Goal: Task Accomplishment & Management: Complete application form

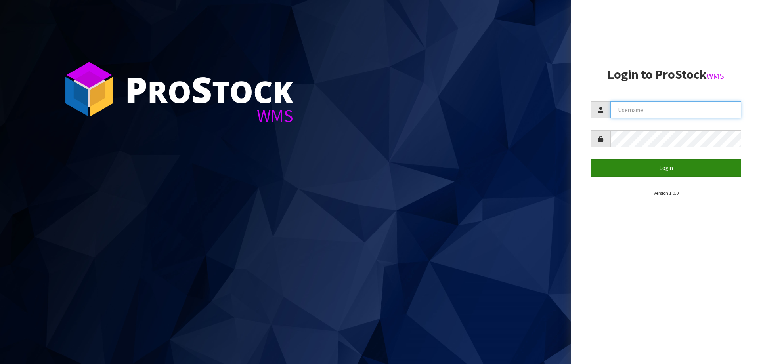
type input "[PERSON_NAME]"
click at [672, 170] on button "Login" at bounding box center [666, 167] width 151 height 17
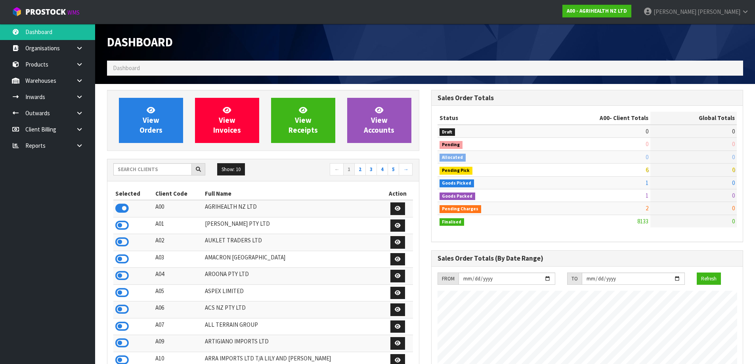
scroll to position [601, 324]
click at [140, 169] on input "text" at bounding box center [152, 169] width 78 height 12
type input "BAB"
click at [124, 205] on icon at bounding box center [121, 209] width 13 height 12
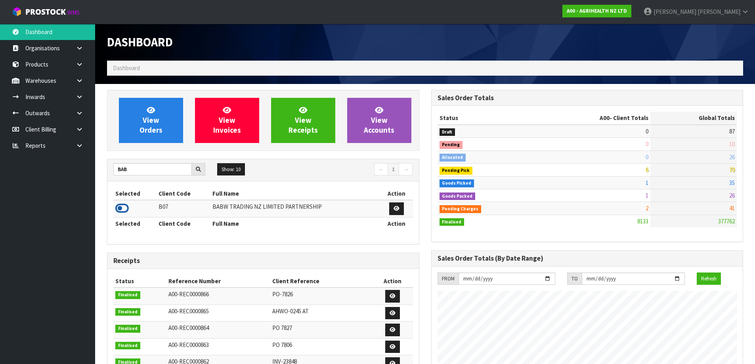
click at [125, 205] on icon at bounding box center [121, 209] width 13 height 12
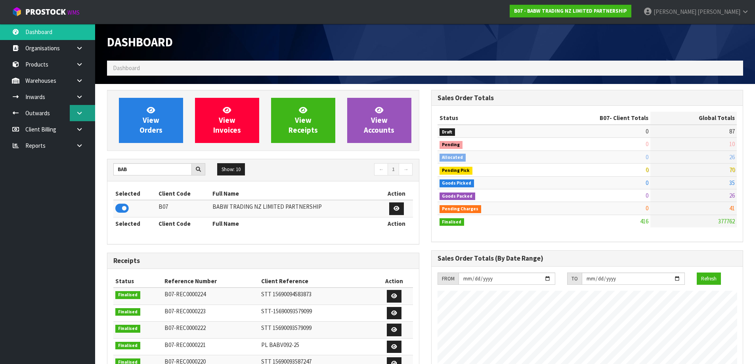
click at [82, 114] on icon at bounding box center [80, 113] width 8 height 6
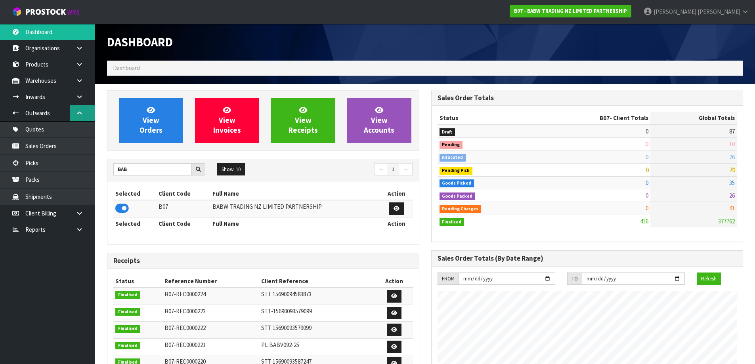
click at [83, 106] on link at bounding box center [82, 113] width 25 height 16
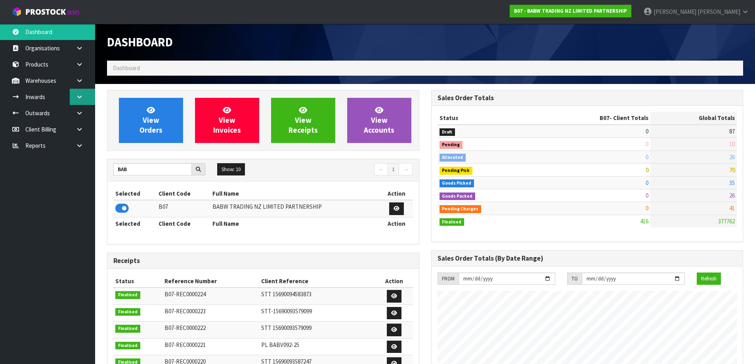
click at [85, 94] on link at bounding box center [82, 97] width 25 height 16
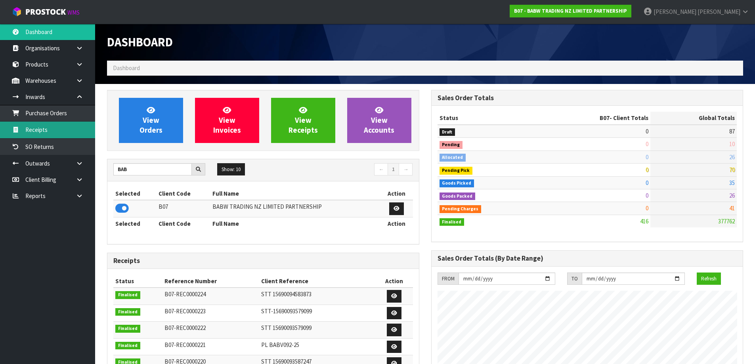
click at [63, 127] on link "Receipts" at bounding box center [47, 130] width 95 height 16
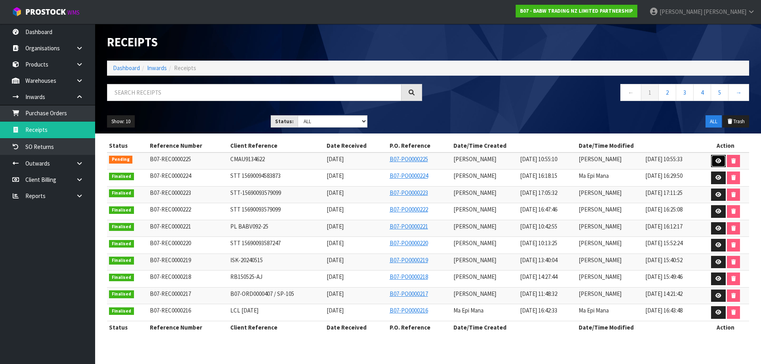
click at [716, 163] on link at bounding box center [718, 161] width 15 height 13
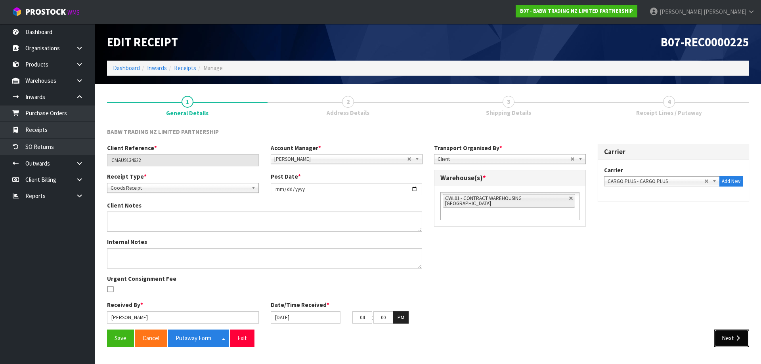
click at [726, 338] on button "Next" at bounding box center [731, 338] width 35 height 17
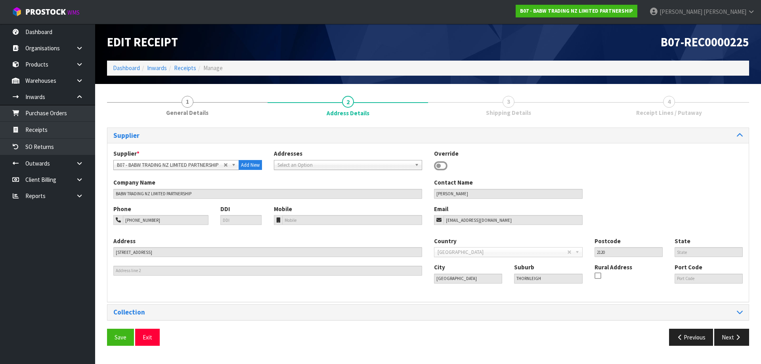
click at [726, 338] on div "Save Exit Previous Next" at bounding box center [428, 340] width 654 height 23
click at [726, 338] on button "Next" at bounding box center [731, 337] width 35 height 17
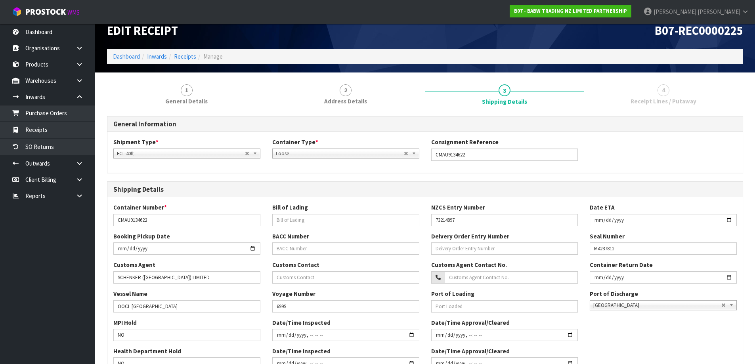
scroll to position [187, 0]
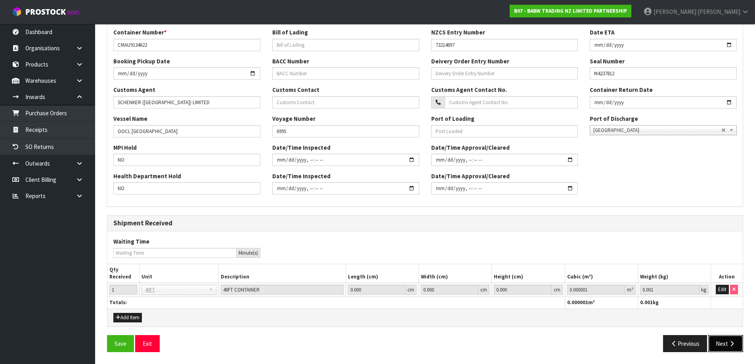
click at [722, 348] on button "Next" at bounding box center [725, 343] width 35 height 17
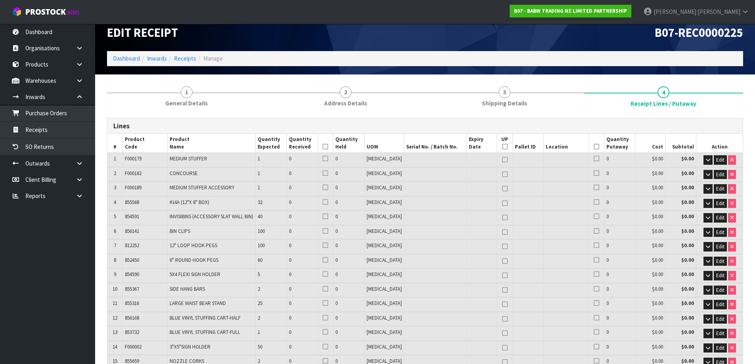
scroll to position [0, 0]
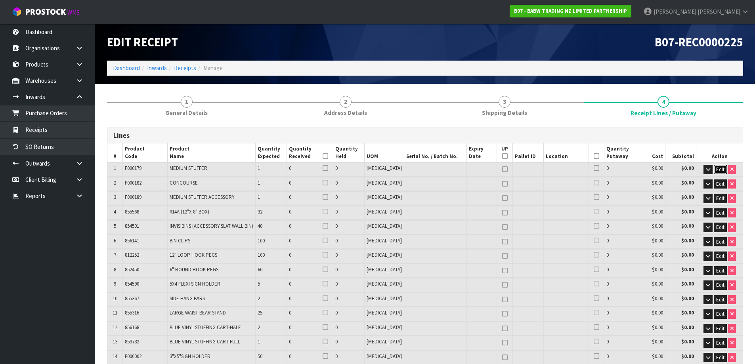
click at [714, 168] on button "Edit" at bounding box center [720, 170] width 13 height 10
click at [716, 169] on button "OK" at bounding box center [720, 170] width 11 height 10
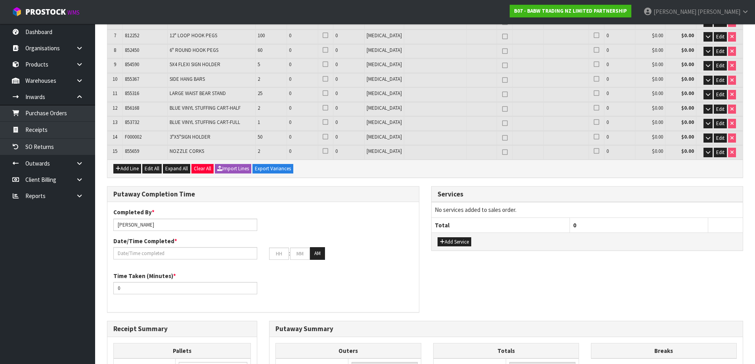
scroll to position [238, 0]
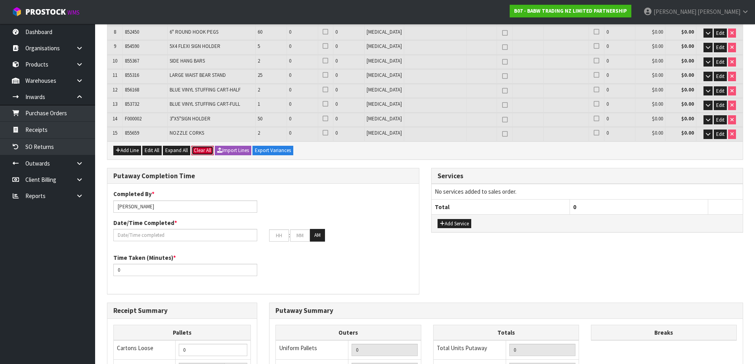
click at [201, 152] on button "Clear All" at bounding box center [202, 151] width 22 height 10
click at [205, 153] on span "Confirm" at bounding box center [202, 150] width 17 height 7
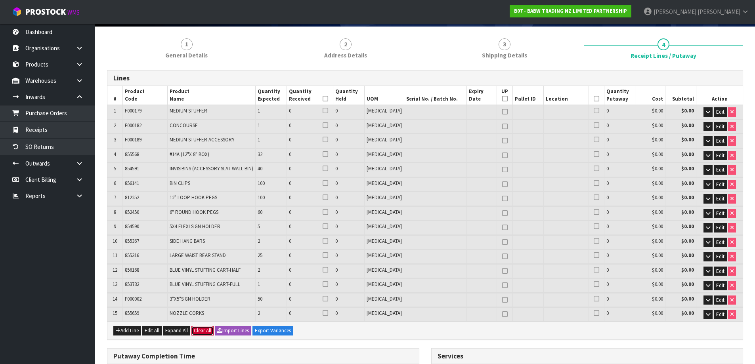
scroll to position [40, 0]
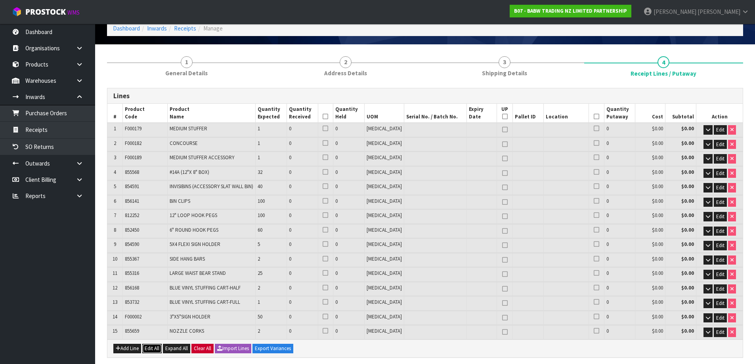
click at [156, 350] on button "Edit All" at bounding box center [151, 349] width 19 height 10
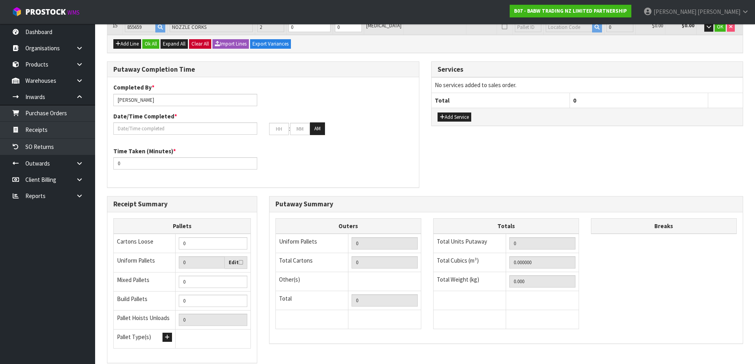
scroll to position [357, 0]
click at [198, 39] on button "Clear All" at bounding box center [200, 44] width 22 height 10
click at [204, 41] on span "Confirm" at bounding box center [199, 43] width 17 height 7
click at [151, 46] on button "Ok All" at bounding box center [150, 44] width 17 height 10
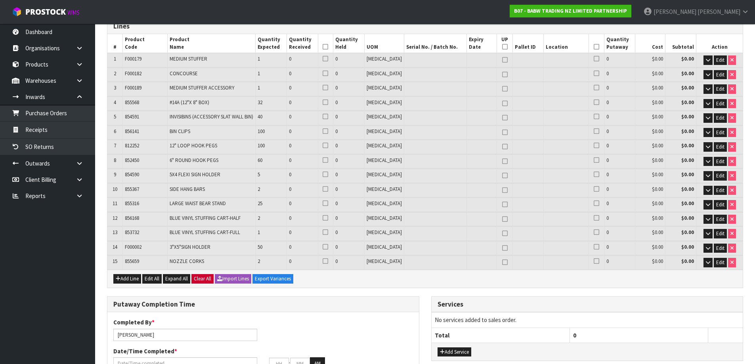
scroll to position [70, 0]
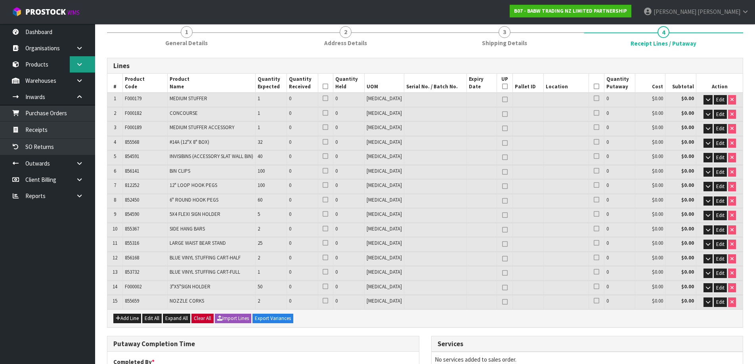
click at [79, 67] on link at bounding box center [82, 64] width 25 height 16
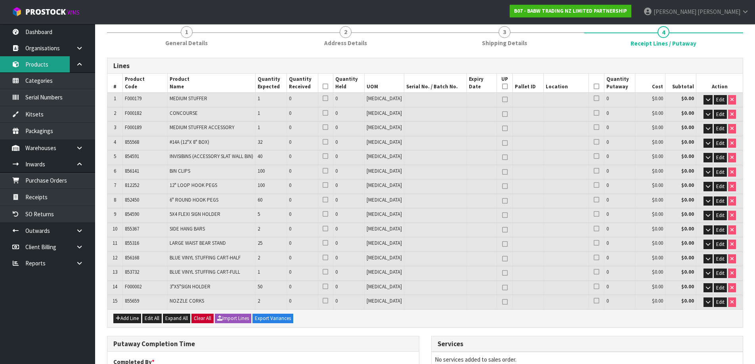
click at [57, 62] on link "Products" at bounding box center [47, 64] width 95 height 16
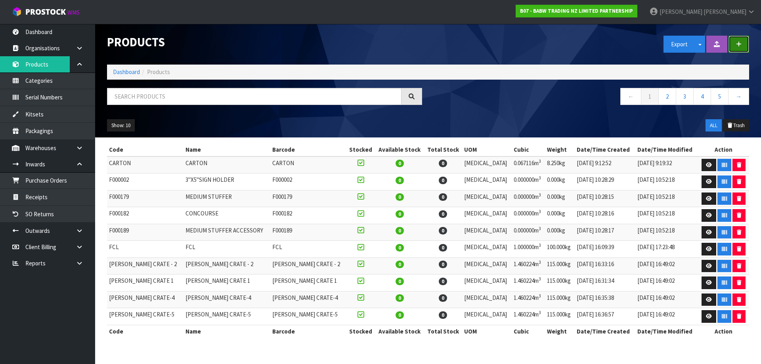
click at [740, 45] on icon "button" at bounding box center [739, 44] width 6 height 6
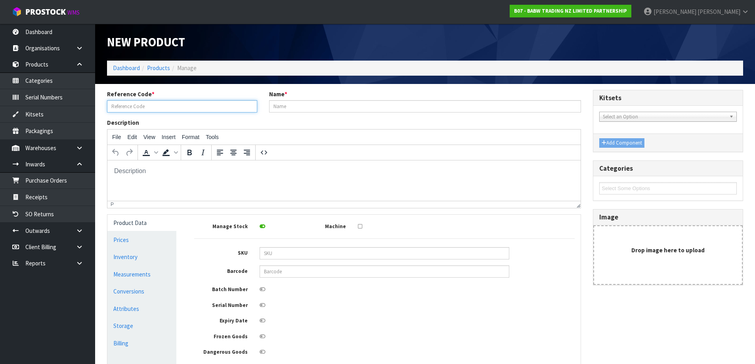
click at [153, 101] on input "text" at bounding box center [182, 106] width 150 height 12
drag, startPoint x: 197, startPoint y: 105, endPoint x: 104, endPoint y: 116, distance: 93.5
click at [104, 116] on div "Reference Code * BUILDABEAR TAURANGA STORE PALLET 1 Name *" at bounding box center [344, 104] width 486 height 29
type input "BUILDABEAR TAURANGA STORE PALLET 1"
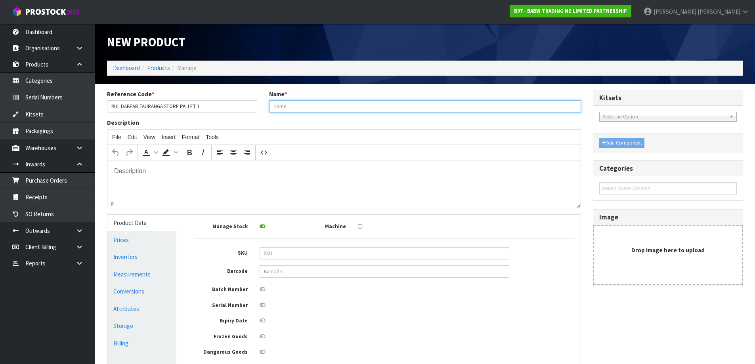
click at [318, 105] on input "text" at bounding box center [425, 106] width 312 height 12
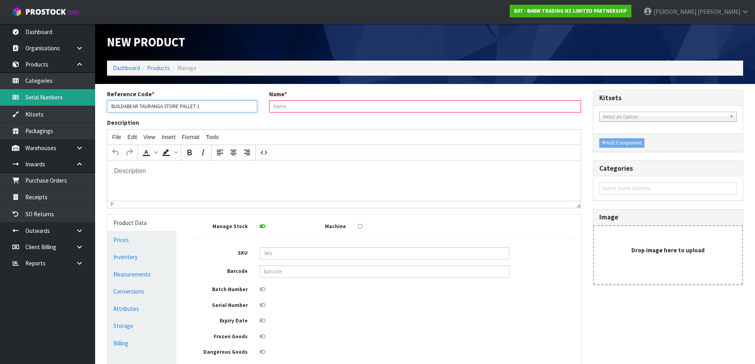
drag, startPoint x: 203, startPoint y: 105, endPoint x: 94, endPoint y: 103, distance: 109.4
click at [94, 103] on body "Toggle navigation ProStock WMS B07 - BABW TRADING NZ LIMITED PARTNERSHIP [PERSO…" at bounding box center [377, 182] width 755 height 364
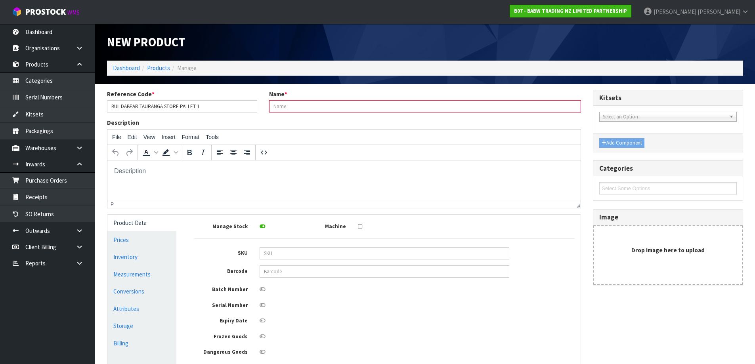
click at [365, 103] on input "text" at bounding box center [425, 106] width 312 height 12
paste input "BUILDABEAR TAURANGA STORE PALLET"
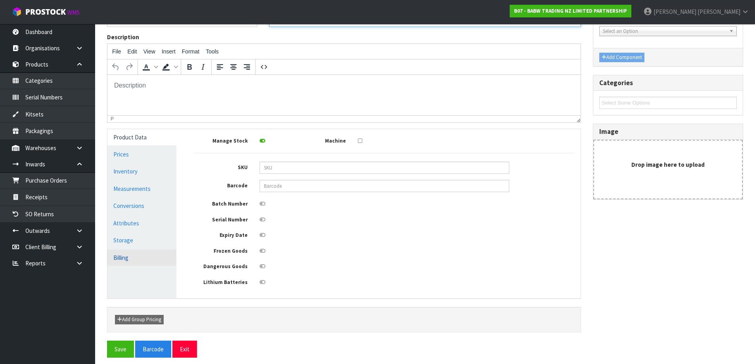
scroll to position [91, 0]
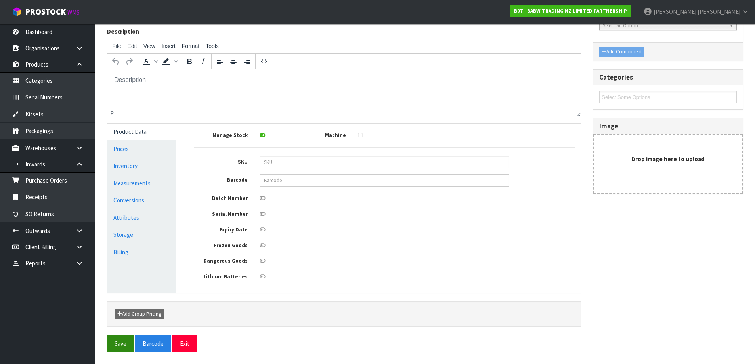
type input "BUILDABEAR TAURANGA STORE PALLET 1"
click at [124, 345] on button "Save" at bounding box center [120, 343] width 27 height 17
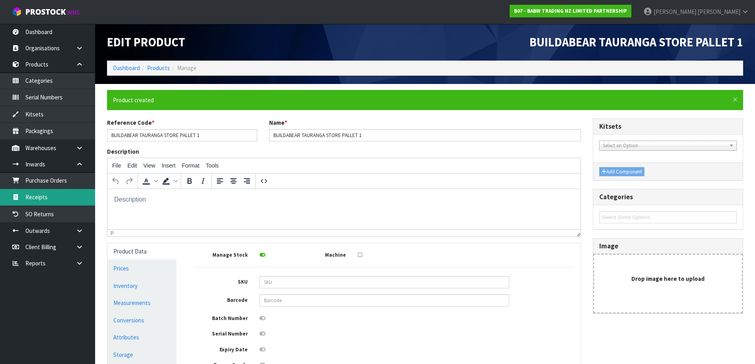
click at [61, 196] on link "Receipts" at bounding box center [47, 197] width 95 height 16
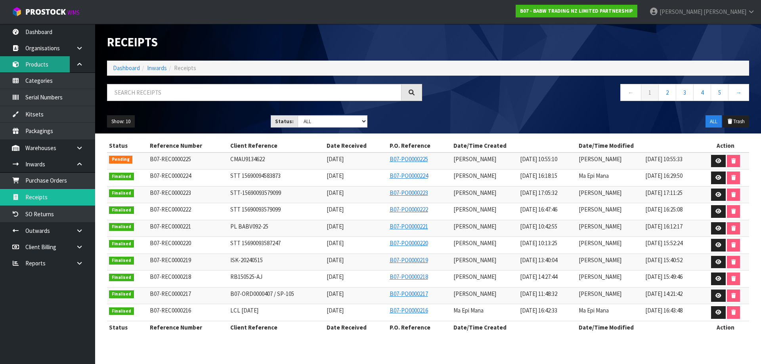
click at [57, 69] on link "Products" at bounding box center [47, 64] width 95 height 16
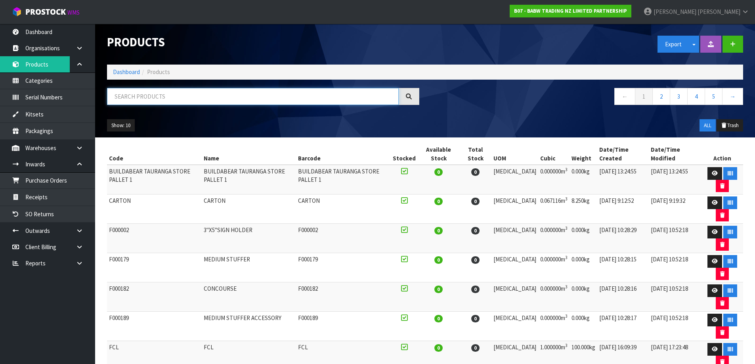
click at [150, 98] on input "text" at bounding box center [253, 96] width 292 height 17
drag, startPoint x: 128, startPoint y: 180, endPoint x: 109, endPoint y: 170, distance: 21.5
click at [109, 170] on td "BUILDABEAR TAURANGA STORE PALLET 1" at bounding box center [154, 180] width 95 height 30
copy td "BUILDABEAR TAURANGA STORE PALLET"
click at [52, 61] on link "Products" at bounding box center [47, 64] width 95 height 16
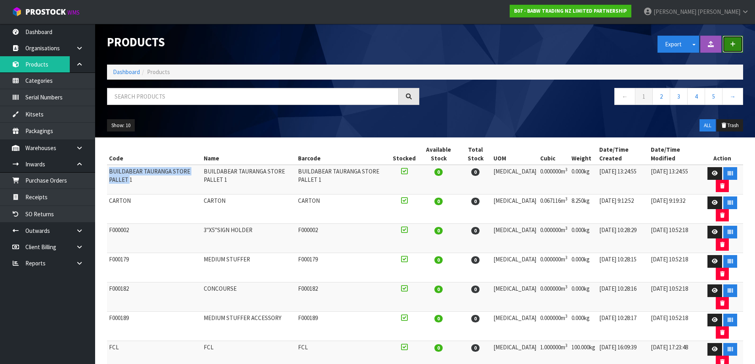
click at [733, 48] on button "button" at bounding box center [733, 44] width 21 height 17
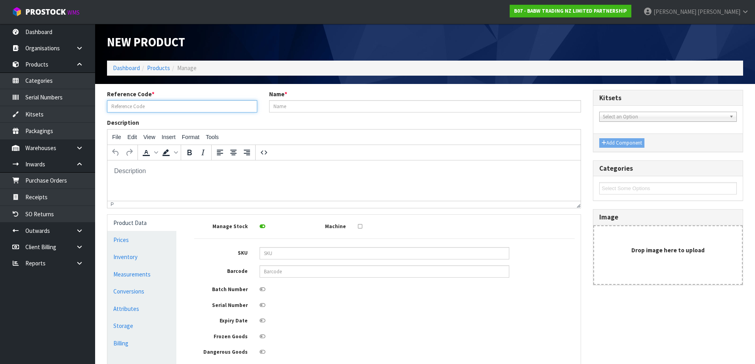
click at [157, 103] on input "text" at bounding box center [182, 106] width 150 height 12
paste input "BUILDABEAR TAURANGA STORE PALLET"
type input "BUILDABEAR TAURANGA STORE PALLET 2"
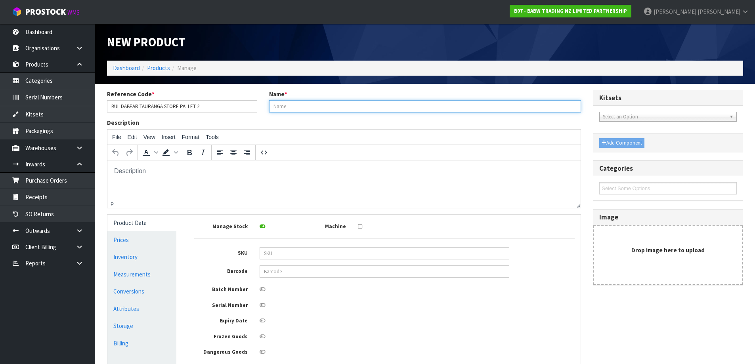
click at [292, 109] on input "text" at bounding box center [425, 106] width 312 height 12
paste input "BUILDABEAR TAURANGA STORE PALLET"
type input "BUILDABEAR TAURANGA STORE PALLET 2"
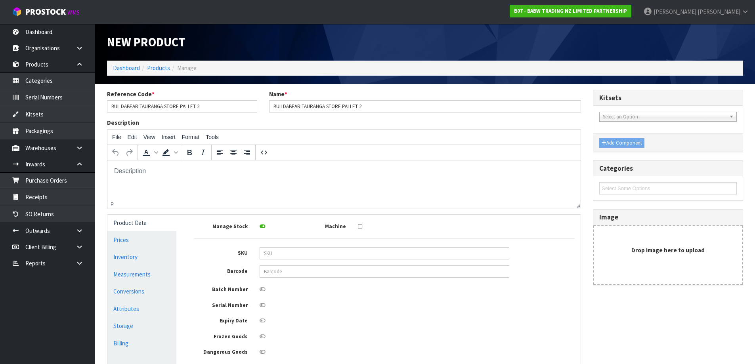
click at [381, 119] on div "Description File Edit View Insert Format Tools To open the popup, press Shift+E…" at bounding box center [344, 164] width 486 height 90
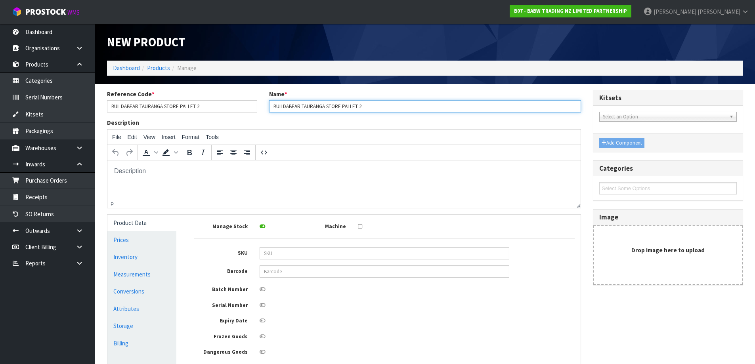
click at [371, 111] on input "BUILDABEAR TAURANGA STORE PALLET 2" at bounding box center [425, 106] width 312 height 12
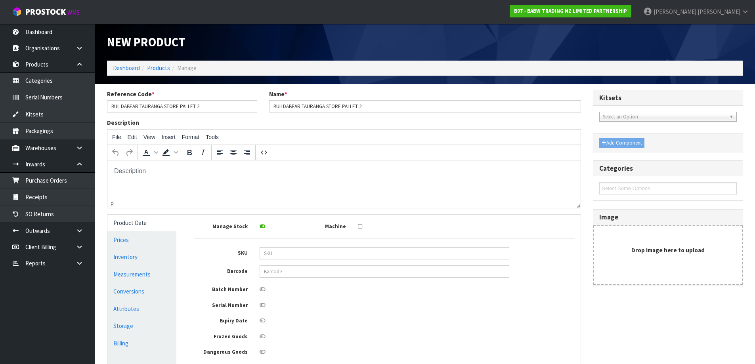
click at [352, 125] on div "Description File Edit View Insert Format Tools To open the popup, press Shift+E…" at bounding box center [344, 164] width 486 height 90
click at [164, 67] on link "Products" at bounding box center [158, 68] width 23 height 8
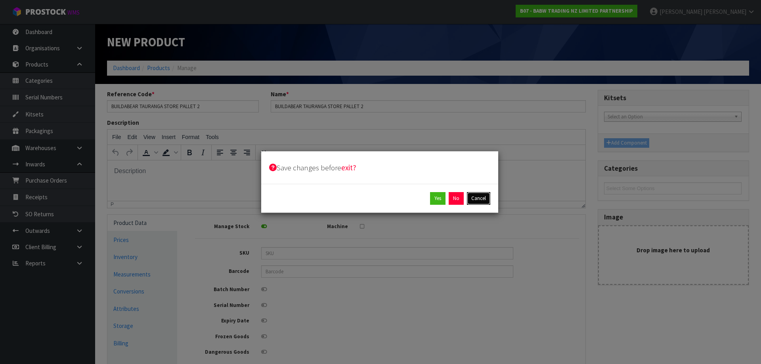
click at [481, 195] on button "Cancel" at bounding box center [478, 198] width 23 height 13
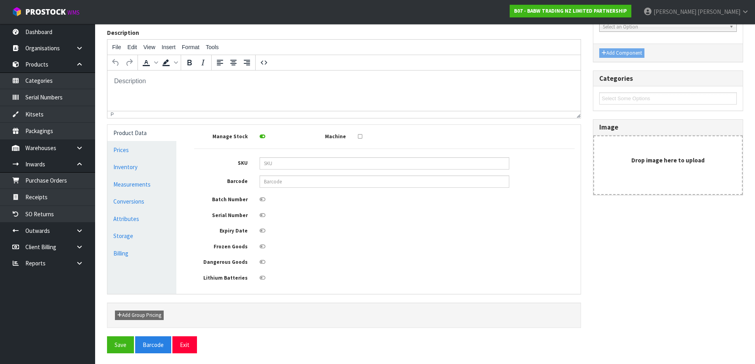
scroll to position [91, 0]
click at [124, 341] on button "Save" at bounding box center [120, 343] width 27 height 17
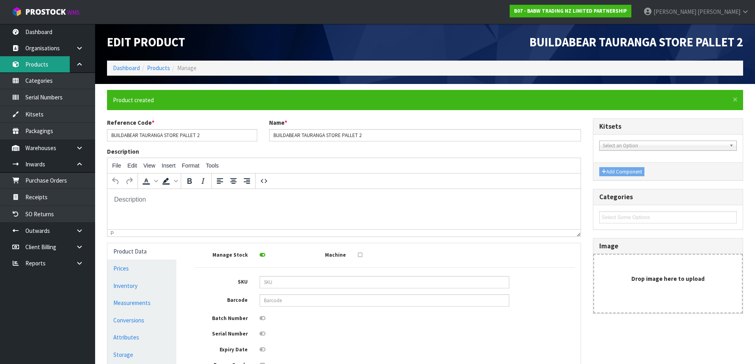
click at [44, 69] on link "Products" at bounding box center [47, 64] width 95 height 16
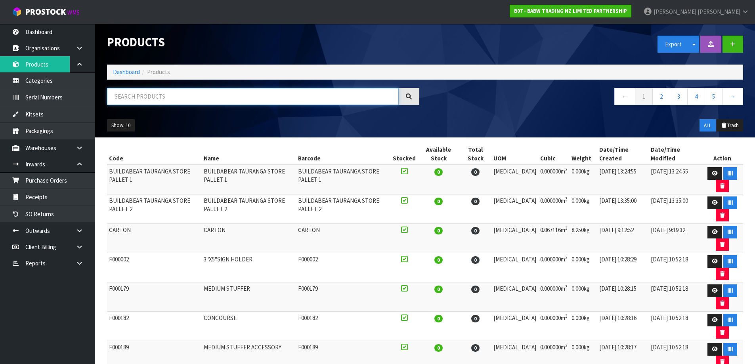
click at [152, 93] on input "text" at bounding box center [253, 96] width 292 height 17
click at [729, 36] on button "button" at bounding box center [733, 44] width 21 height 17
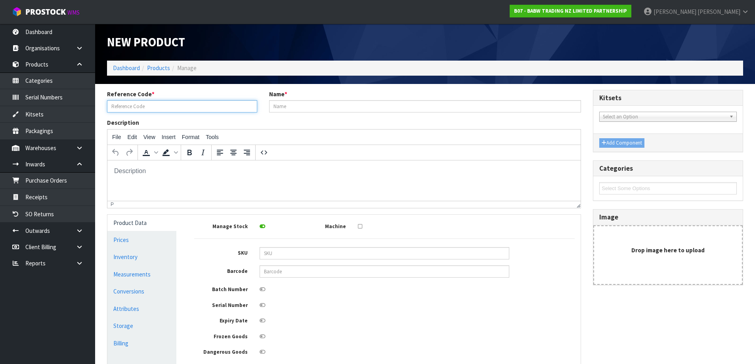
click at [167, 105] on input "text" at bounding box center [182, 106] width 150 height 12
paste input "BUILDABEAR TAURANGA STORE PALLET"
drag, startPoint x: 212, startPoint y: 108, endPoint x: 99, endPoint y: 124, distance: 114.4
click at [99, 124] on section "Reference Code * BUILDABEAR TAURANGA STORE PALLET 3 Name * Description File Edi…" at bounding box center [425, 269] width 660 height 371
type input "BUILDABEAR TAURANGA STORE PALLET 3"
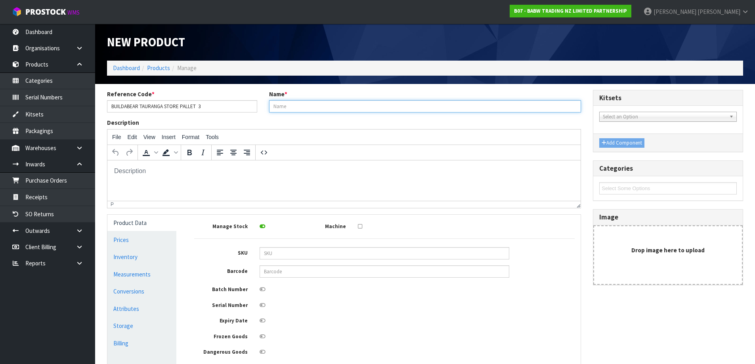
click at [330, 109] on input "text" at bounding box center [425, 106] width 312 height 12
paste input "BUILDABEAR TAURANGA STORE PALLET 3"
drag, startPoint x: 359, startPoint y: 107, endPoint x: 245, endPoint y: 114, distance: 114.8
click at [245, 114] on div "Reference Code * BUILDABEAR TAURANGA STORE PALLET 3 Name * BUILDABEAR TAURANGA …" at bounding box center [344, 104] width 486 height 29
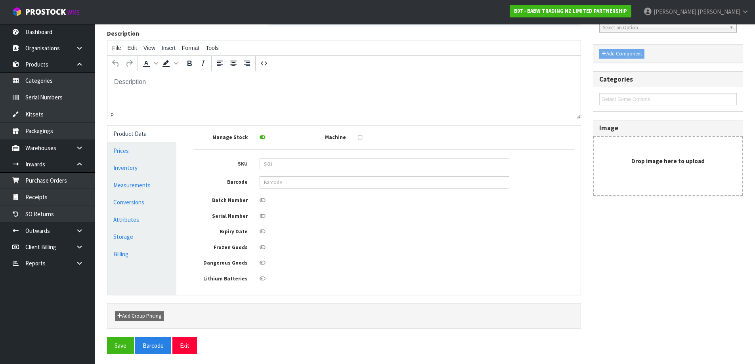
scroll to position [91, 0]
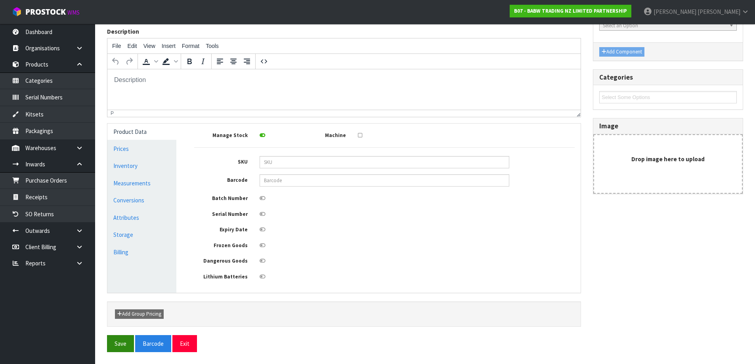
type input "BUILDABEAR TAURANGA STORE PALLET 3"
click at [120, 341] on button "Save" at bounding box center [120, 343] width 27 height 17
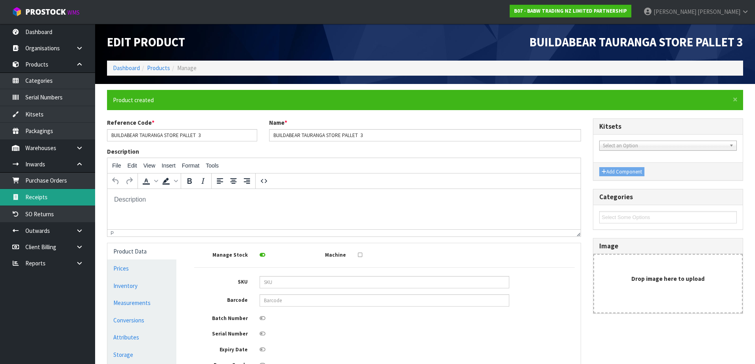
click at [69, 193] on link "Receipts" at bounding box center [47, 197] width 95 height 16
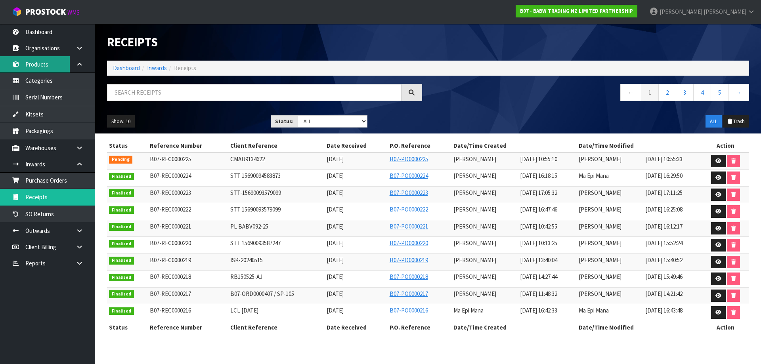
click at [46, 63] on link "Products" at bounding box center [47, 64] width 95 height 16
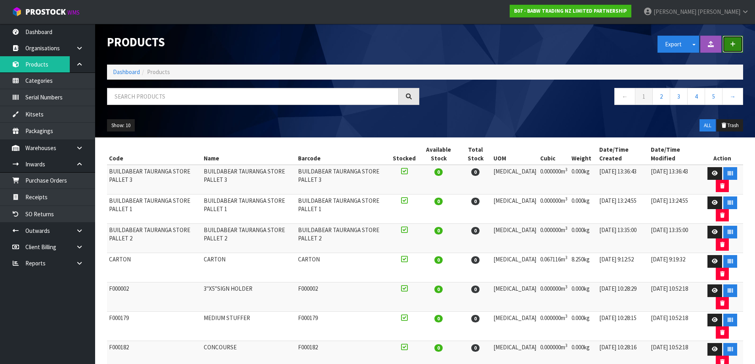
click at [735, 42] on icon "button" at bounding box center [733, 44] width 6 height 6
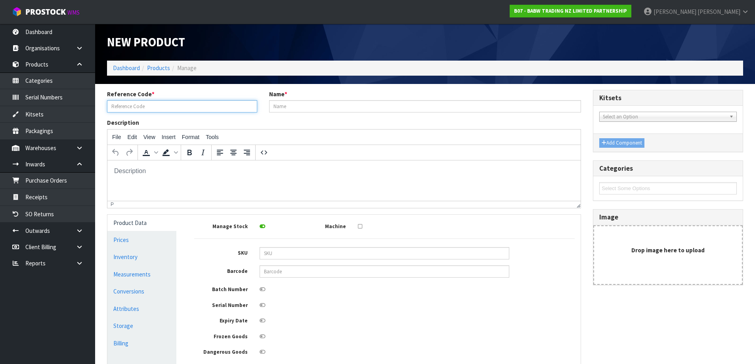
click at [167, 103] on input "text" at bounding box center [182, 106] width 150 height 12
paste input "BUILDABEAR TAURANGA STORE PALLET"
type input "BUILDABEAR TAURANGA STORE PALLET 4"
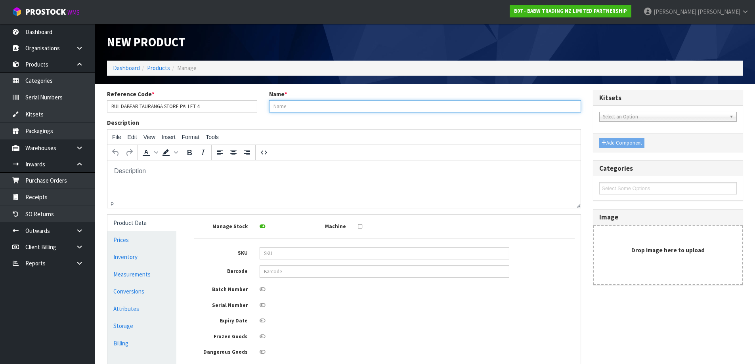
click at [292, 106] on input "text" at bounding box center [425, 106] width 312 height 12
paste input "BUILDABEAR TAURANGA STORE PALLET"
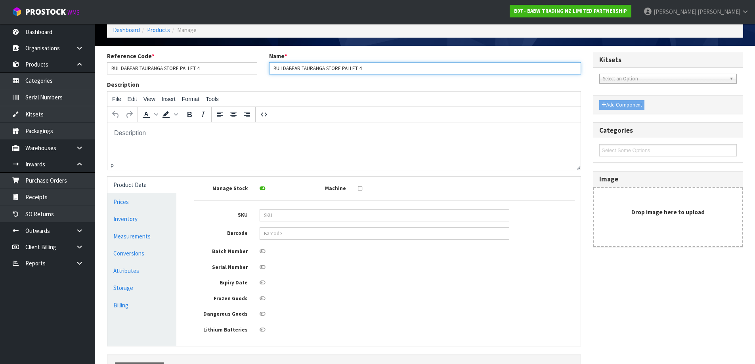
scroll to position [91, 0]
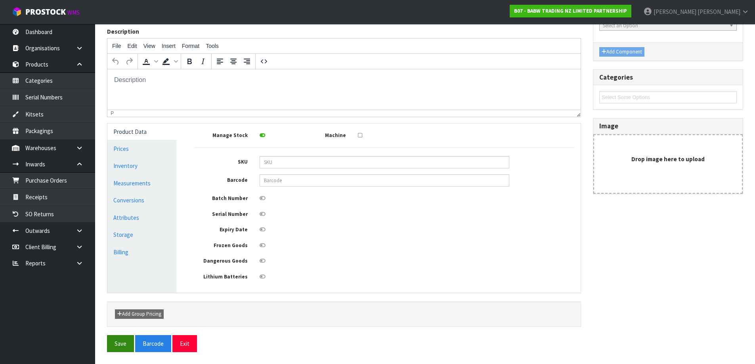
type input "BUILDABEAR TAURANGA STORE PALLET 4"
click at [123, 343] on button "Save" at bounding box center [120, 343] width 27 height 17
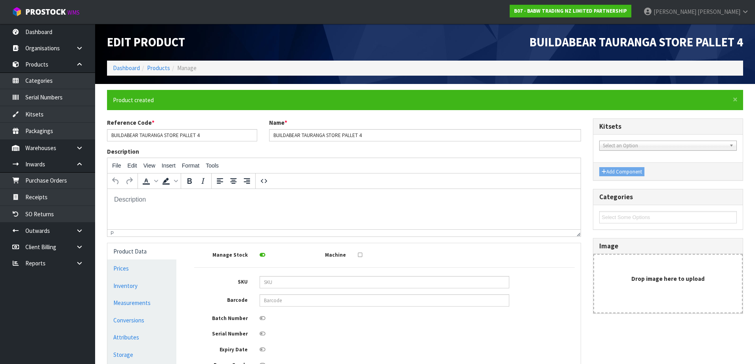
click at [285, 344] on div at bounding box center [385, 349] width 262 height 10
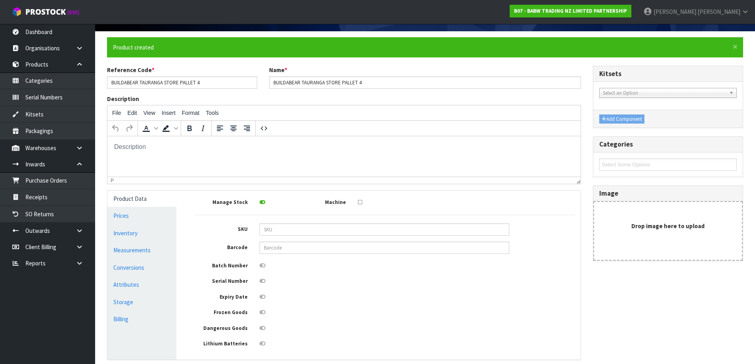
scroll to position [120, 0]
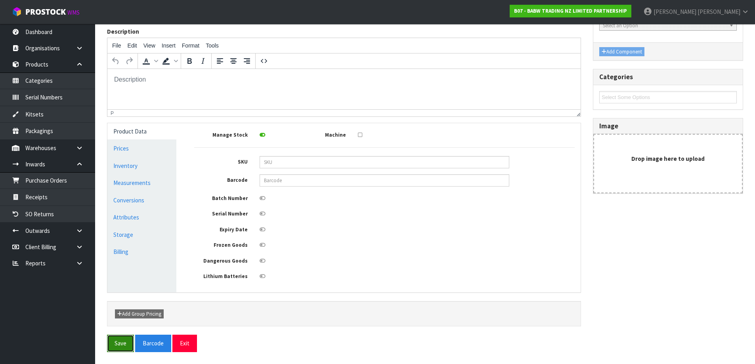
click at [131, 339] on button "Save" at bounding box center [120, 343] width 27 height 17
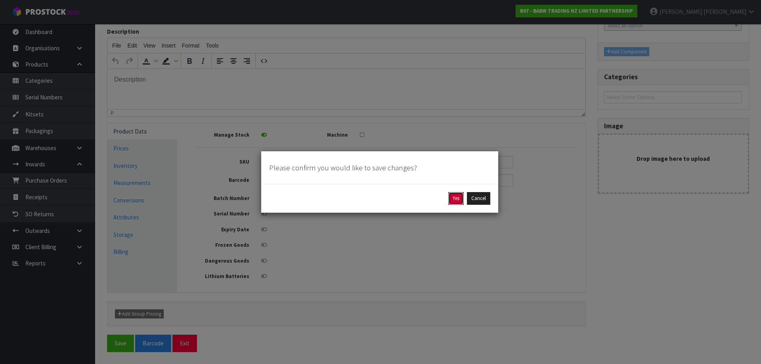
click at [450, 199] on button "Yes" at bounding box center [455, 198] width 15 height 13
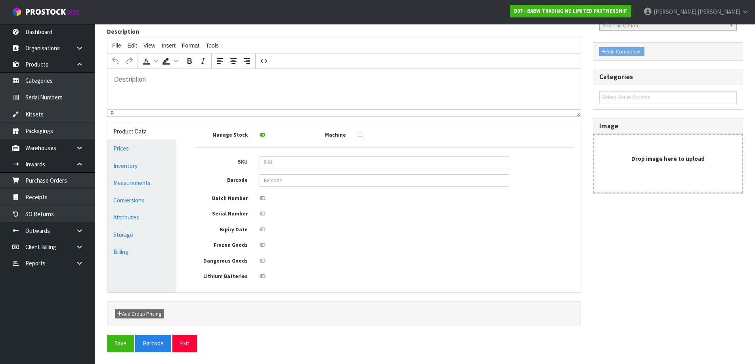
scroll to position [0, 0]
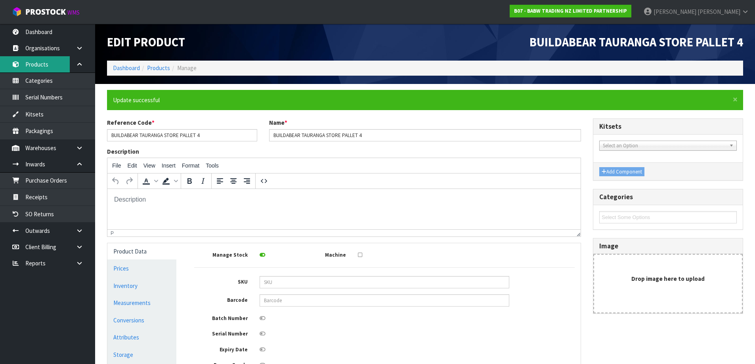
click at [40, 59] on link "Products" at bounding box center [47, 64] width 95 height 16
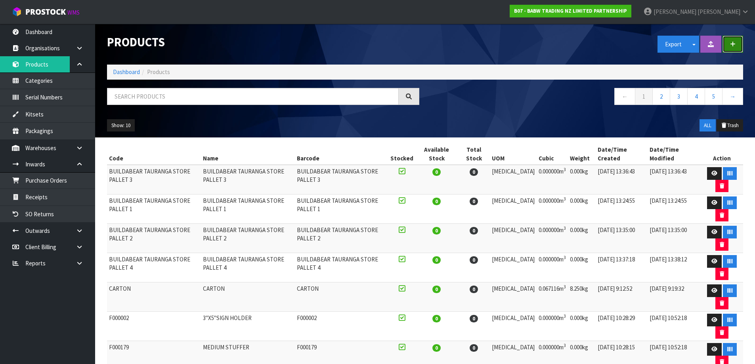
click at [732, 40] on button "button" at bounding box center [733, 44] width 21 height 17
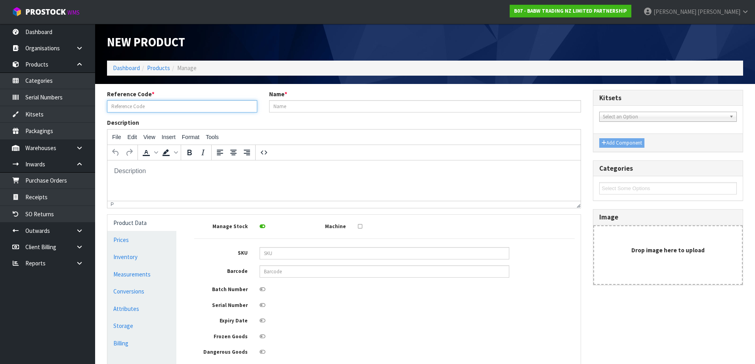
click at [217, 105] on input "text" at bounding box center [182, 106] width 150 height 12
paste input "BUILDABEAR TAURANGA STORE PALLET"
type input "BUILDABEAR TAURANGA STORE PALLET 5"
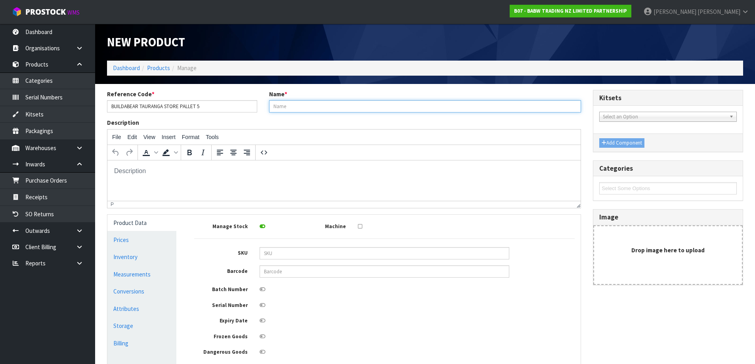
click at [323, 105] on input "text" at bounding box center [425, 106] width 312 height 12
paste input "BUILDABEAR TAURANGA STORE PALLET"
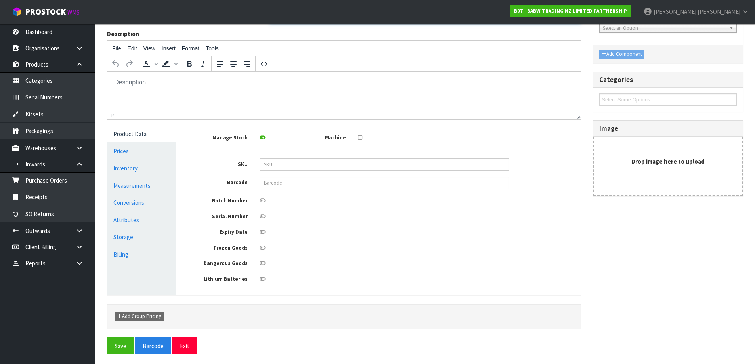
scroll to position [91, 0]
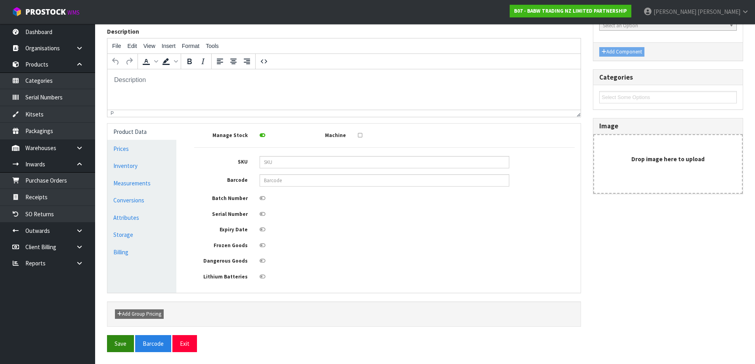
type input "BUILDABEAR TAURANGA STORE PALLET 5"
click at [113, 352] on button "Save" at bounding box center [120, 343] width 27 height 17
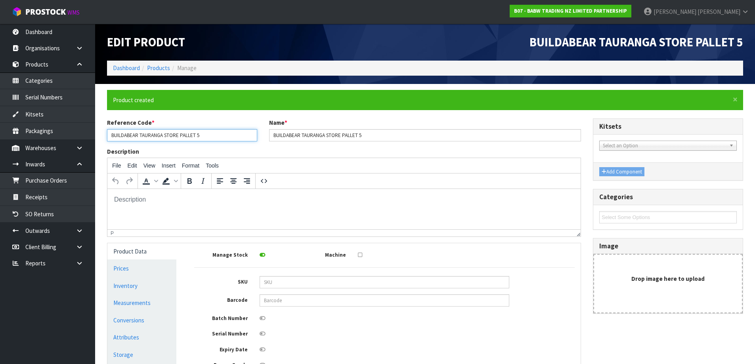
click at [210, 138] on input "BUILDABEAR TAURANGA STORE PALLET 5" at bounding box center [182, 135] width 150 height 12
type input "BUILDABEAR TAURANGA STORE PALLET 6"
click at [367, 135] on input "BUILDABEAR TAURANGA STORE PALLET 5" at bounding box center [425, 135] width 312 height 12
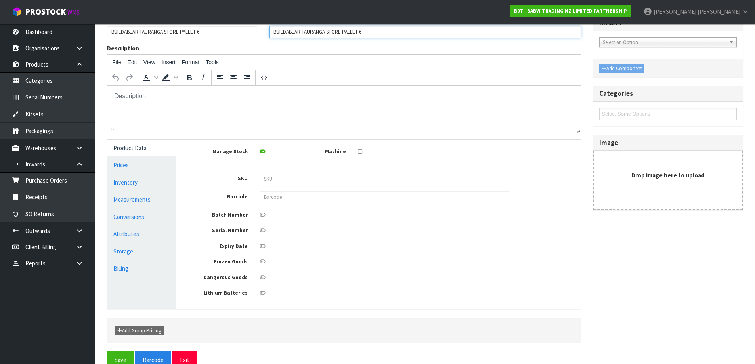
scroll to position [120, 0]
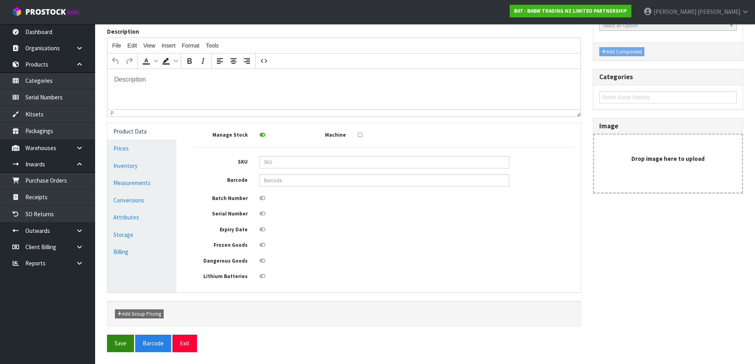
type input "BUILDABEAR TAURANGA STORE PALLET 6"
click at [131, 340] on button "Save" at bounding box center [120, 343] width 27 height 17
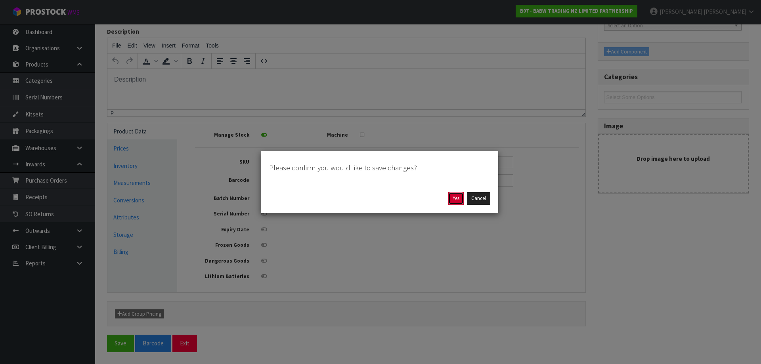
click at [457, 197] on button "Yes" at bounding box center [455, 198] width 15 height 13
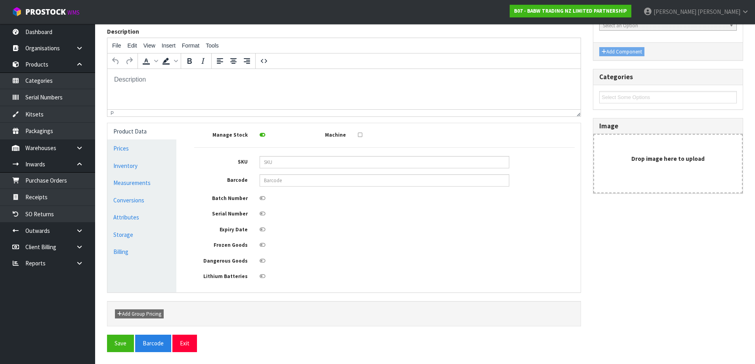
scroll to position [0, 0]
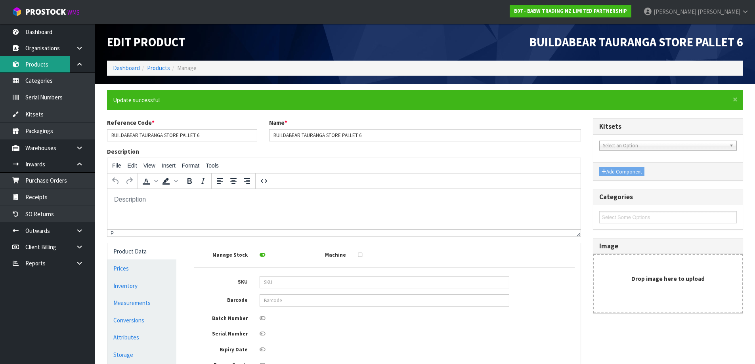
click at [54, 61] on link "Products" at bounding box center [47, 64] width 95 height 16
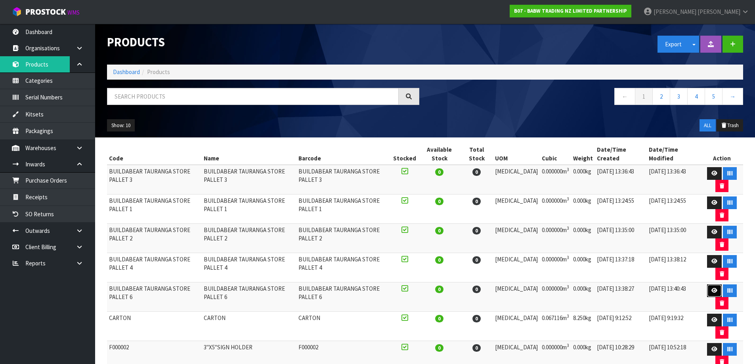
click at [709, 296] on link at bounding box center [714, 291] width 15 height 13
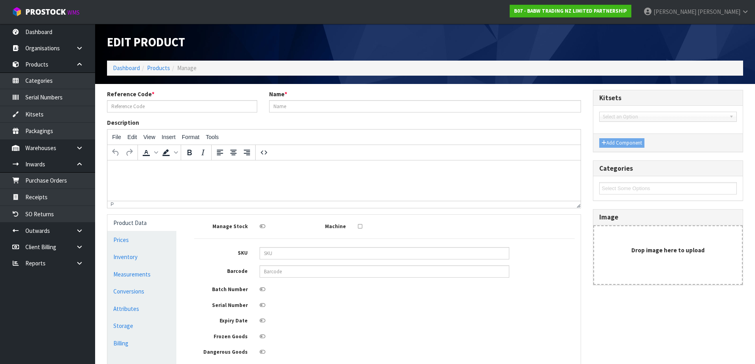
type input "BUILDABEAR TAURANGA STORE PALLET 6"
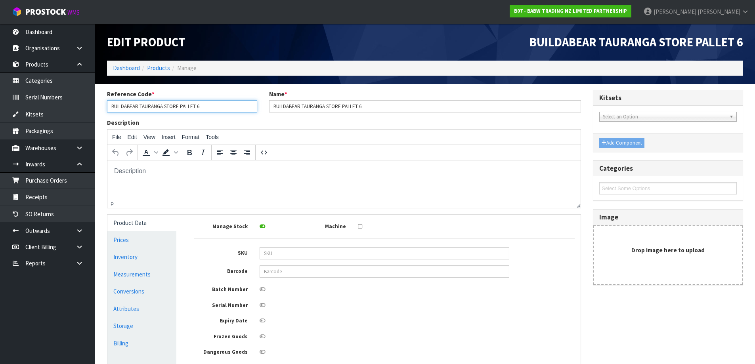
click at [205, 104] on input "BUILDABEAR TAURANGA STORE PALLET 6" at bounding box center [182, 106] width 150 height 12
type input "BUILDABEAR TAURANGA STORE PALLET 5"
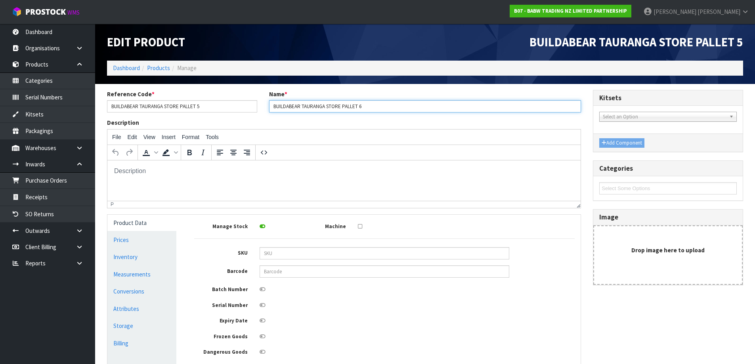
click at [379, 111] on input "BUILDABEAR TAURANGA STORE PALLET 6" at bounding box center [425, 106] width 312 height 12
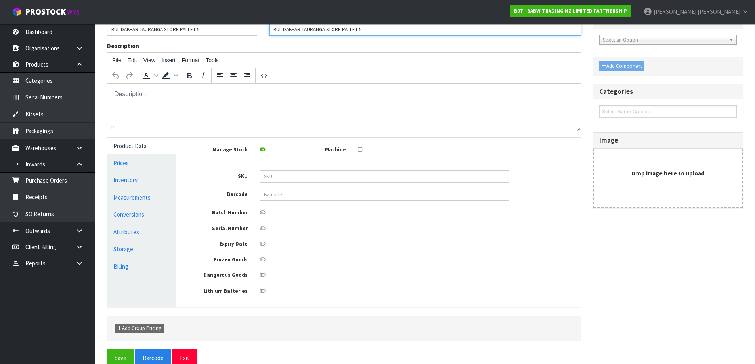
scroll to position [91, 0]
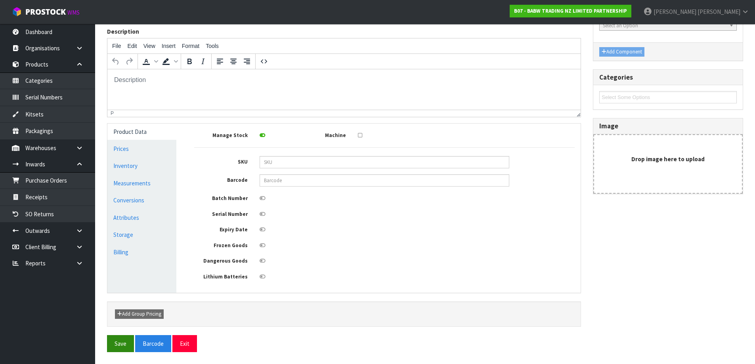
type input "BUILDABEAR TAURANGA STORE PALLET 5"
click at [118, 340] on button "Save" at bounding box center [120, 343] width 27 height 17
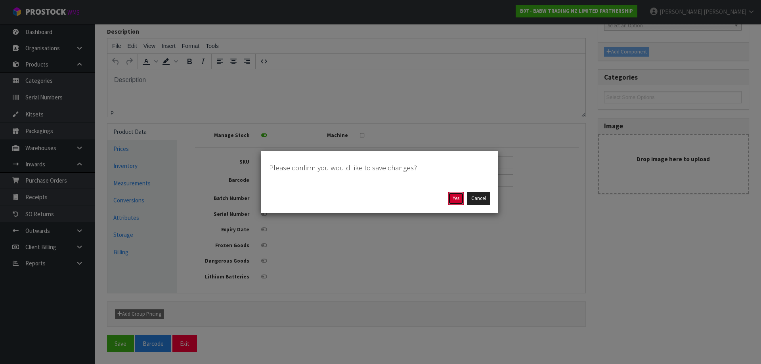
click at [463, 199] on button "Yes" at bounding box center [455, 198] width 15 height 13
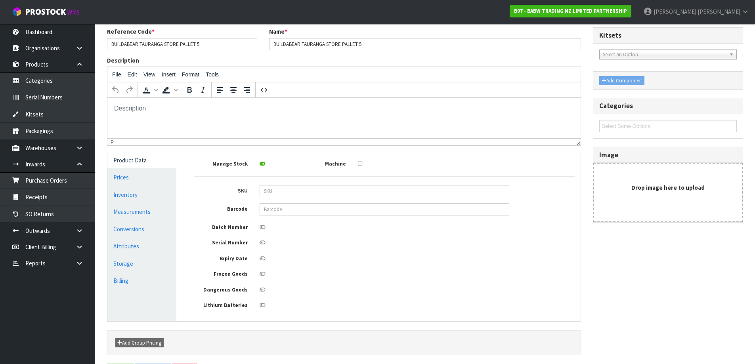
scroll to position [0, 0]
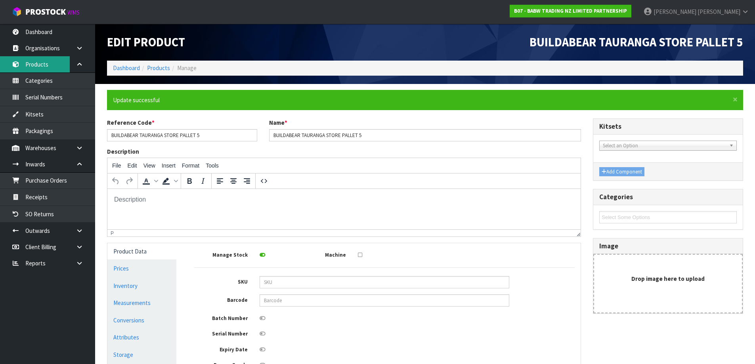
click at [40, 65] on link "Products" at bounding box center [47, 64] width 95 height 16
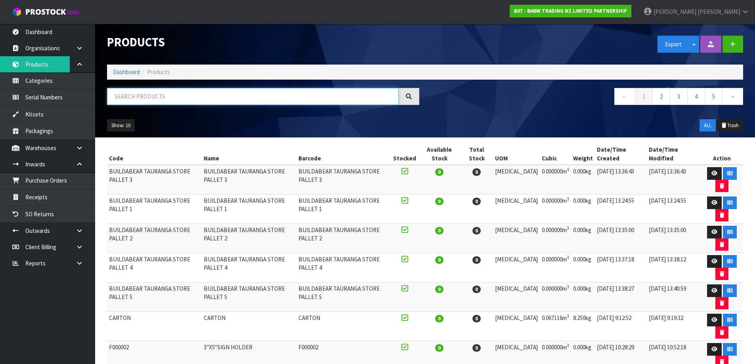
click at [180, 95] on input "text" at bounding box center [253, 96] width 292 height 17
paste input "BUILDABEAR TAURANGA STORE PALLET"
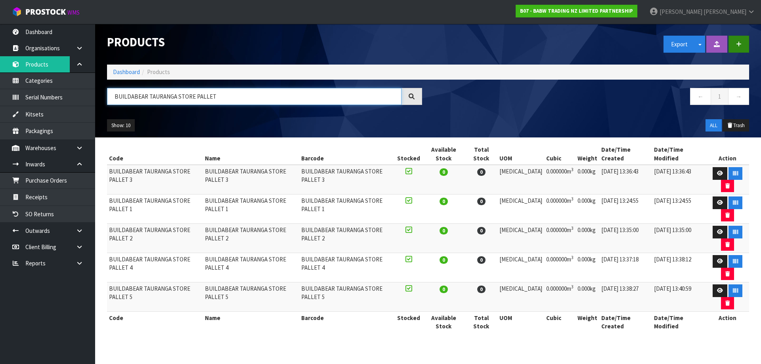
type input "BUILDABEAR TAURANGA STORE PALLET"
click at [742, 42] on button "button" at bounding box center [739, 44] width 21 height 17
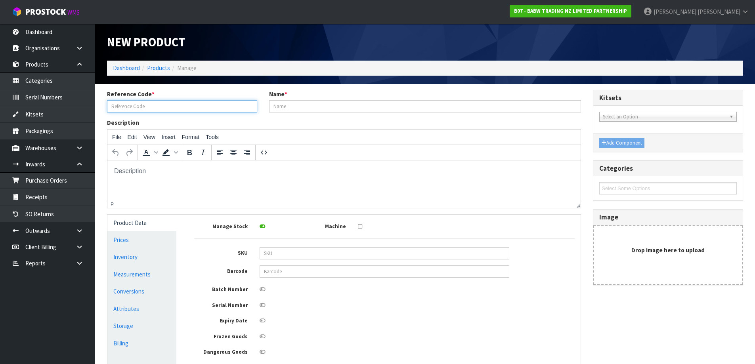
click at [195, 107] on input "text" at bounding box center [182, 106] width 150 height 12
paste input "BUILDABEAR TAURANGA STORE PALLET"
type input "BUILDABEAR TAURANGA STORE PALLET 6"
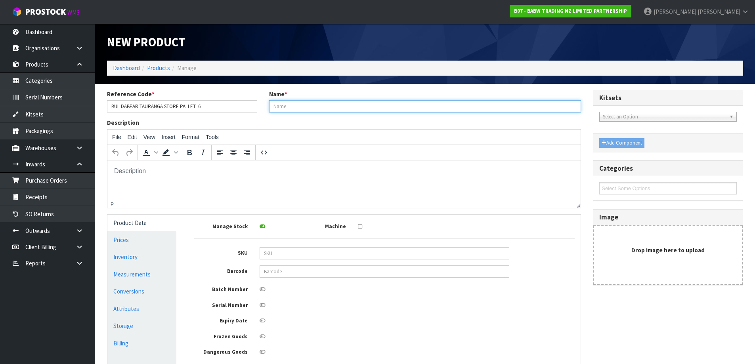
click at [290, 104] on input "text" at bounding box center [425, 106] width 312 height 12
paste input "BUILDABEAR TAURANGA STORE PALLET"
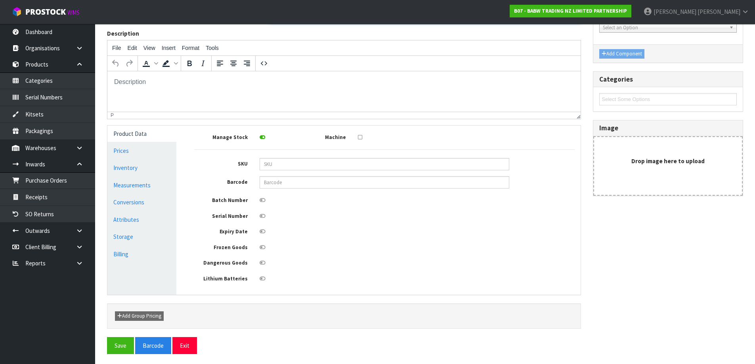
scroll to position [91, 0]
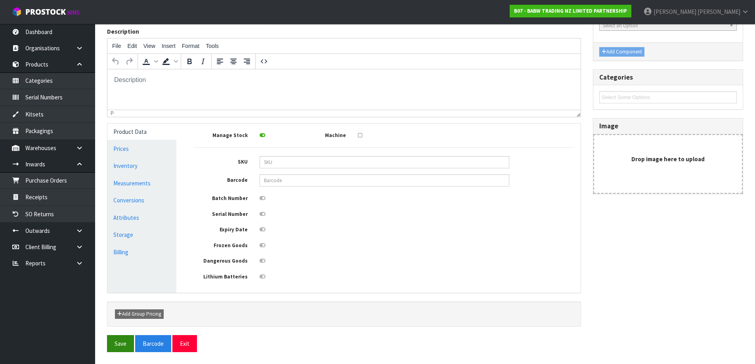
type input "BUILDABEAR TAURANGA STORE PALLET 6"
click at [109, 348] on button "Save" at bounding box center [120, 343] width 27 height 17
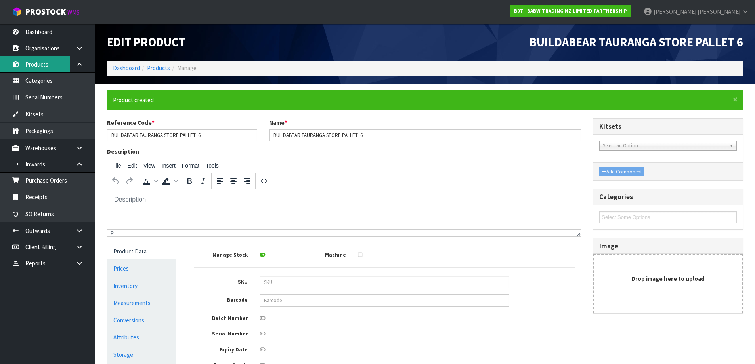
click at [49, 70] on link "Products" at bounding box center [47, 64] width 95 height 16
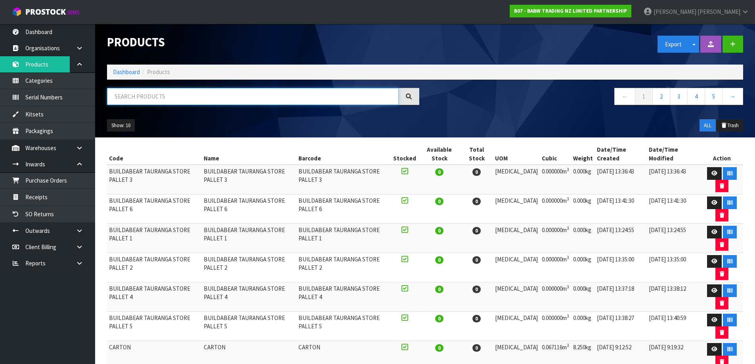
click at [179, 96] on input "text" at bounding box center [253, 96] width 292 height 17
click at [731, 38] on button "button" at bounding box center [733, 44] width 21 height 17
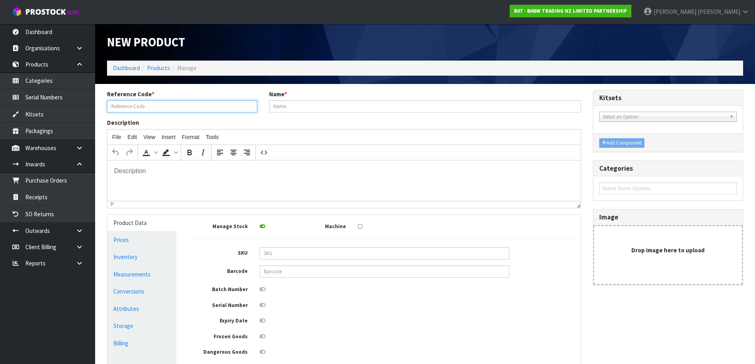
click at [176, 109] on input "text" at bounding box center [182, 106] width 150 height 12
paste input "BUILDABEAR TAURANGA STORE PALLET"
type input "BUILDABEAR TAURANGA STORE PALLET 7"
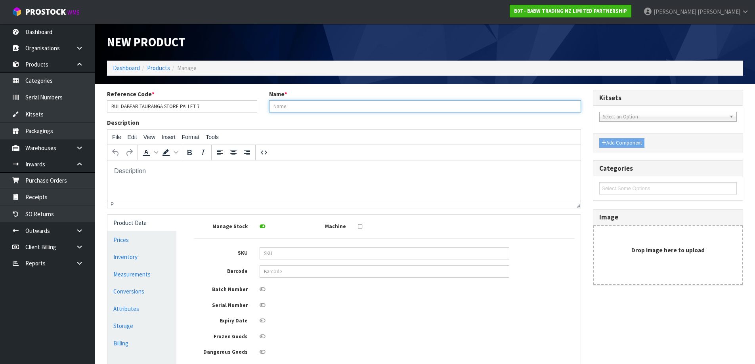
paste input "BUILDABEAR TAURANGA STORE PALLET"
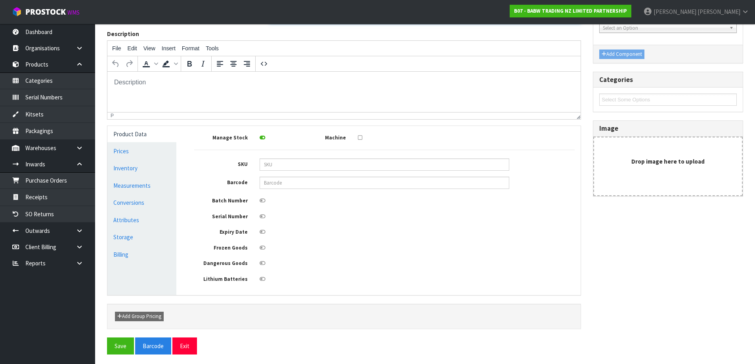
scroll to position [91, 0]
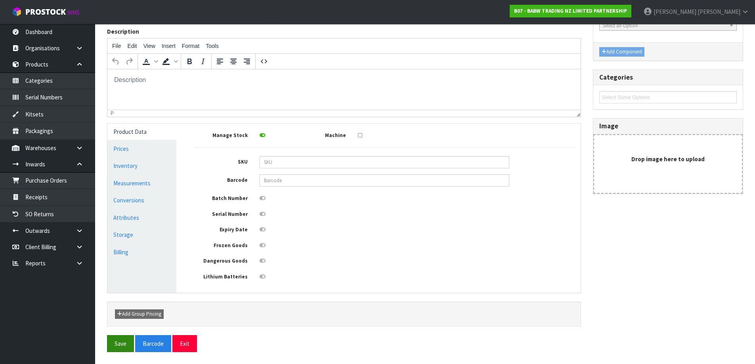
type input "BUILDABEAR TAURANGA STORE PALLET 7"
click at [121, 348] on button "Save" at bounding box center [120, 343] width 27 height 17
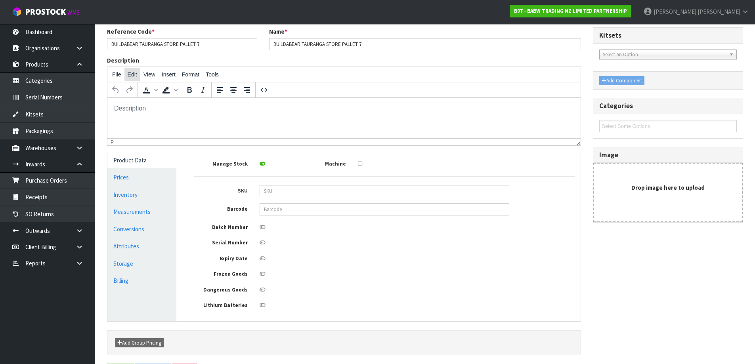
scroll to position [0, 0]
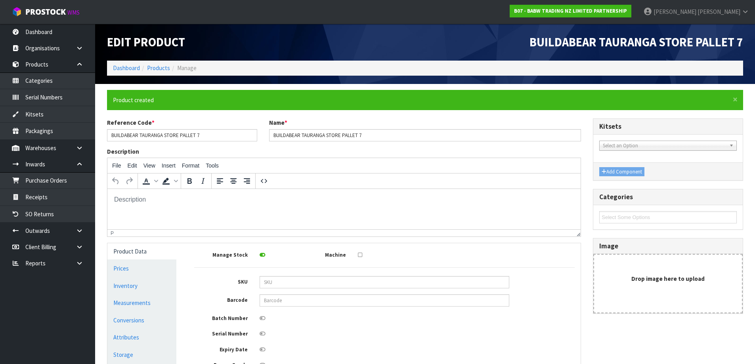
click at [96, 98] on section "× Close Product created Reference Code * BUILDABEAR TAURANGA STORE PALLET 7 Nam…" at bounding box center [425, 284] width 660 height 400
click at [56, 59] on link "Products" at bounding box center [47, 64] width 95 height 16
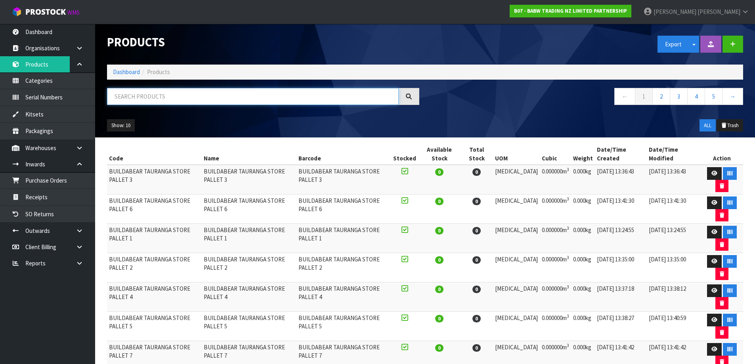
click at [247, 102] on input "text" at bounding box center [253, 96] width 292 height 17
click at [729, 42] on button "button" at bounding box center [733, 44] width 21 height 17
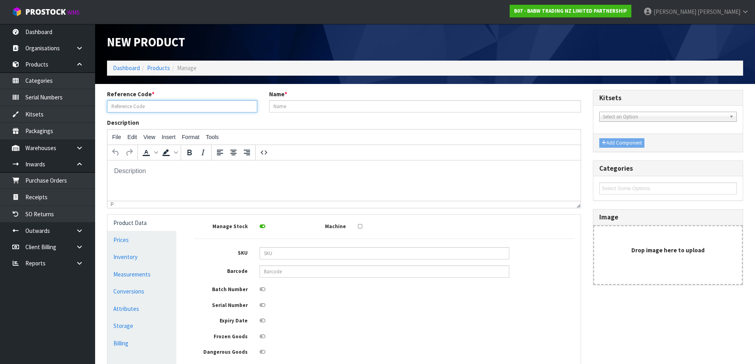
click at [211, 109] on input "text" at bounding box center [182, 106] width 150 height 12
paste input "BUILDABEAR TAURANGA STORE PALLET"
type input "BUILDABEAR TAURANGA STORE PALLET 8"
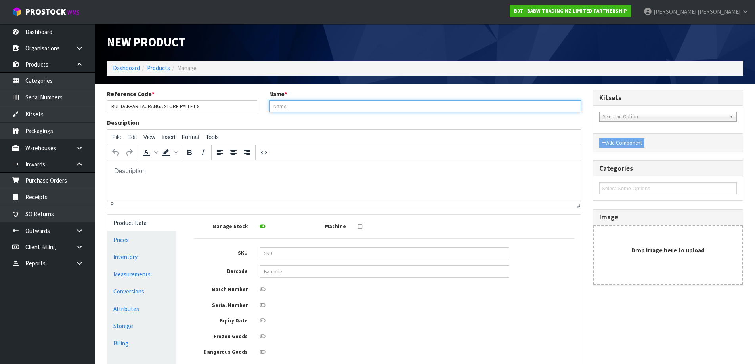
paste input "BUILDABEAR TAURANGA STORE PALLET"
type input "BUILDABEAR TAURANGA STORE PALLET 8"
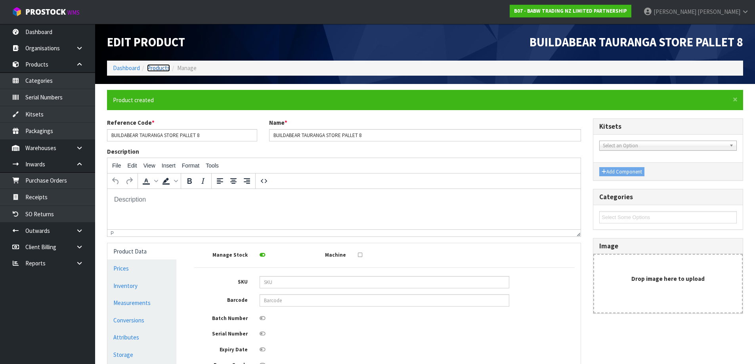
click at [155, 68] on link "Products" at bounding box center [158, 68] width 23 height 8
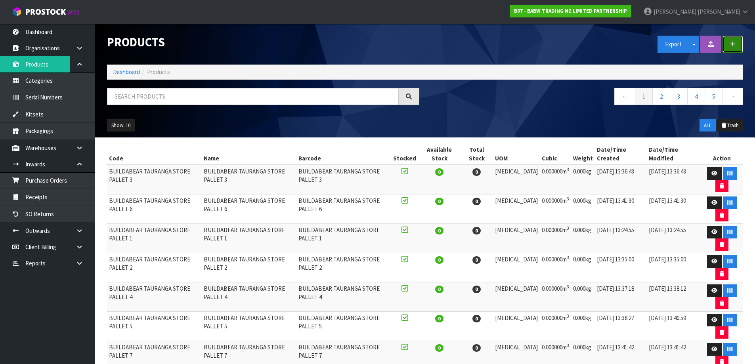
click at [733, 37] on button "button" at bounding box center [733, 44] width 21 height 17
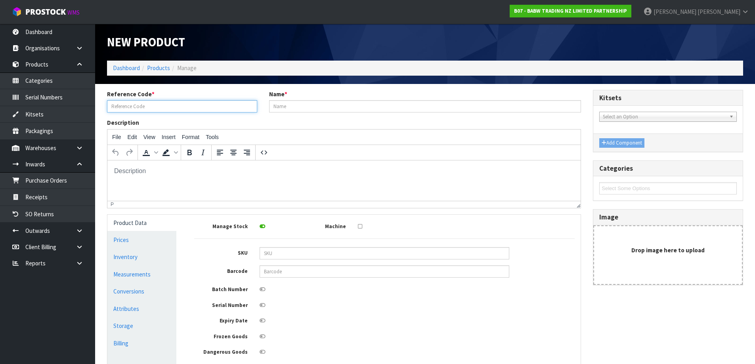
click at [170, 105] on input "text" at bounding box center [182, 106] width 150 height 12
paste input "BUILDABEAR TAURANGA STORE PALLET"
type input "BUILDABEAR TAURANGA STORE PALLET 9"
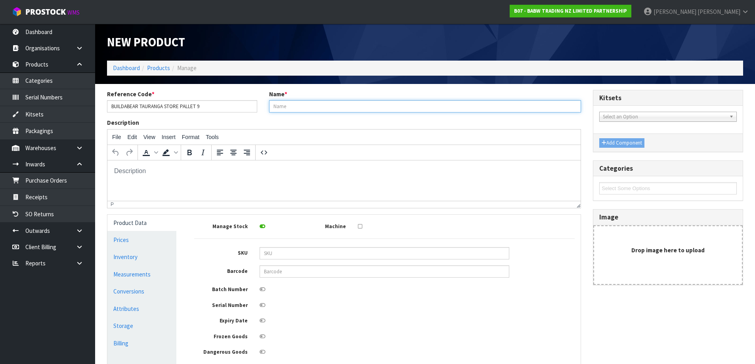
paste input "BUILDABEAR TAURANGA STORE PALLET"
type input "BUILDABEAR TAURANGA STORE PALLET 9"
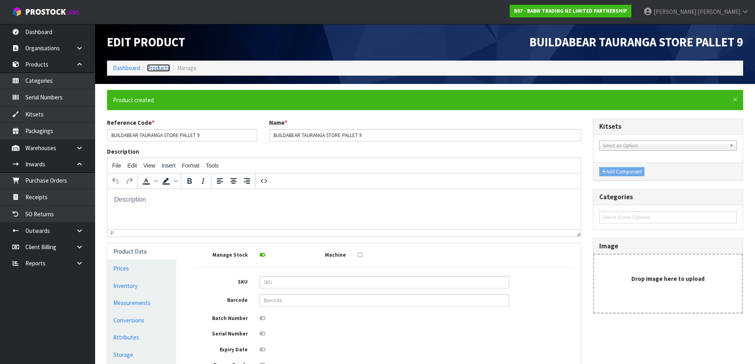
click at [156, 69] on link "Products" at bounding box center [158, 68] width 23 height 8
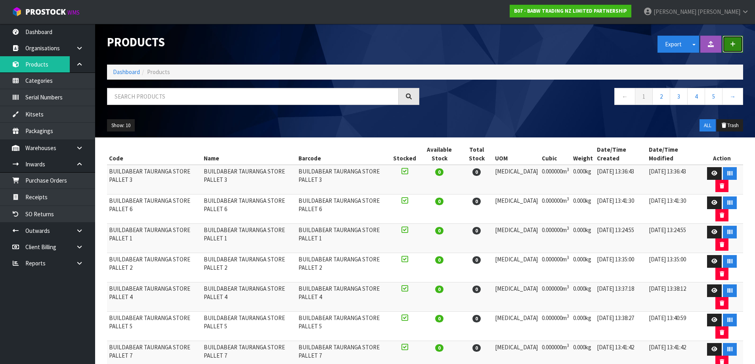
click at [737, 46] on button "button" at bounding box center [733, 44] width 21 height 17
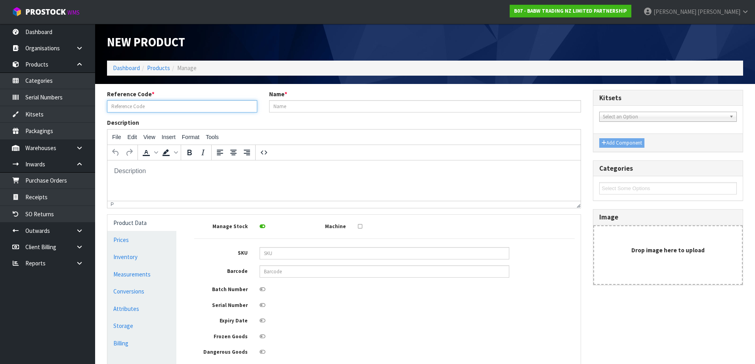
click at [186, 107] on input "text" at bounding box center [182, 106] width 150 height 12
paste input "BUILDABEAR TAURANGA STORE PALLET"
drag, startPoint x: 199, startPoint y: 105, endPoint x: 92, endPoint y: 103, distance: 106.3
click at [92, 103] on body "Toggle navigation ProStock WMS B07 - BABW TRADING NZ LIMITED PARTNERSHIP [PERSO…" at bounding box center [377, 182] width 755 height 364
type input "BUILDABEAR TAURANGA STORE PALLET 10"
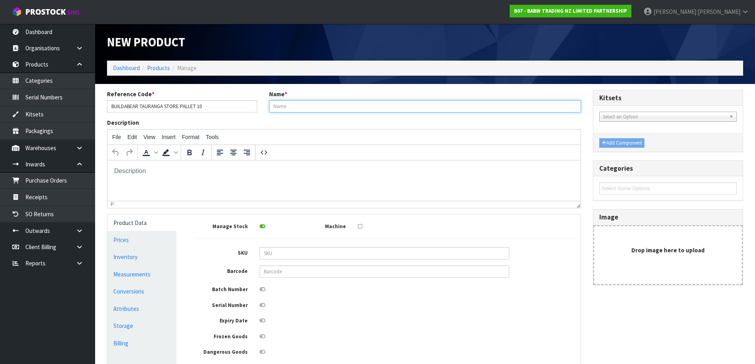
click at [306, 106] on input "text" at bounding box center [425, 106] width 312 height 12
paste input "BUILDABEAR TAURANGA STORE PALLET 1"
type input "BUILDABEAR TAURANGA STORE PALLET 10"
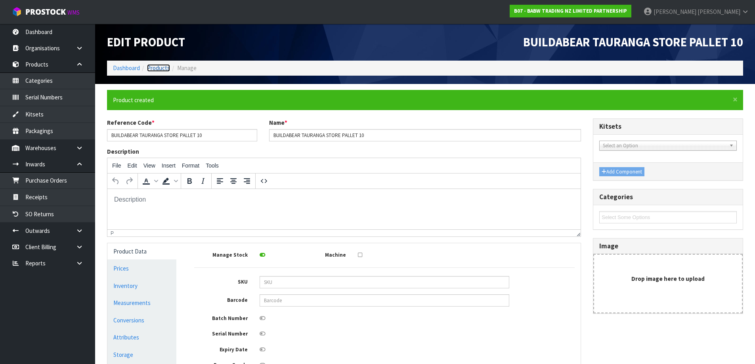
click at [163, 65] on link "Products" at bounding box center [158, 68] width 23 height 8
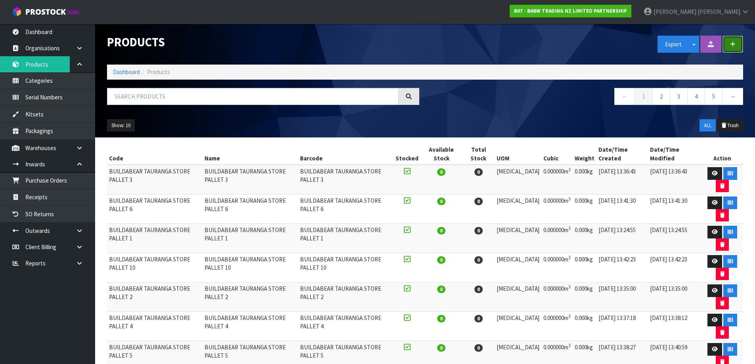
click at [739, 46] on button "button" at bounding box center [733, 44] width 21 height 17
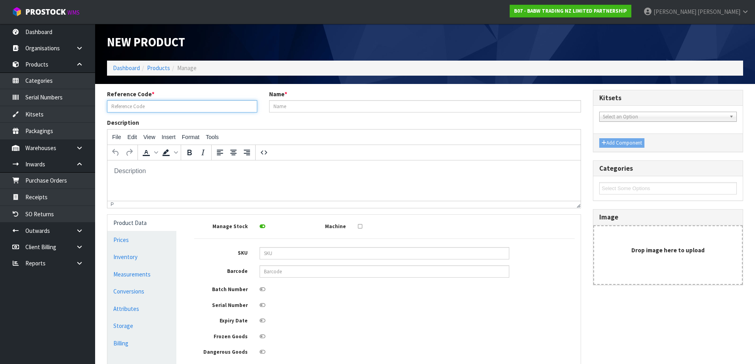
click at [202, 105] on input "text" at bounding box center [182, 106] width 150 height 12
paste input "BUILDABEAR TAURANGA STORE PALLET 1"
type input "BUILDABEAR TAURANGA STORE PALLET 11"
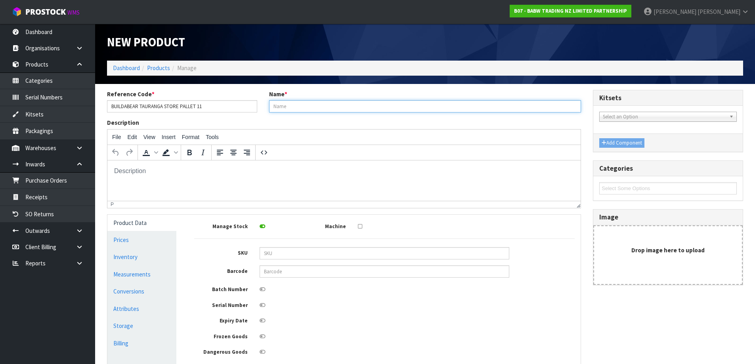
paste input "BUILDABEAR TAURANGA STORE PALLET 1"
type input "BUILDABEAR TAURANGA STORE PALLET 11"
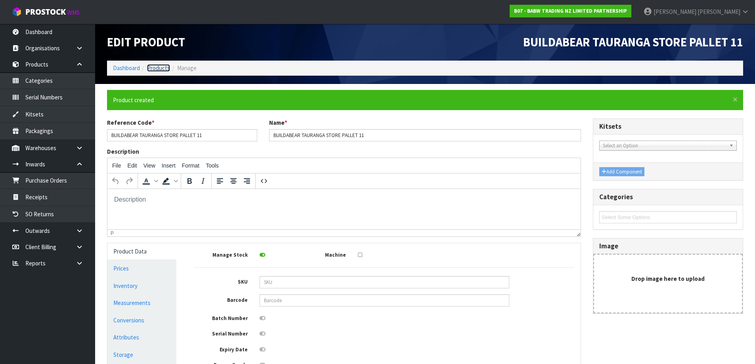
click at [160, 67] on link "Products" at bounding box center [158, 68] width 23 height 8
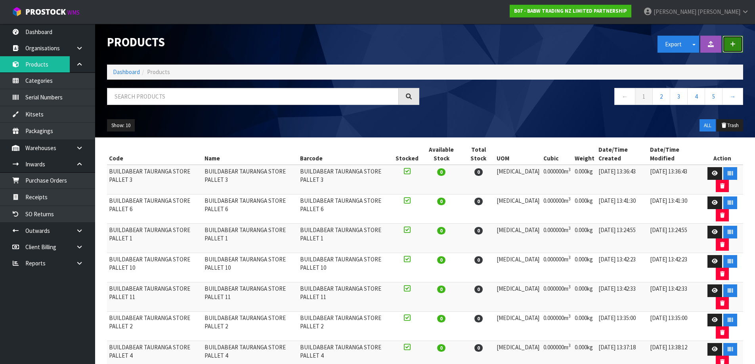
click at [735, 41] on button "button" at bounding box center [733, 44] width 21 height 17
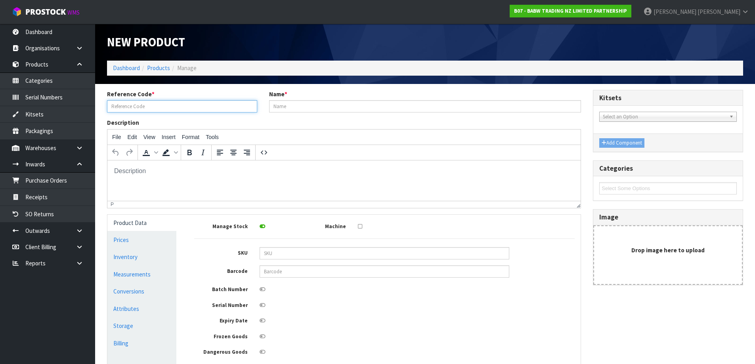
click at [216, 108] on input "text" at bounding box center [182, 106] width 150 height 12
paste input "BUILDABEAR TAURANGA STORE PALLET 1"
type input "BUILDABEAR TAURANGA STORE PALLET 12"
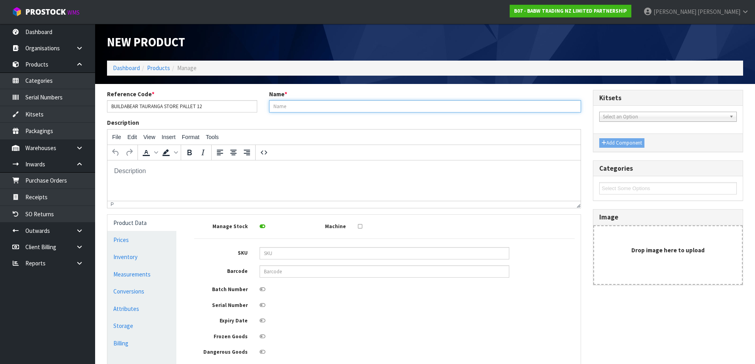
paste input "BUILDABEAR TAURANGA STORE PALLET 1"
type input "BUILDABEAR TAURANGA STORE PALLET 12"
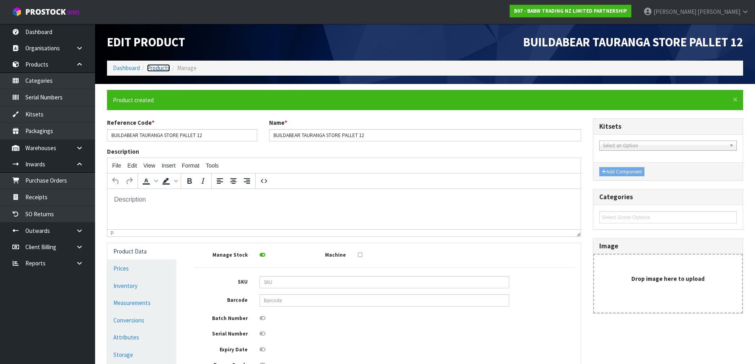
click at [155, 71] on link "Products" at bounding box center [158, 68] width 23 height 8
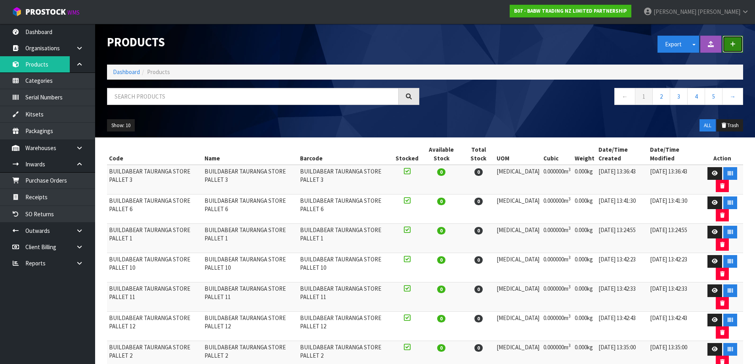
click at [728, 41] on button "button" at bounding box center [733, 44] width 21 height 17
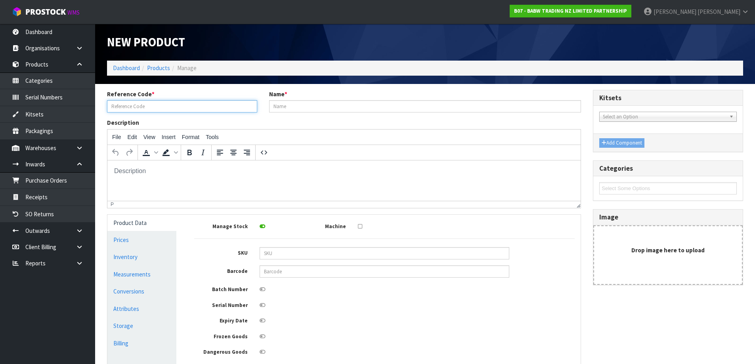
click at [222, 101] on input "text" at bounding box center [182, 106] width 150 height 12
paste input "BUILDABEAR TAURANGA STORE PALLET 1"
type input "BUILDABEAR TAURANGA STORE PALLET 13"
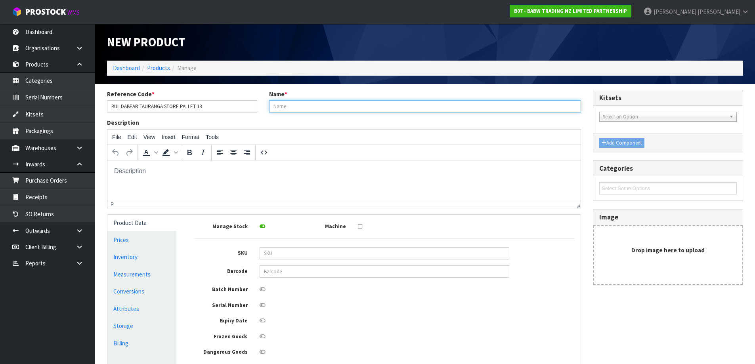
paste input "BUILDABEAR TAURANGA STORE PALLET 1"
type input "BUILDABEAR TAURANGA STORE PALLET 13"
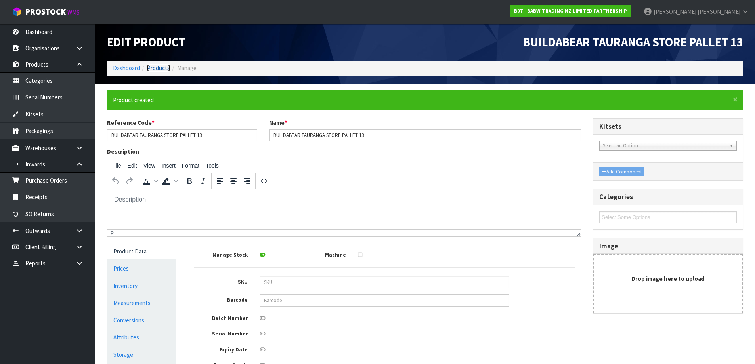
click at [154, 69] on link "Products" at bounding box center [158, 68] width 23 height 8
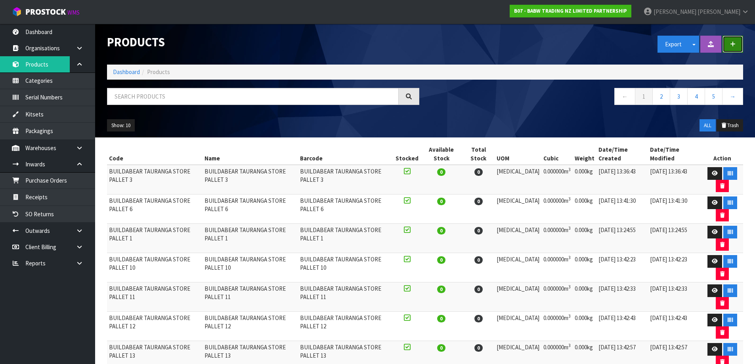
click at [741, 48] on button "button" at bounding box center [733, 44] width 21 height 17
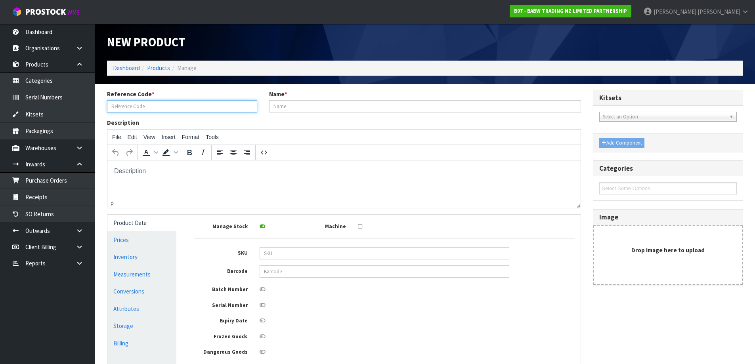
click at [190, 106] on input "text" at bounding box center [182, 106] width 150 height 12
paste input "BUILDABEAR TAURANGA STORE PALLET 1"
type input "BUILDABEAR TAURANGA STORE PALLET 14"
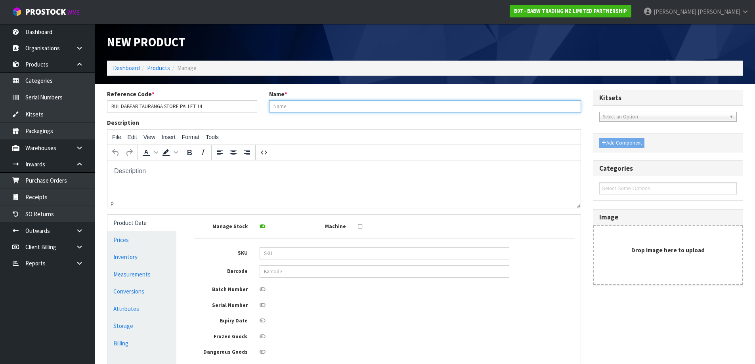
paste input "BUILDABEAR TAURANGA STORE PALLET 1"
type input "BUILDABEAR TAURANGA STORE PALLET 14"
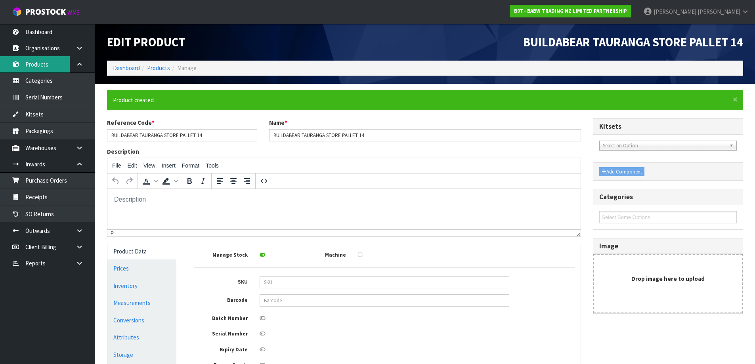
click at [43, 64] on link "Products" at bounding box center [47, 64] width 95 height 16
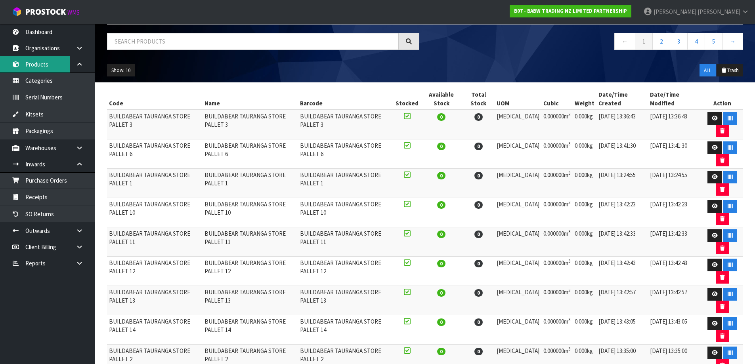
scroll to position [50, 0]
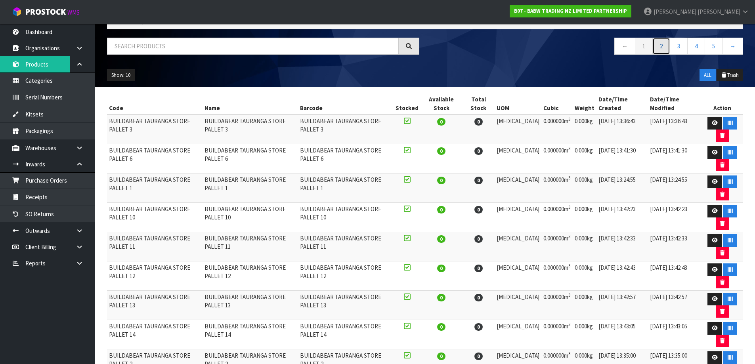
click at [659, 47] on link "2" at bounding box center [662, 46] width 18 height 17
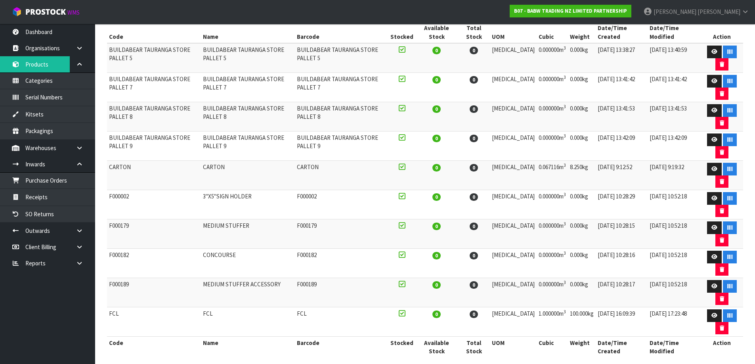
scroll to position [130, 0]
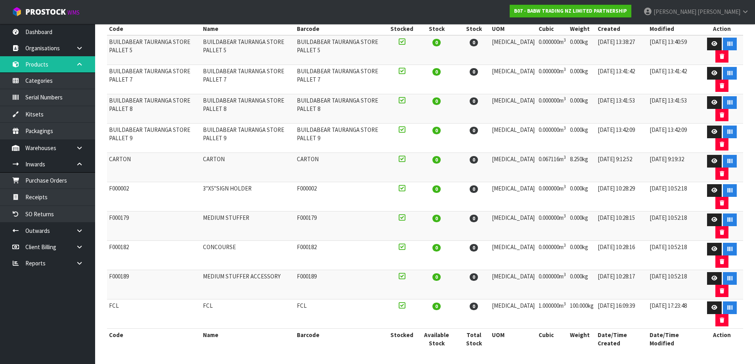
click at [74, 70] on link at bounding box center [82, 64] width 25 height 16
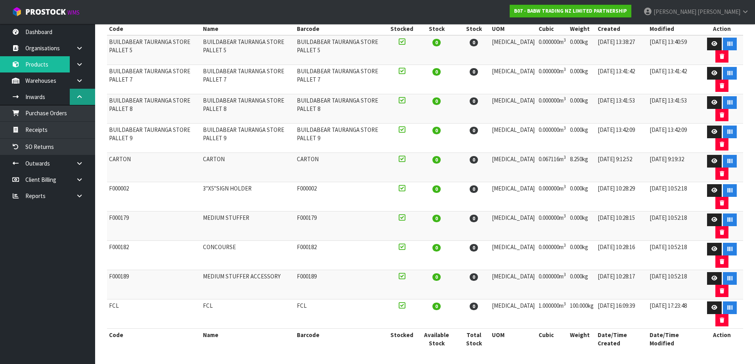
click at [80, 95] on icon at bounding box center [80, 97] width 8 height 6
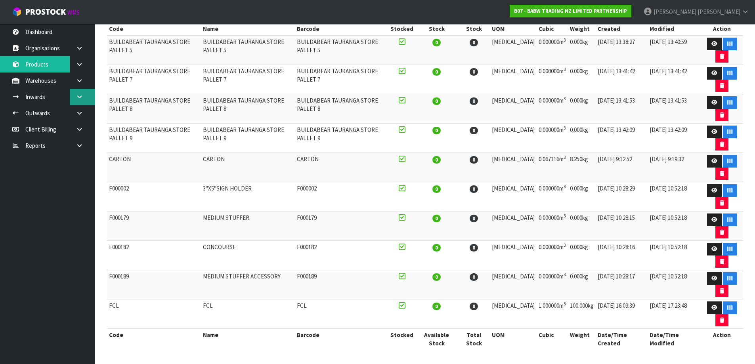
click at [77, 97] on icon at bounding box center [80, 97] width 8 height 6
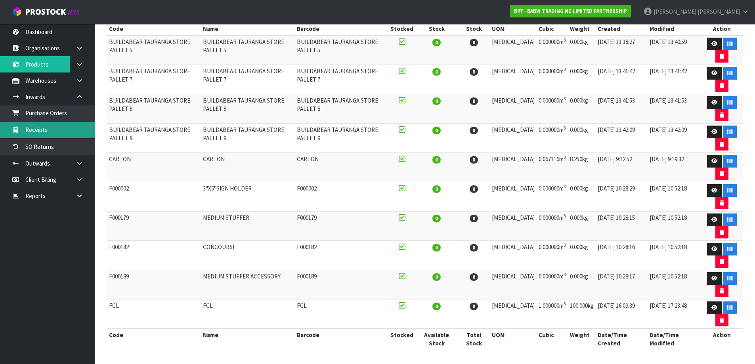
click at [49, 127] on link "Receipts" at bounding box center [47, 130] width 95 height 16
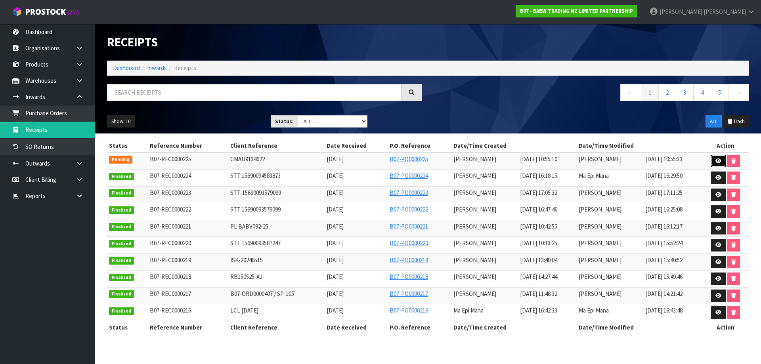
click at [716, 163] on icon at bounding box center [719, 161] width 6 height 5
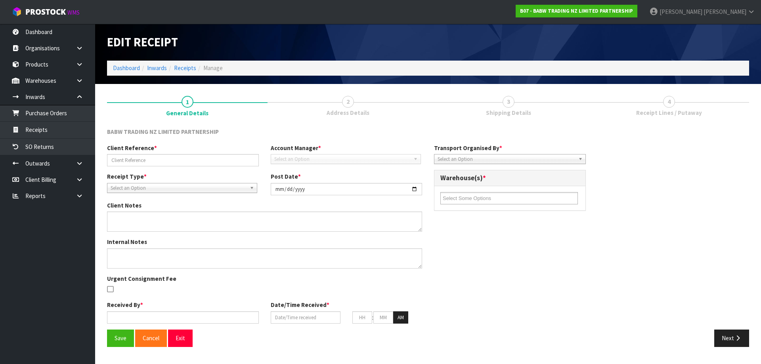
type input "CMAU9134622"
type input "[DATE]"
type input "[PERSON_NAME]"
type input "[DATE]"
type input "04"
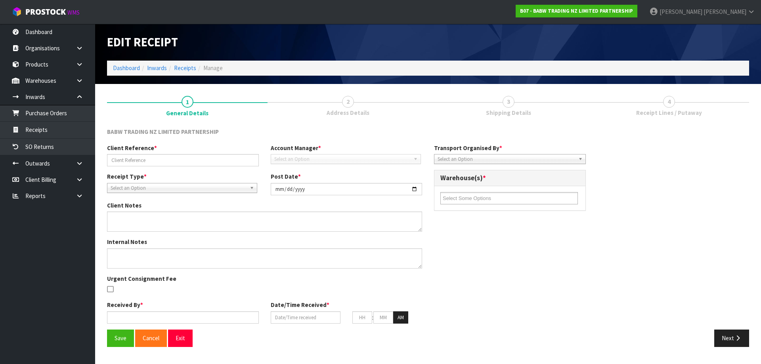
type input "00"
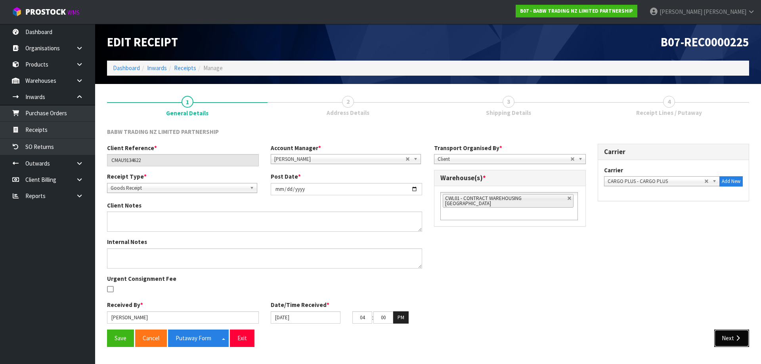
click at [735, 332] on button "Next" at bounding box center [731, 338] width 35 height 17
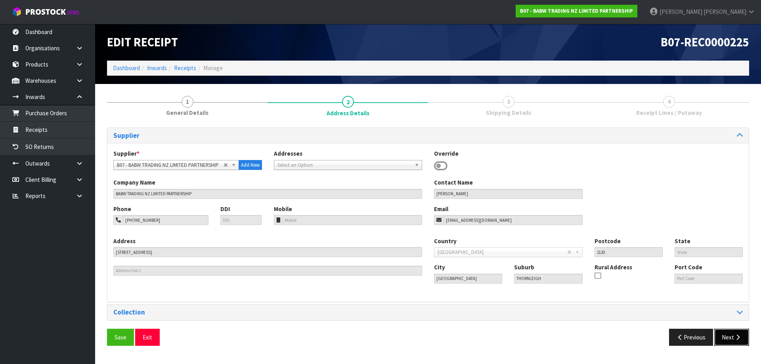
click at [735, 332] on button "Next" at bounding box center [731, 337] width 35 height 17
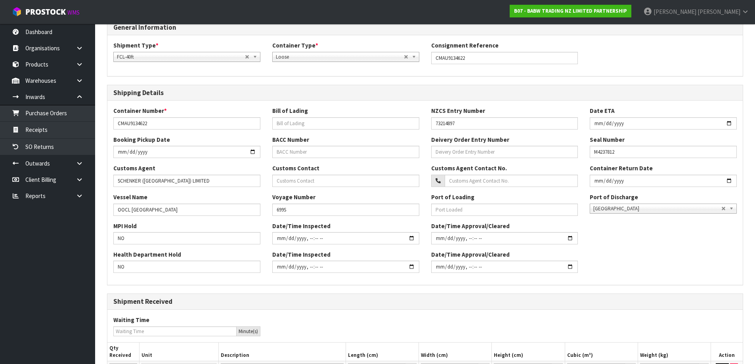
scroll to position [187, 0]
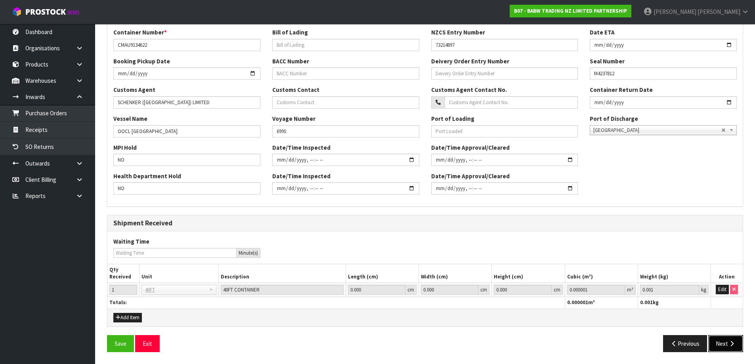
click at [734, 345] on icon "button" at bounding box center [732, 344] width 8 height 6
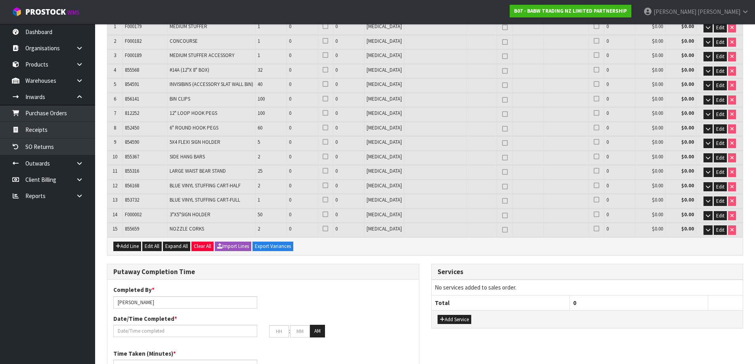
scroll to position [162, 0]
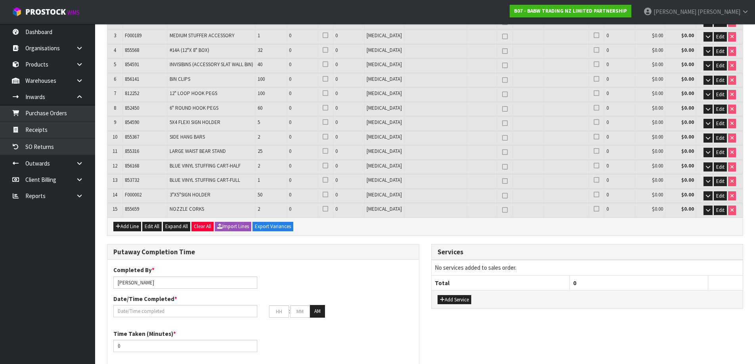
click at [451, 129] on td at bounding box center [435, 124] width 63 height 14
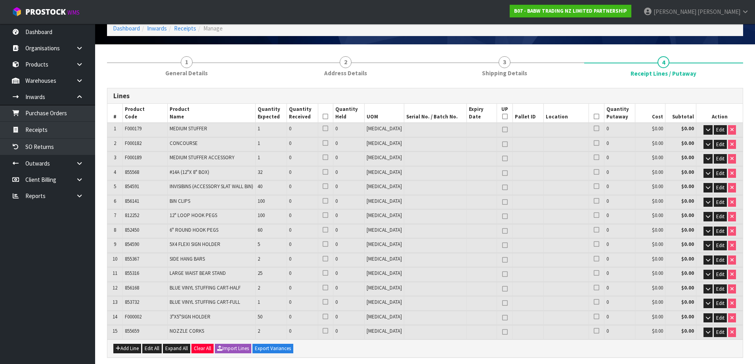
scroll to position [278, 0]
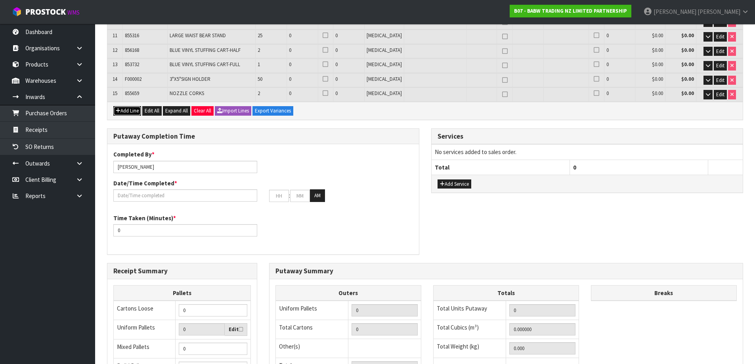
click at [130, 113] on button "Add Line" at bounding box center [127, 111] width 28 height 10
type input "0"
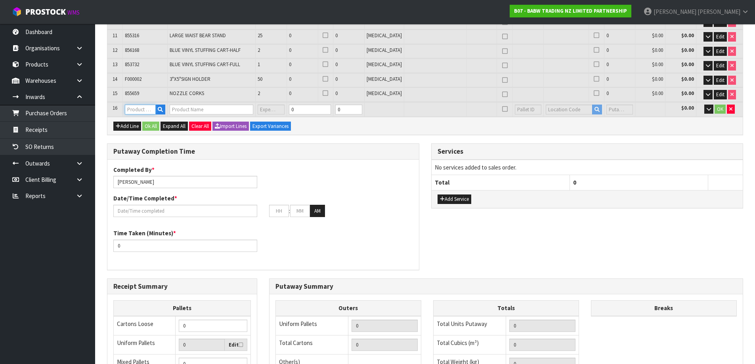
click at [139, 111] on input "text" at bounding box center [140, 110] width 31 height 10
paste input "BUILDABEAR TAURANGA STORE PALLET 1"
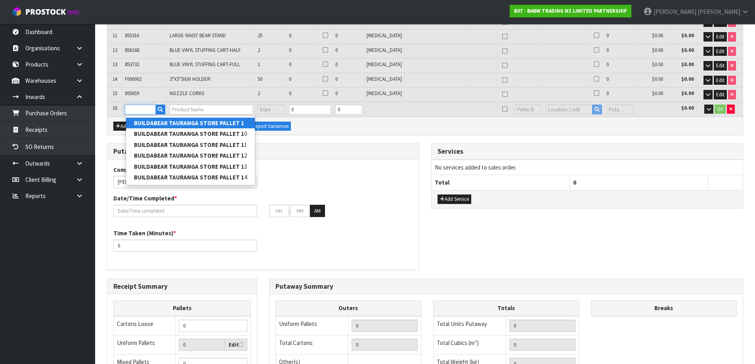
type input "BUILDABEAR TAURANGA STORE PALLET 1"
click at [167, 121] on strong "BUILDABEAR TAURANGA STORE PALLET 1" at bounding box center [189, 123] width 110 height 8
type input "BUILDABEAR TAURANGA STORE PALLET 1"
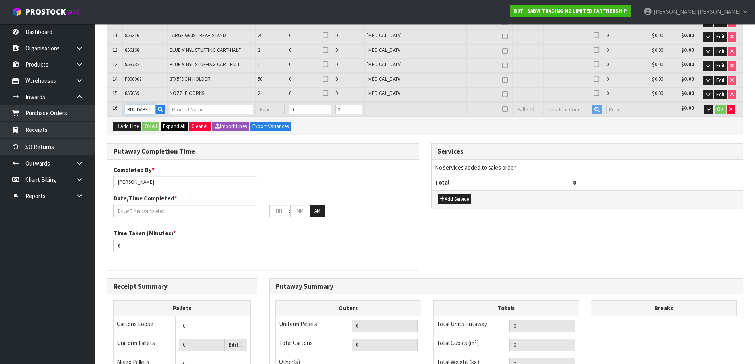
type input "0.000000"
type input "0.000"
type input "BUILDABEAR TAURANGA STORE PALLET 1"
type input "0"
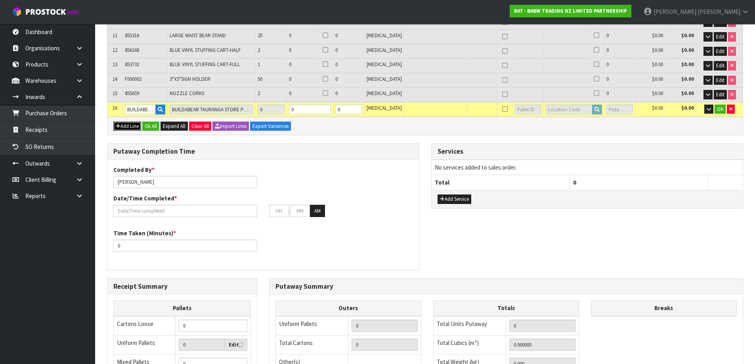
click at [130, 126] on button "Add Line" at bounding box center [127, 127] width 28 height 10
type input "0"
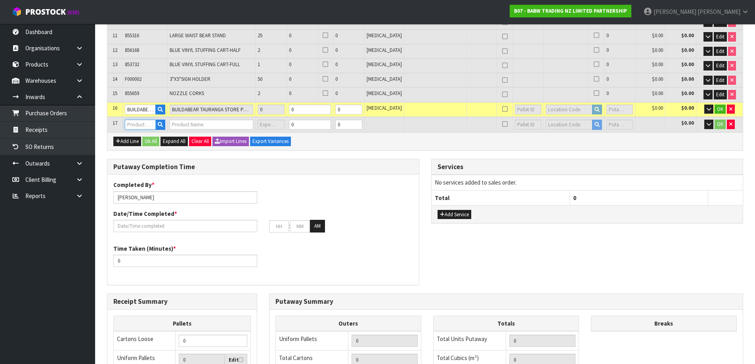
click at [144, 124] on input "text" at bounding box center [140, 125] width 31 height 10
paste input "9307A"
type input "9"
click at [146, 111] on input "BUILDABEAR TAURANGA STORE PALLET 1" at bounding box center [140, 110] width 31 height 10
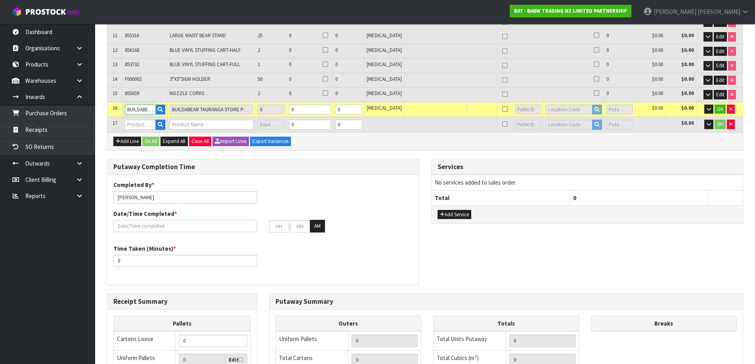
click at [146, 111] on input "BUILDABEAR TAURANGA STORE PALLET 1" at bounding box center [140, 110] width 31 height 10
click at [146, 125] on input "text" at bounding box center [140, 125] width 31 height 10
click at [143, 109] on input "BUILDABEAR TAURANGA STORE PALLET 1" at bounding box center [140, 110] width 31 height 10
drag, startPoint x: 127, startPoint y: 109, endPoint x: 153, endPoint y: 110, distance: 26.2
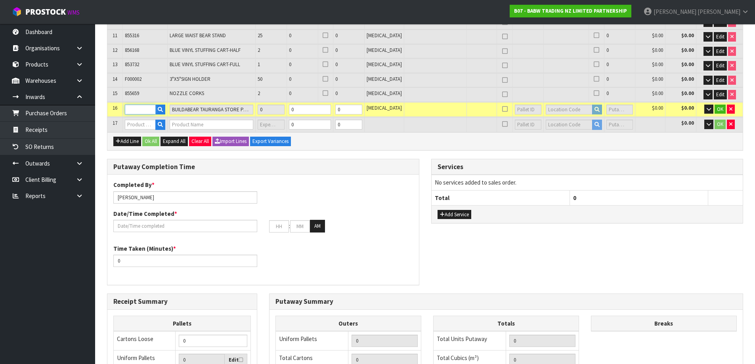
click at [153, 110] on input "BUILDABEAR TAURANGA STORE PALLET 1" at bounding box center [140, 110] width 31 height 10
click at [151, 125] on input "text" at bounding box center [140, 125] width 31 height 10
paste input "BUILDABEAR TAURANGA STORE PALLET"
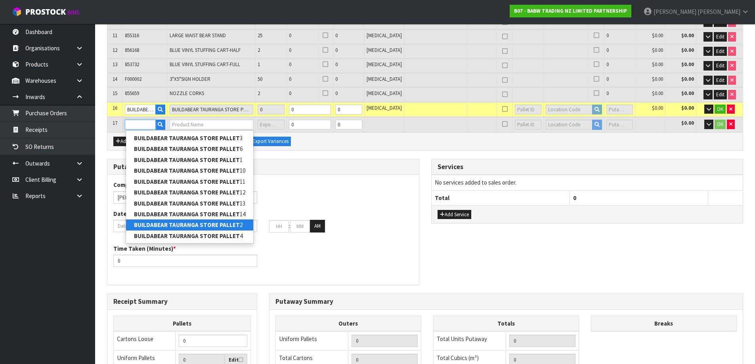
type input "BUILDABEAR TAURANGA STORE PALLET"
click at [221, 228] on strong "BUILDABEAR TAURANGA STORE PALLET" at bounding box center [187, 225] width 106 height 8
type input "BUILDABEAR TAURANGA STORE PALLET 2"
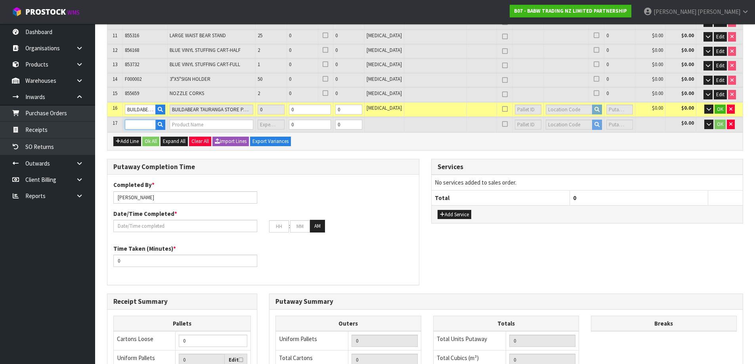
scroll to position [0, 0]
type input "0.000000"
type input "0.000"
type input "BUILDABEAR TAURANGA STORE PALLET 2"
type input "0"
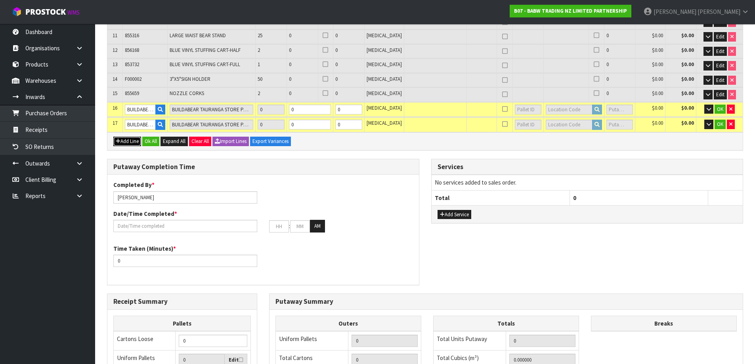
click at [131, 138] on button "Add Line" at bounding box center [127, 142] width 28 height 10
type input "0"
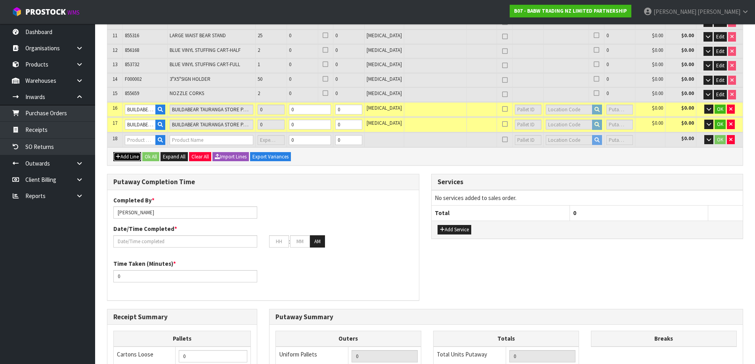
click at [125, 157] on button "Add Line" at bounding box center [127, 157] width 28 height 10
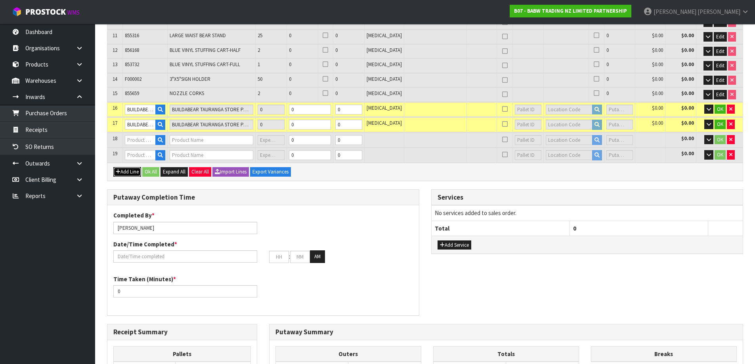
click at [121, 174] on button "Add Line" at bounding box center [127, 172] width 28 height 10
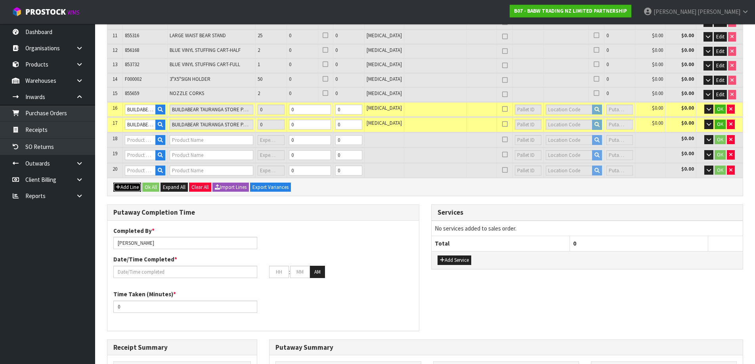
drag, startPoint x: 123, startPoint y: 184, endPoint x: 123, endPoint y: 197, distance: 13.1
click at [123, 185] on button "Add Line" at bounding box center [127, 188] width 28 height 10
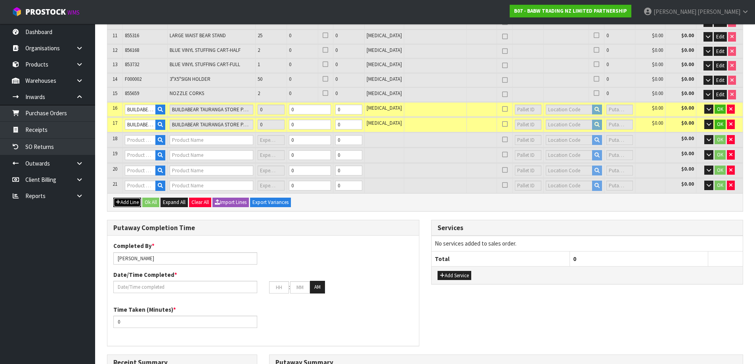
click at [123, 206] on button "Add Line" at bounding box center [127, 203] width 28 height 10
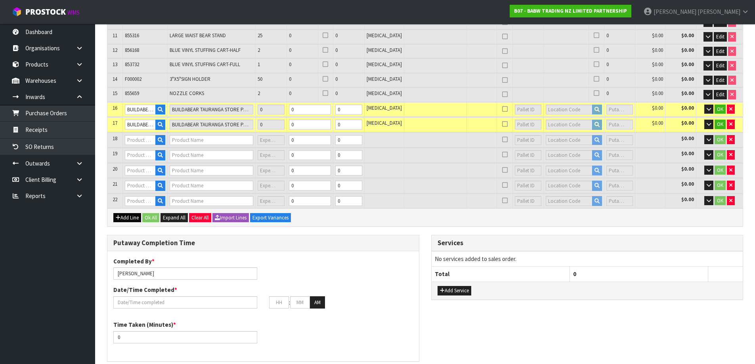
drag, startPoint x: 123, startPoint y: 212, endPoint x: 123, endPoint y: 218, distance: 6.7
click at [123, 217] on div "Add Line Ok All Expand All Clear All Import Lines Export Variances" at bounding box center [425, 218] width 636 height 18
click at [123, 221] on button "Add Line" at bounding box center [127, 218] width 28 height 10
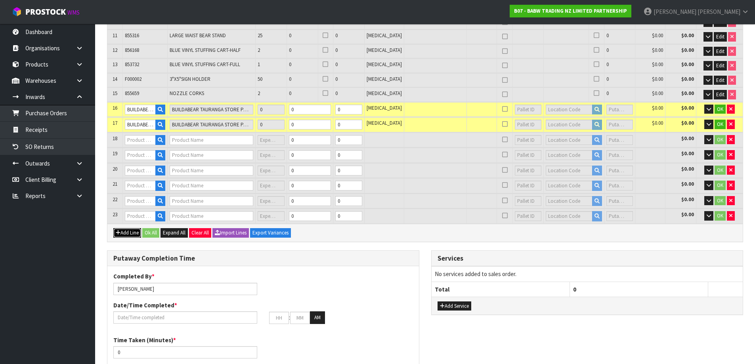
click at [126, 234] on button "Add Line" at bounding box center [127, 233] width 28 height 10
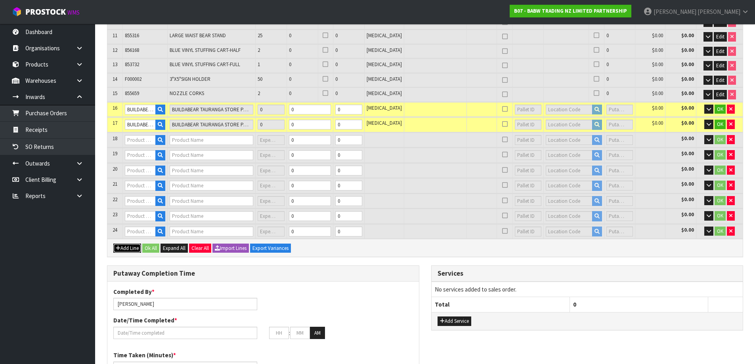
click at [130, 247] on button "Add Line" at bounding box center [127, 249] width 28 height 10
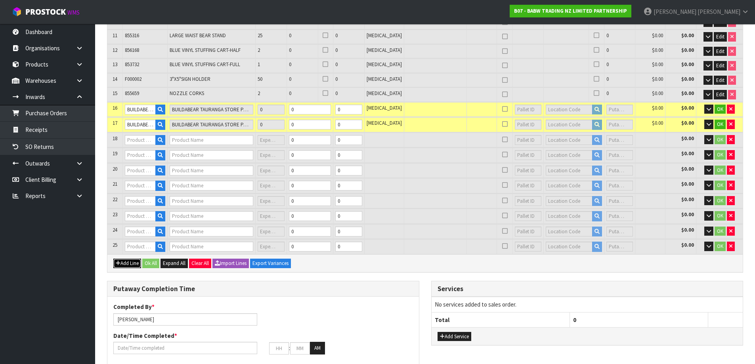
click at [136, 263] on button "Add Line" at bounding box center [127, 264] width 28 height 10
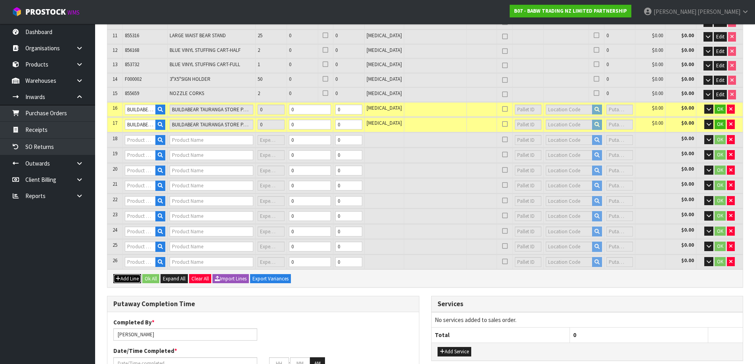
click at [129, 279] on button "Add Line" at bounding box center [127, 279] width 28 height 10
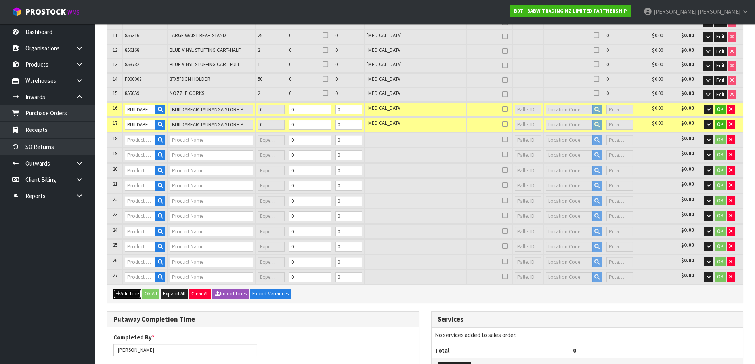
click at [128, 294] on button "Add Line" at bounding box center [127, 294] width 28 height 10
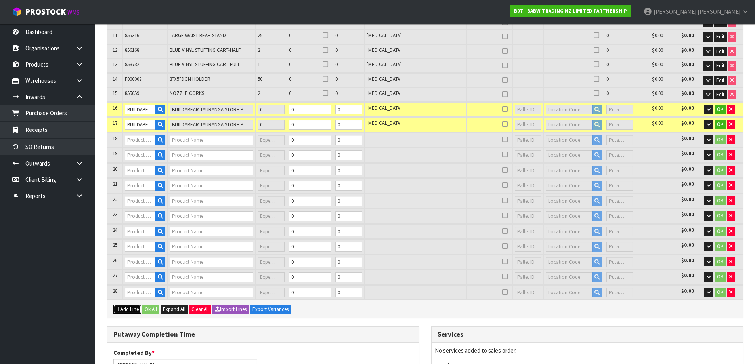
click at [129, 308] on button "Add Line" at bounding box center [127, 310] width 28 height 10
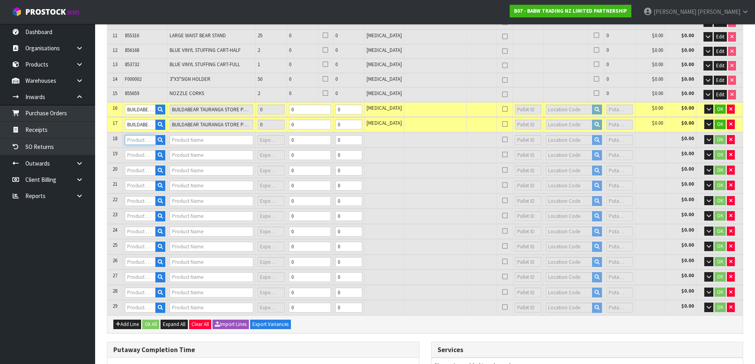
click at [142, 140] on input "text" at bounding box center [140, 140] width 31 height 10
paste input "BUILDABEAR TAURANGA STORE PALLET"
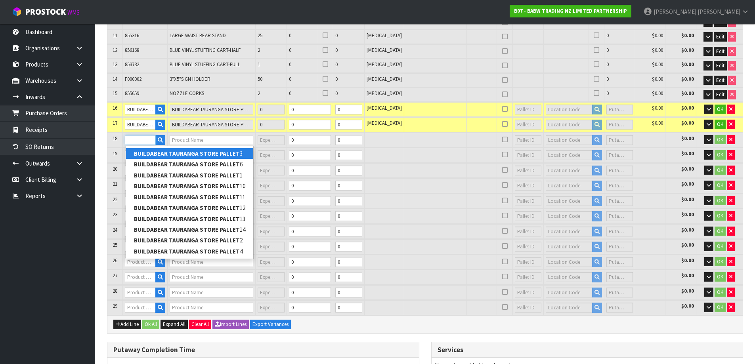
type input "BUILDABEAR TAURANGA STORE PALLET"
click at [220, 153] on strong "BUILDABEAR TAURANGA STORE PALLET" at bounding box center [187, 154] width 106 height 8
type input "BUILDABEAR TAURANGA STORE PALLET 3"
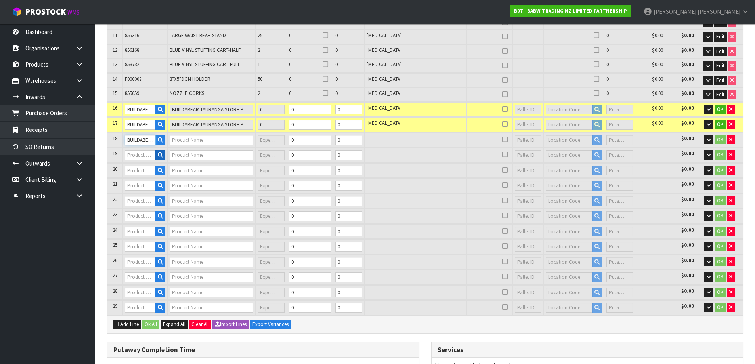
type input "BUILDABEAR TAURANGA STORE PALLET 3"
type input "0"
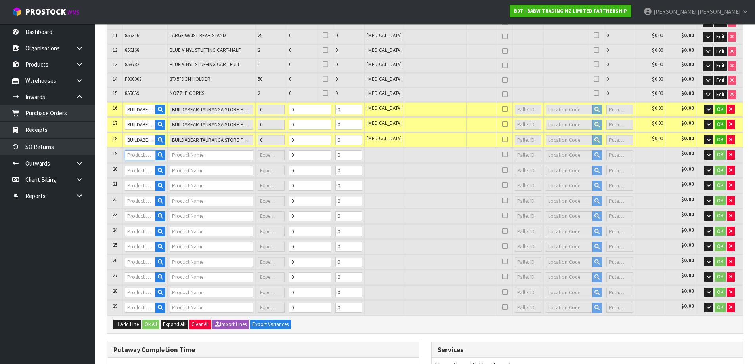
click at [132, 155] on input "text" at bounding box center [140, 155] width 31 height 10
paste input "BUILDABEAR TAURANGA STORE PALLET"
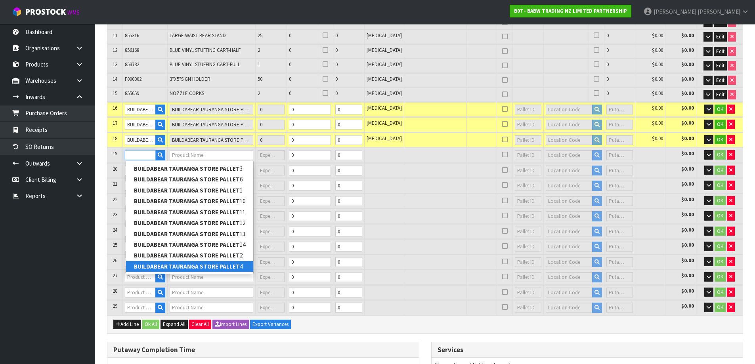
type input "BUILDABEAR TAURANGA STORE PALLET"
click at [217, 266] on strong "BUILDABEAR TAURANGA STORE PALLET" at bounding box center [187, 267] width 106 height 8
type input "BUILDABEAR TAURANGA STORE PALLET 4"
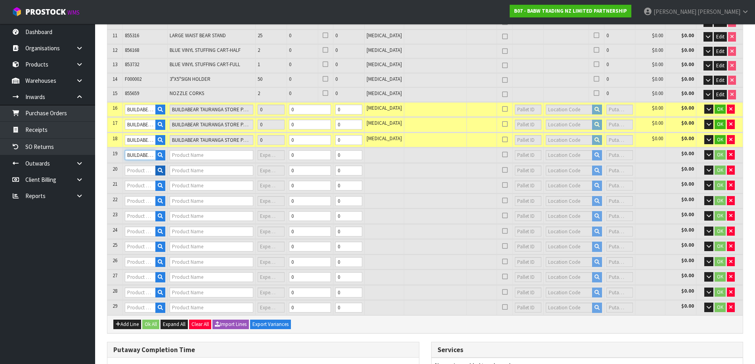
type input "BUILDABEAR TAURANGA STORE PALLET 4"
type input "0"
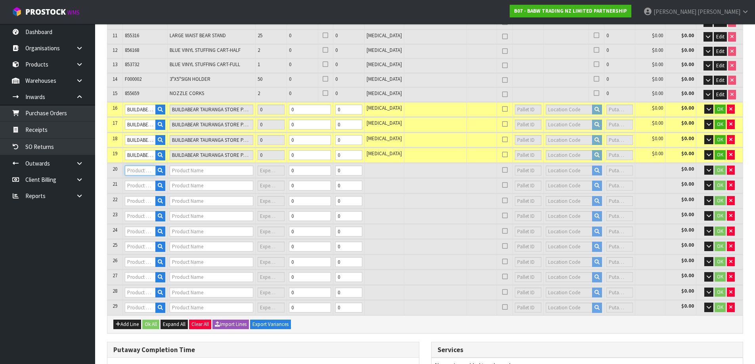
click at [138, 175] on input "text" at bounding box center [140, 171] width 31 height 10
paste input "BUILDABEAR TAURANGA STORE PALLET"
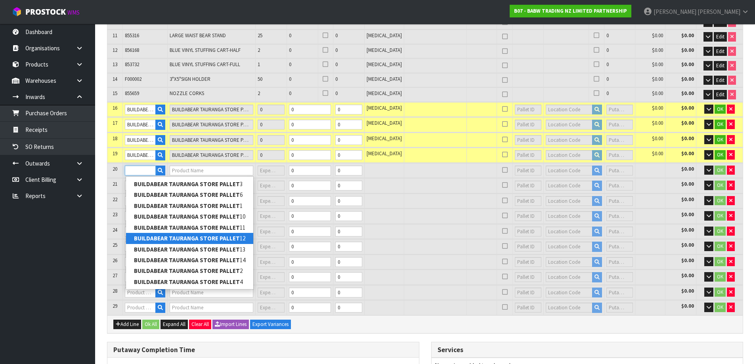
type input "BUILDABEAR TAURANGA STORE PALLET 5"
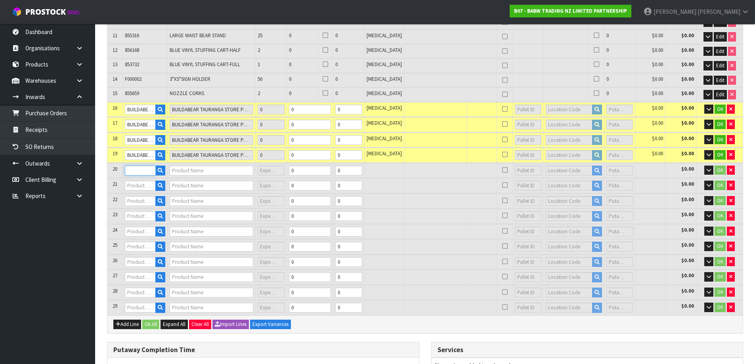
type input "BUILDABEAR TAURANGA STORE PALLET 5"
type input "0"
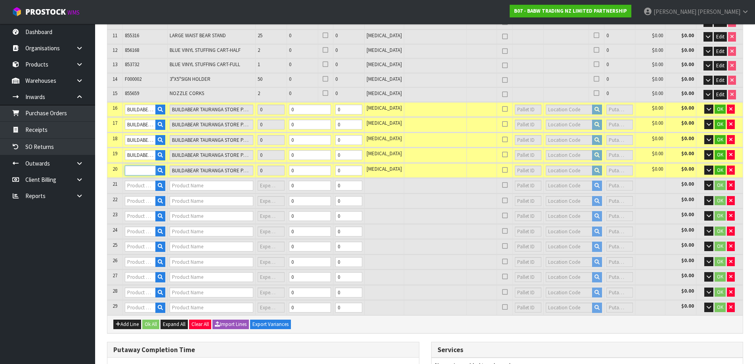
type input "BUILDABEAR TAURANGA STORE PALLET 5"
click at [139, 185] on input "text" at bounding box center [140, 186] width 31 height 10
paste input "BUILDABEAR TAURANGA STORE PALLET"
drag, startPoint x: 153, startPoint y: 186, endPoint x: 113, endPoint y: 187, distance: 40.9
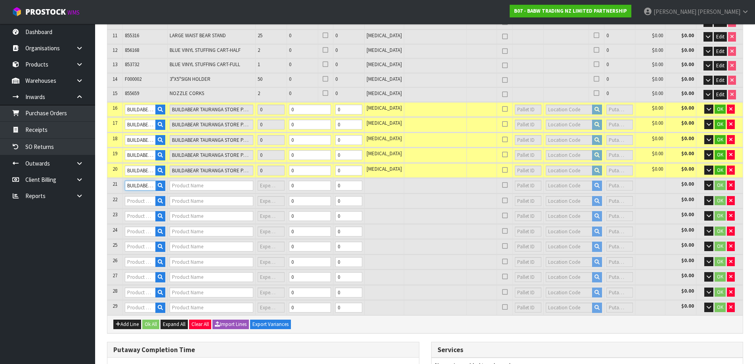
click at [113, 187] on tr "21 BUILDABEAR TAURANGA STORE PALLET 6 0 0 $0.00 OK" at bounding box center [425, 185] width 636 height 15
type input "BUILDABEAR TAURANGA STORE PALLET 6"
click at [142, 203] on input "text" at bounding box center [140, 201] width 31 height 10
paste input "BUILDABEAR TAURANGA STORE PALLET"
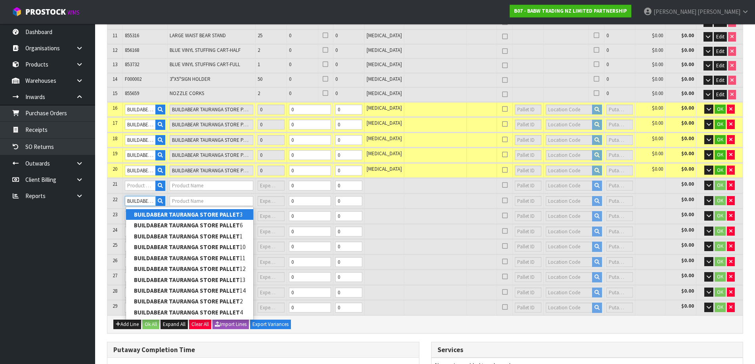
drag, startPoint x: 158, startPoint y: 199, endPoint x: 109, endPoint y: 205, distance: 49.2
click at [109, 205] on tr "22 BUILDABEAR TAURANGA STORE PALLET 0 0 $0.00 OK" at bounding box center [425, 201] width 636 height 15
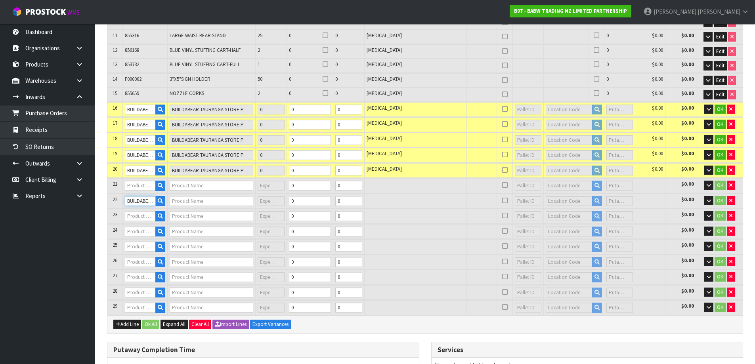
click at [145, 201] on input "BUILDABEAR TAURANGA STORE PALLET" at bounding box center [140, 201] width 31 height 10
type input "BUILDABEAR TAURANGA STORE PALLET 7"
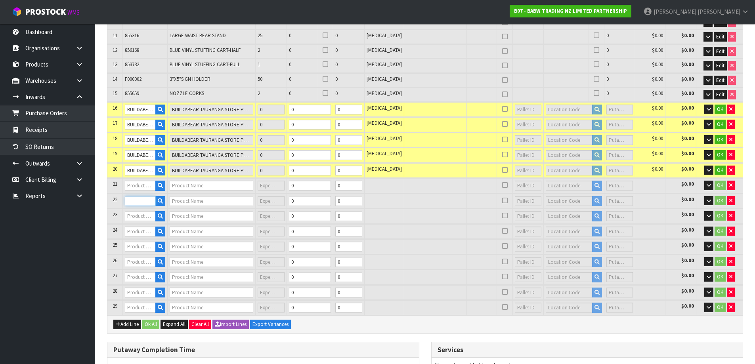
type input "0"
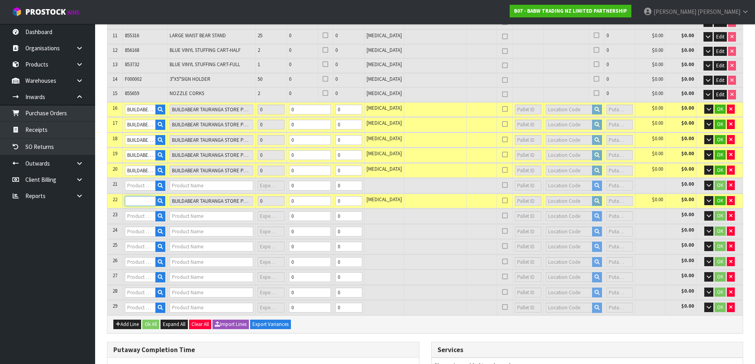
type input "BUILDABEAR TAURANGA STORE PALLET 7"
click at [147, 212] on input "text" at bounding box center [140, 216] width 31 height 10
click at [146, 190] on input "text" at bounding box center [140, 186] width 31 height 10
click at [149, 186] on input "text" at bounding box center [140, 186] width 31 height 10
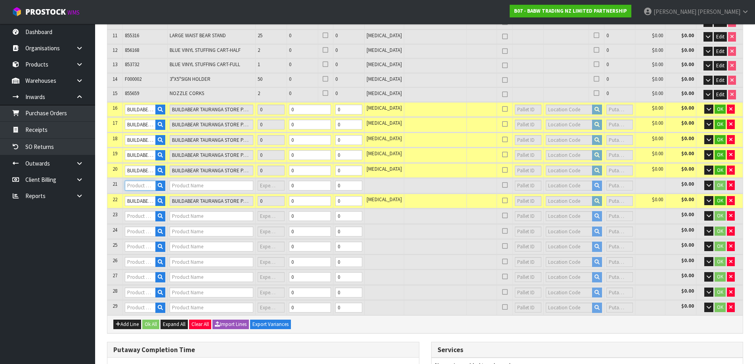
paste input "BUILDABEAR TAURANGA STORE PALLET"
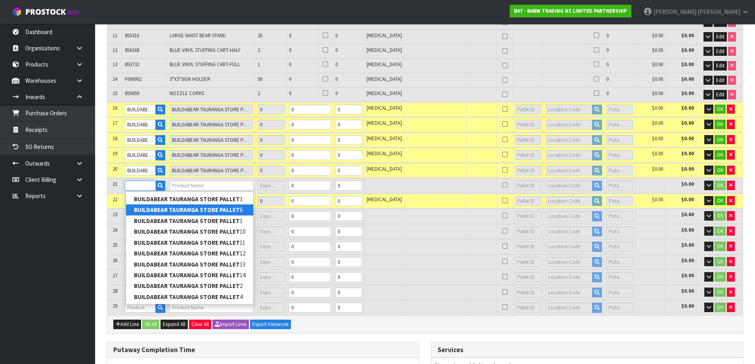
type input "BUILDABEAR TAURANGA STORE PALLET"
click at [180, 209] on strong "BUILDABEAR TAURANGA STORE PALLET" at bounding box center [187, 210] width 106 height 8
type input "BUILDABEAR TAURANGA STORE PALLET 6"
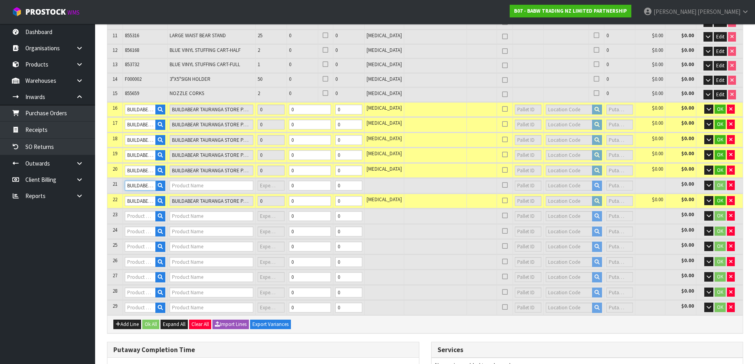
type input "BUILDABEAR TAURANGA STORE PALLET 6"
type input "0"
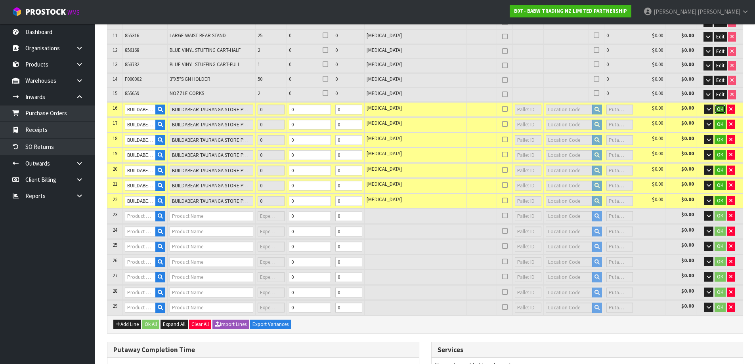
click at [719, 111] on span "OK" at bounding box center [720, 109] width 6 height 7
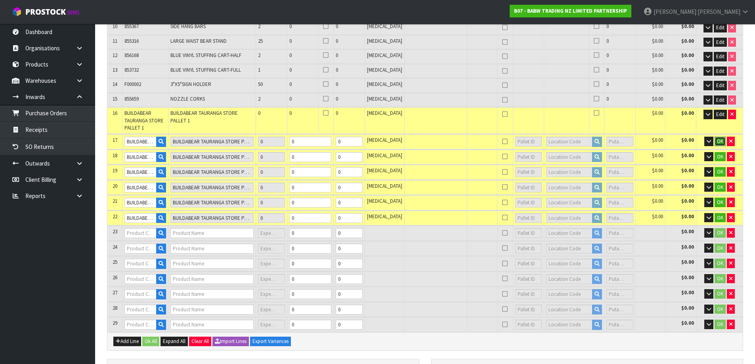
click at [719, 139] on span "OK" at bounding box center [720, 141] width 6 height 7
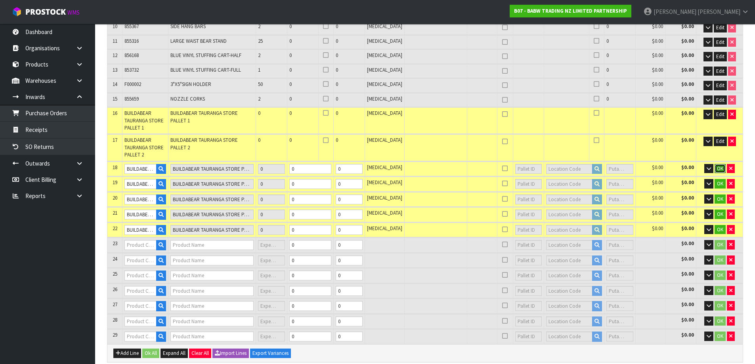
click at [717, 165] on span "OK" at bounding box center [720, 168] width 6 height 7
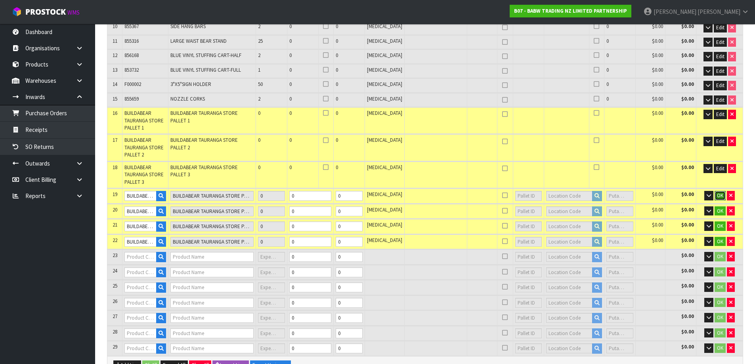
click at [724, 191] on button "OK" at bounding box center [720, 196] width 11 height 10
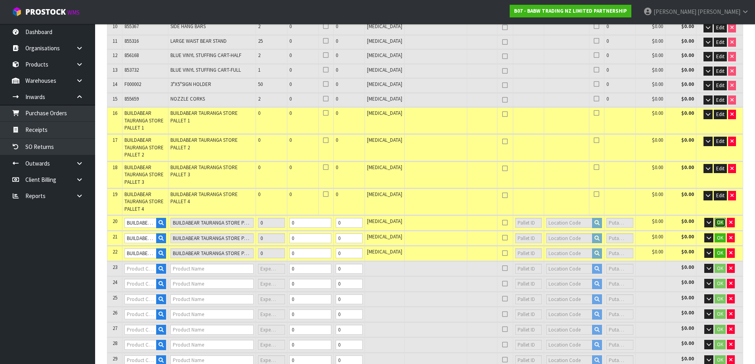
click at [719, 219] on span "OK" at bounding box center [720, 222] width 6 height 7
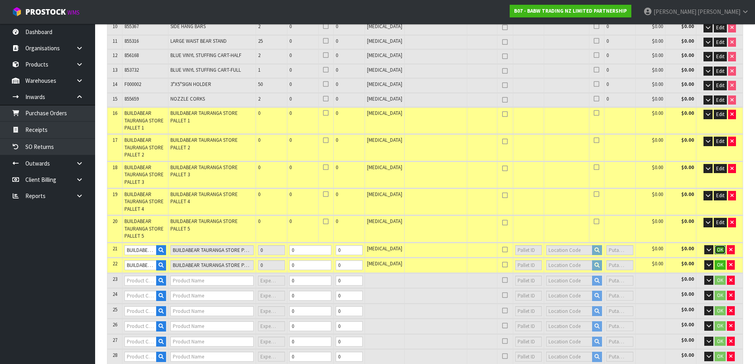
click at [718, 247] on span "OK" at bounding box center [720, 250] width 6 height 7
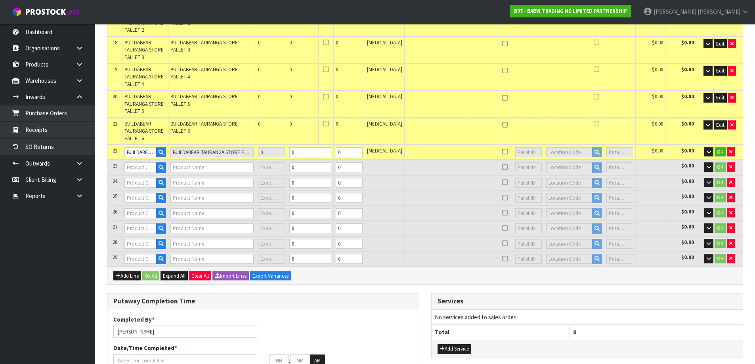
scroll to position [436, 0]
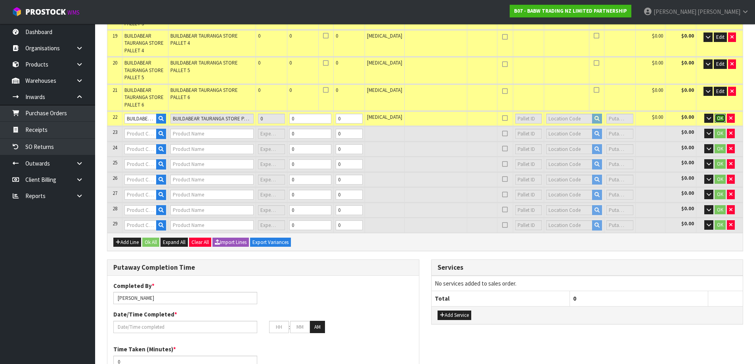
click at [720, 115] on span "OK" at bounding box center [720, 118] width 6 height 7
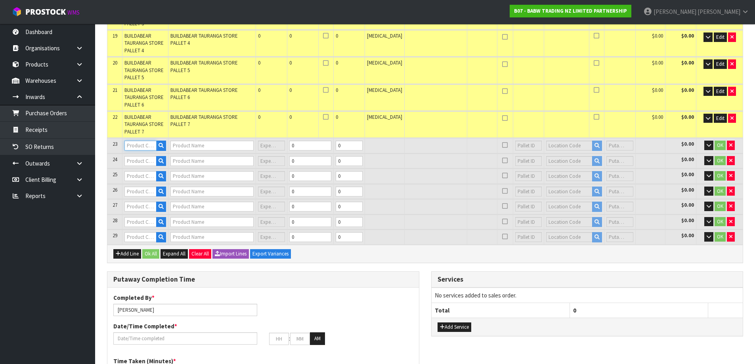
click at [130, 143] on input "text" at bounding box center [140, 146] width 32 height 10
paste input "BUILDABEAR TAURANGA STORE PALLET"
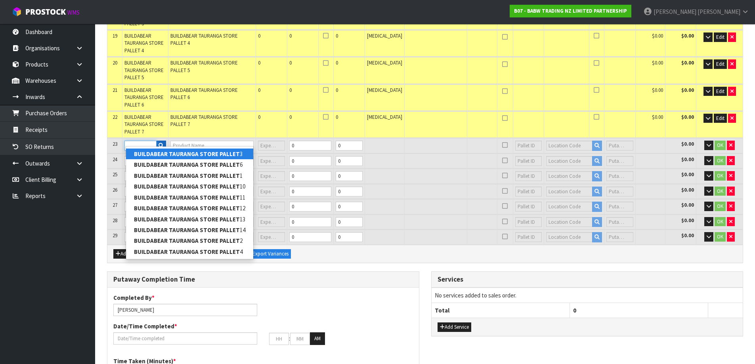
type input "BUILDABEAR TAURANGA STORE PALLET 8"
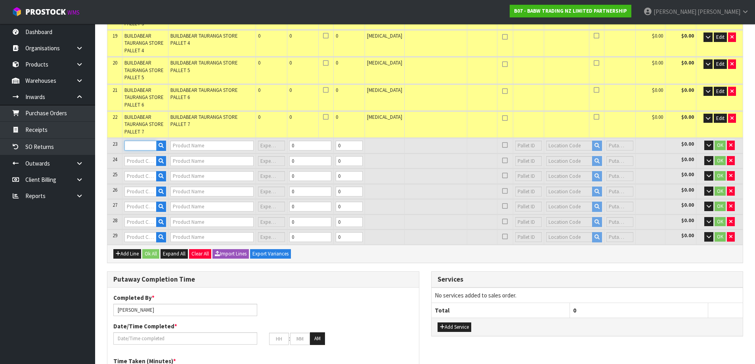
type input "BUILDABEAR TAURANGA STORE PALLET 8"
type input "0"
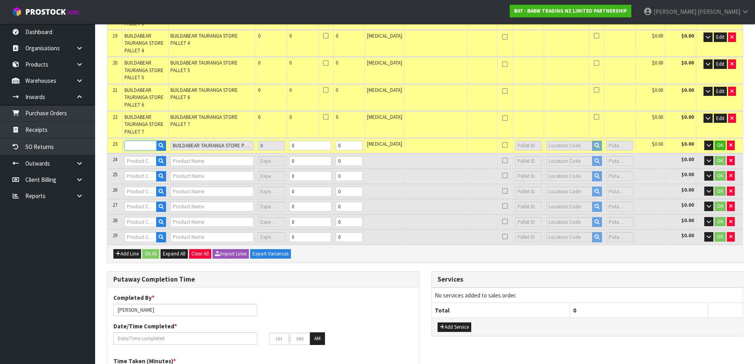
type input "BUILDABEAR TAURANGA STORE PALLET 8"
click at [147, 156] on input "text" at bounding box center [140, 161] width 32 height 10
paste input "BUILDABEAR TAURANGA STORE PALLET"
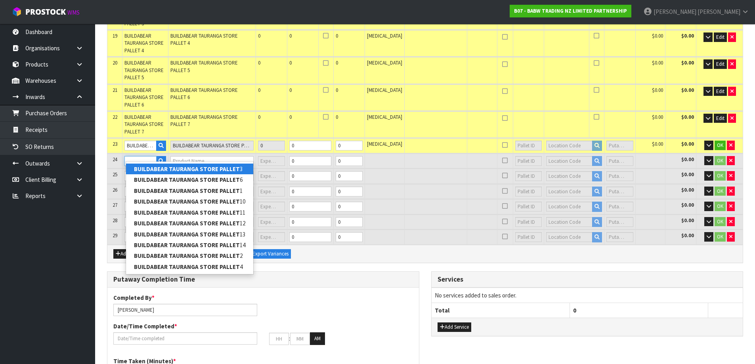
type input "BUILDABEAR TAURANGA STORE PALLET 9"
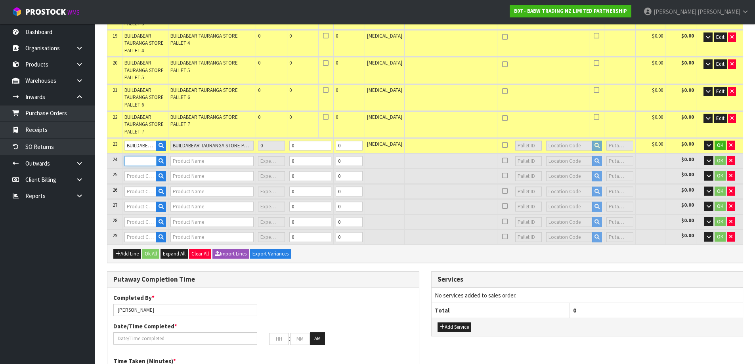
type input "BUILDABEAR TAURANGA STORE PALLET 9"
type input "0"
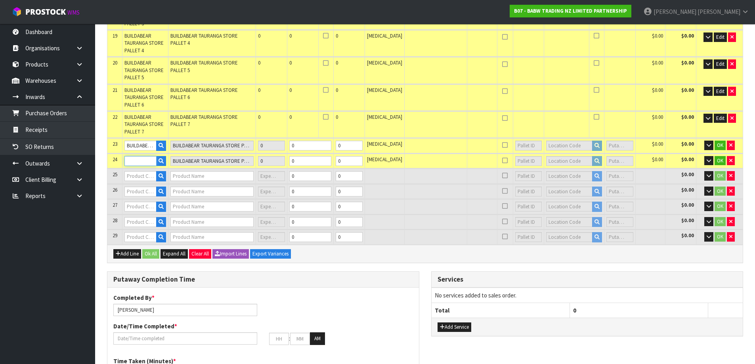
type input "BUILDABEAR TAURANGA STORE PALLET 9"
click at [140, 171] on input "text" at bounding box center [140, 176] width 32 height 10
paste input "BUILDABEAR TAURANGA STORE PALLET"
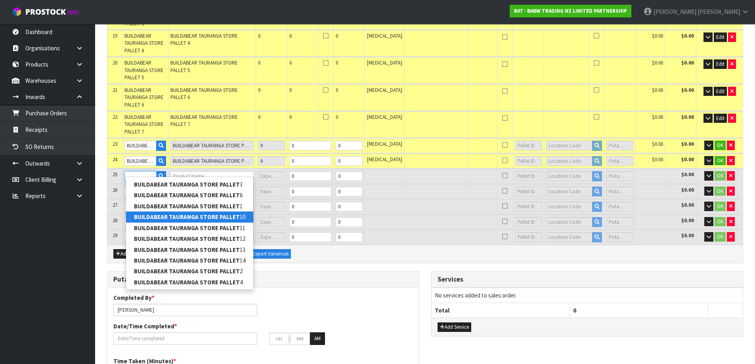
type input "BUILDABEAR TAURANGA STORE PALLET"
click at [199, 213] on link "BUILDABEAR TAURANGA STORE PALLET 10" at bounding box center [189, 217] width 127 height 11
type input "BUILDABEAR TAURANGA STORE PALLET 10"
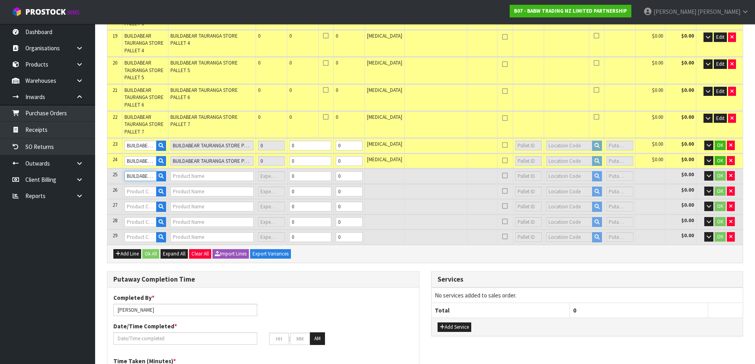
type input "BUILDABEAR TAURANGA STORE PALLET 10"
type input "0"
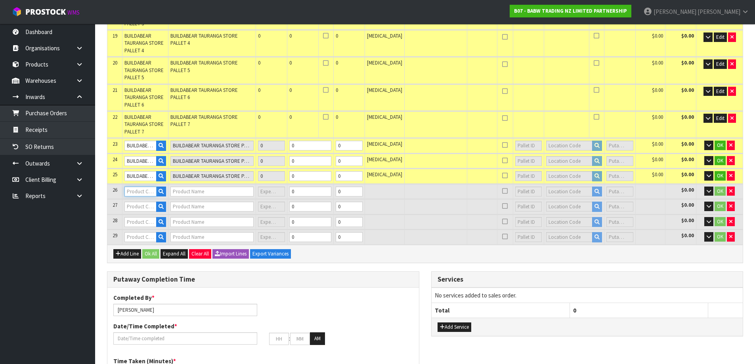
click at [144, 187] on input "text" at bounding box center [140, 192] width 32 height 10
paste input "BUILDABEAR TAURANGA STORE PALLET"
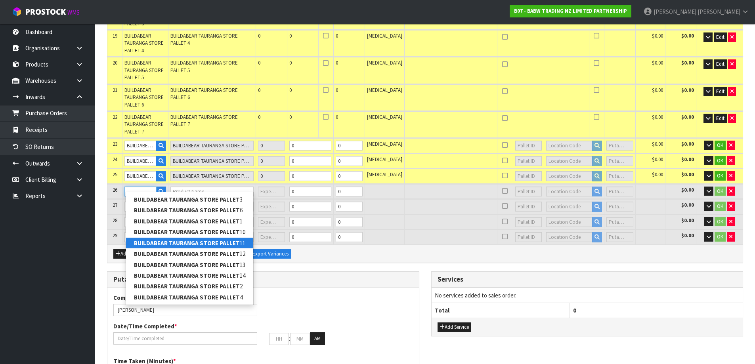
type input "BUILDABEAR TAURANGA STORE PALLET"
drag, startPoint x: 188, startPoint y: 240, endPoint x: 184, endPoint y: 239, distance: 4.4
click at [188, 240] on strong "BUILDABEAR TAURANGA STORE PALLET" at bounding box center [187, 243] width 106 height 8
type input "BUILDABEAR TAURANGA STORE PALLET 11"
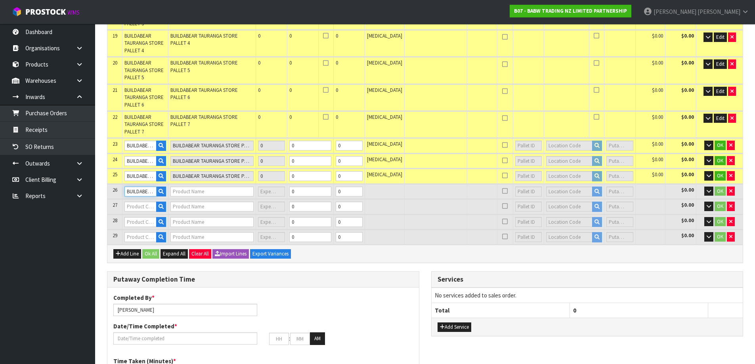
type input "BUILDABEAR TAURANGA STORE PALLET 11"
type input "0"
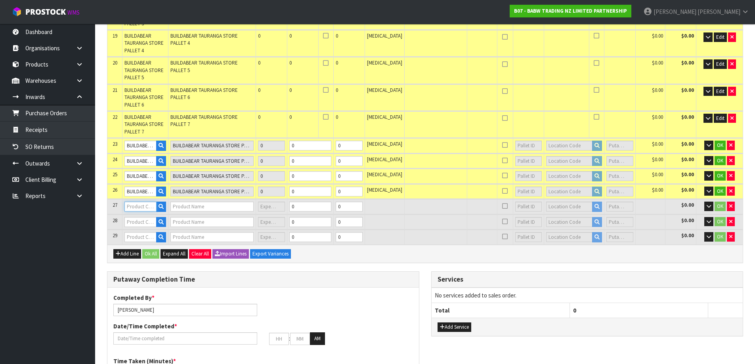
click at [141, 202] on input "text" at bounding box center [140, 207] width 32 height 10
paste input "BUILDABEAR TAURANGA STORE PALLET"
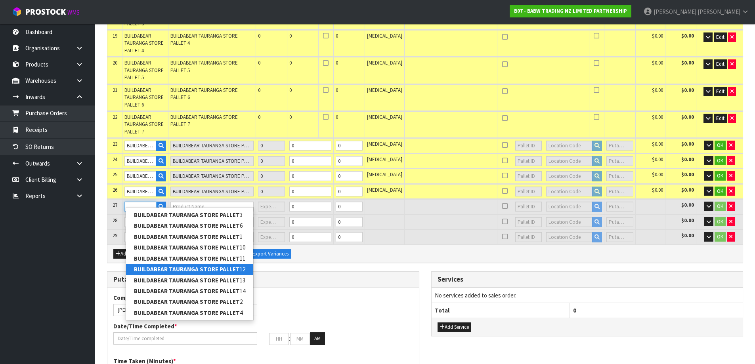
type input "BUILDABEAR TAURANGA STORE PALLET"
click at [222, 268] on strong "BUILDABEAR TAURANGA STORE PALLET" at bounding box center [187, 270] width 106 height 8
type input "BUILDABEAR TAURANGA STORE PALLET 12"
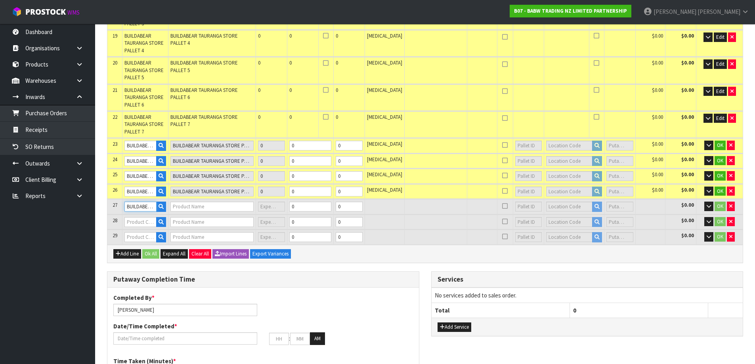
type input "BUILDABEAR TAURANGA STORE PALLET 12"
type input "0"
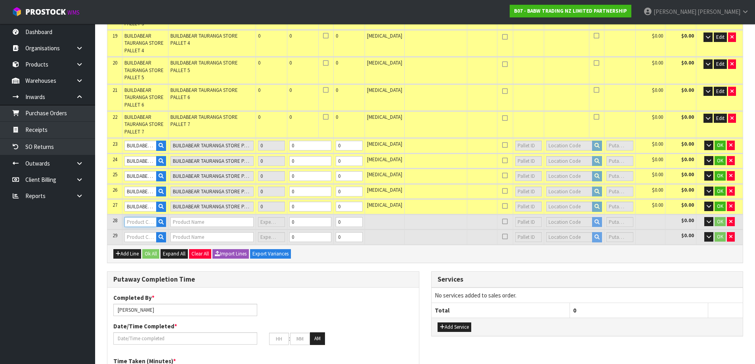
click at [134, 219] on input "text" at bounding box center [140, 222] width 32 height 10
paste input "BUILDABEAR TAURANGA STORE PALLET"
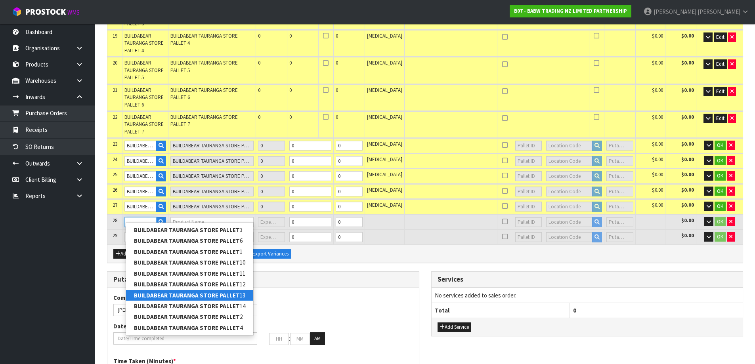
type input "BUILDABEAR TAURANGA STORE PALLET"
click at [228, 294] on strong "BUILDABEAR TAURANGA STORE PALLET" at bounding box center [187, 296] width 106 height 8
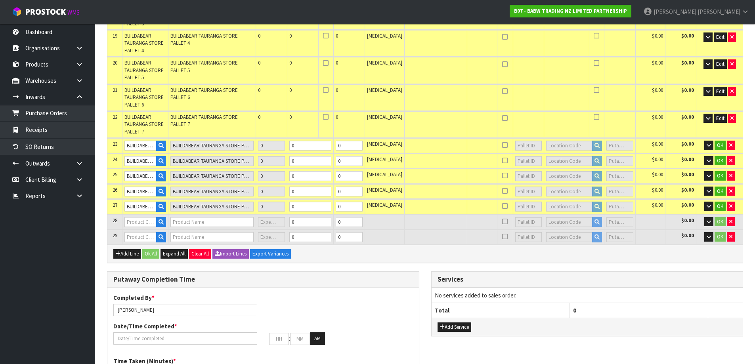
scroll to position [0, 0]
type input "BUILDABEAR TAURANGA STORE PALLET 13"
type input "0"
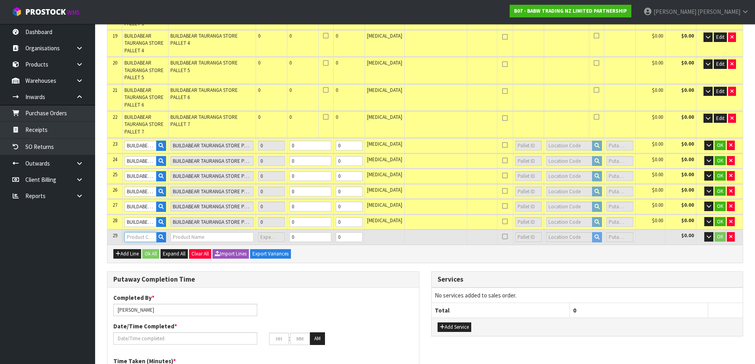
click at [137, 236] on input "text" at bounding box center [140, 237] width 32 height 10
paste input "BUILDABEAR TAURANGA STORE PALLET"
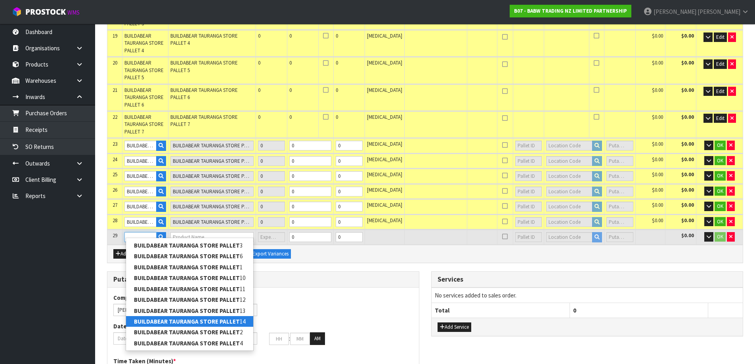
type input "BUILDABEAR TAURANGA STORE PALLET"
click at [239, 324] on link "BUILDABEAR TAURANGA STORE PALLET 14" at bounding box center [189, 321] width 127 height 11
type input "BUILDABEAR TAURANGA STORE PALLET 14"
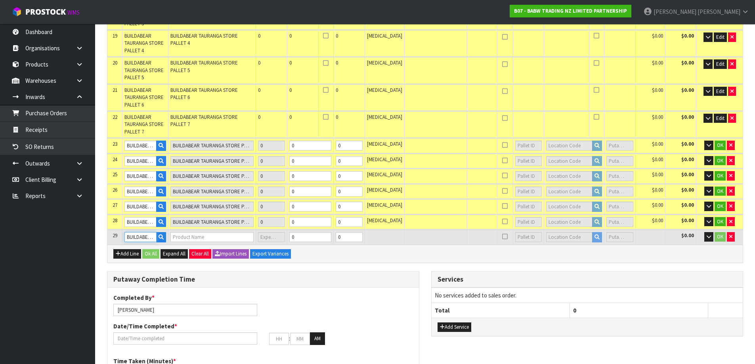
type input "0.000000"
type input "0.000"
type input "BUILDABEAR TAURANGA STORE PALLET 14"
type input "0"
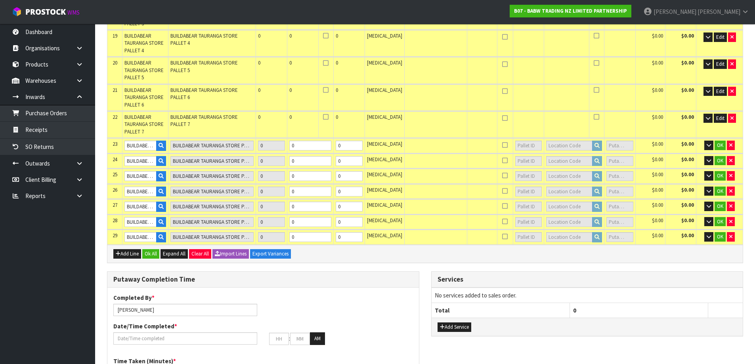
click at [726, 140] on td "OK" at bounding box center [720, 145] width 46 height 15
click at [719, 142] on span "OK" at bounding box center [720, 145] width 6 height 7
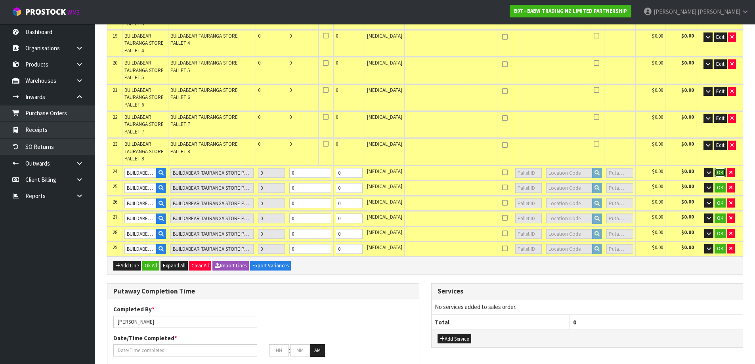
click at [720, 169] on span "OK" at bounding box center [720, 172] width 6 height 7
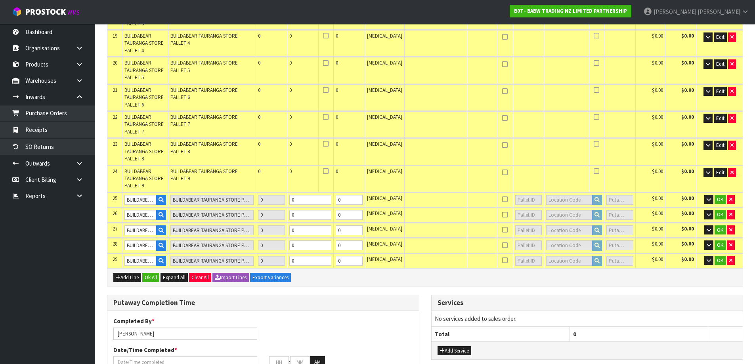
click at [718, 201] on td "OK" at bounding box center [720, 200] width 46 height 15
click at [720, 196] on span "OK" at bounding box center [720, 199] width 6 height 7
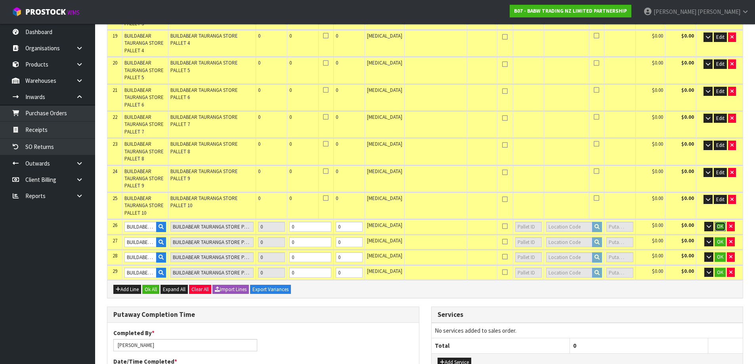
click at [721, 223] on span "OK" at bounding box center [720, 226] width 6 height 7
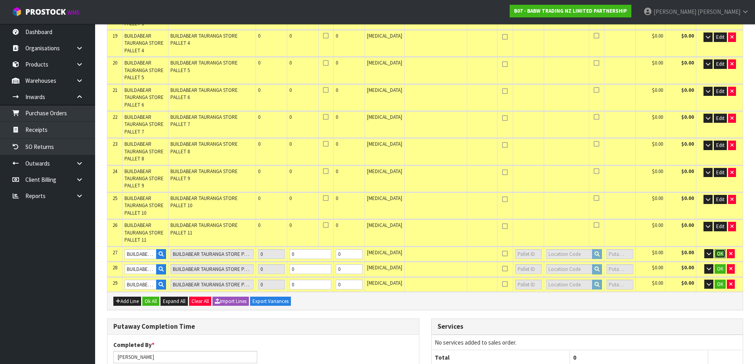
click at [720, 251] on span "OK" at bounding box center [720, 254] width 6 height 7
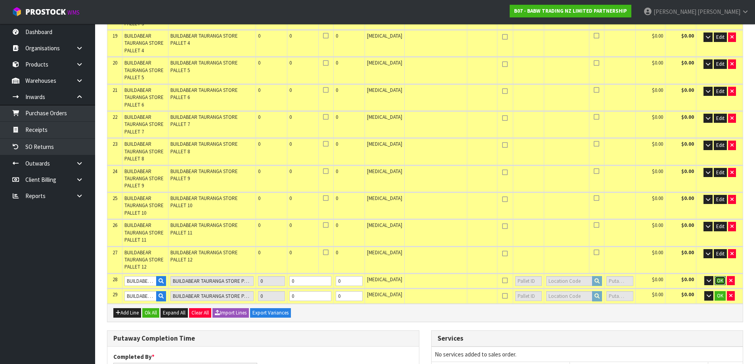
click at [721, 278] on span "OK" at bounding box center [720, 281] width 6 height 7
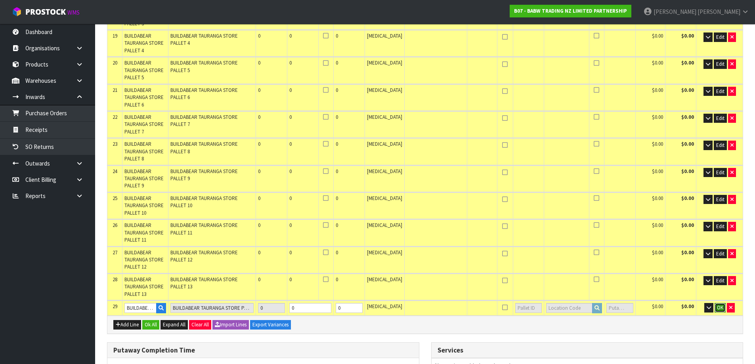
click at [721, 304] on span "OK" at bounding box center [720, 307] width 6 height 7
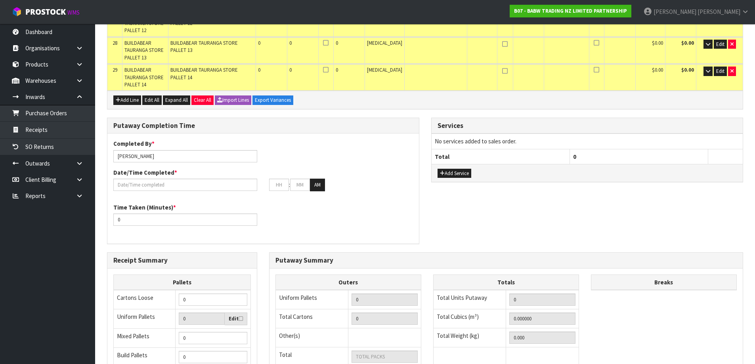
scroll to position [779, 0]
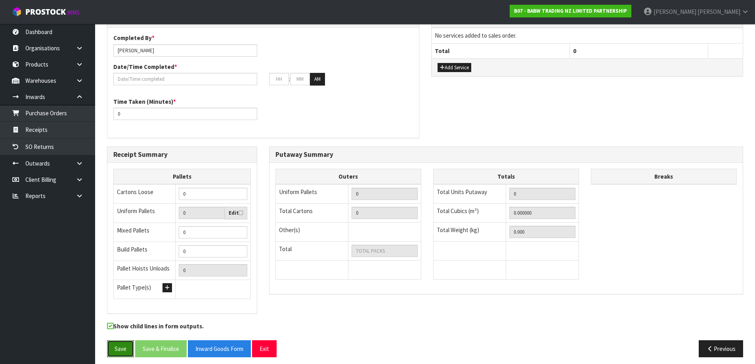
click at [113, 347] on button "Save" at bounding box center [120, 349] width 27 height 17
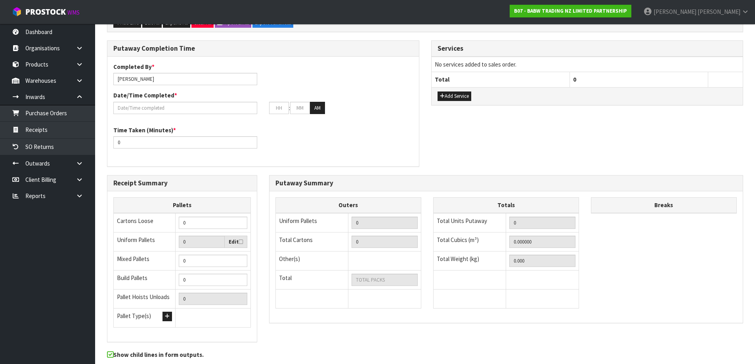
scroll to position [0, 0]
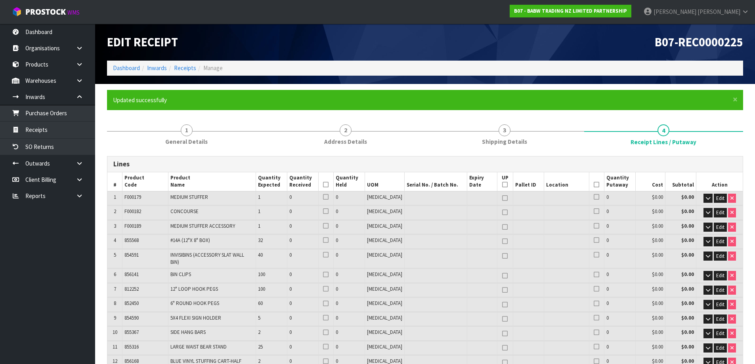
type input "0"
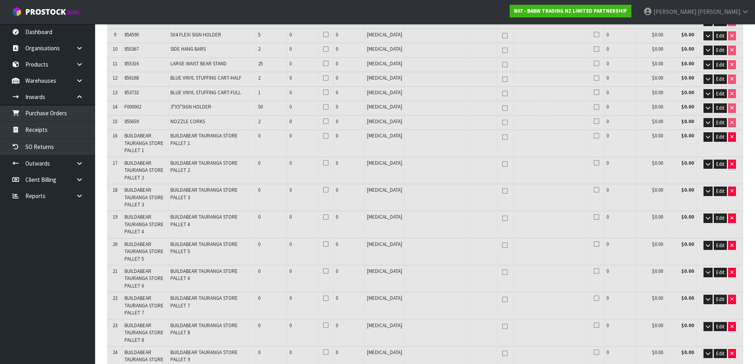
scroll to position [317, 0]
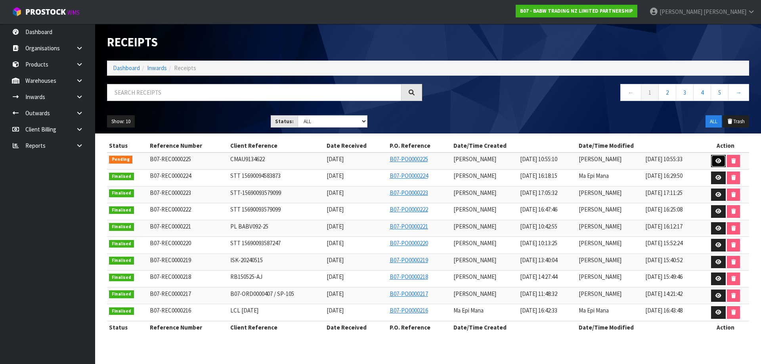
click at [714, 160] on link at bounding box center [718, 161] width 15 height 13
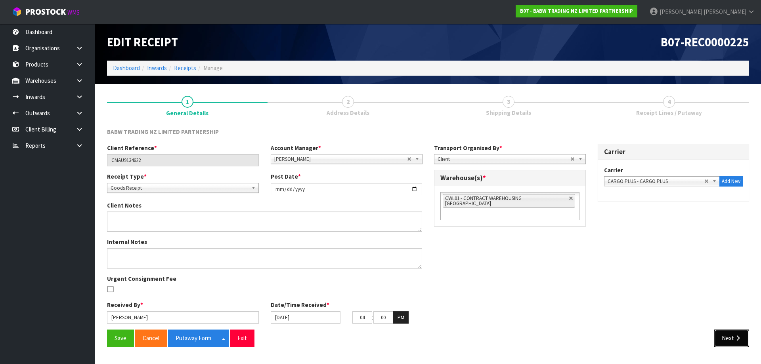
click at [736, 341] on icon "button" at bounding box center [738, 338] width 8 height 6
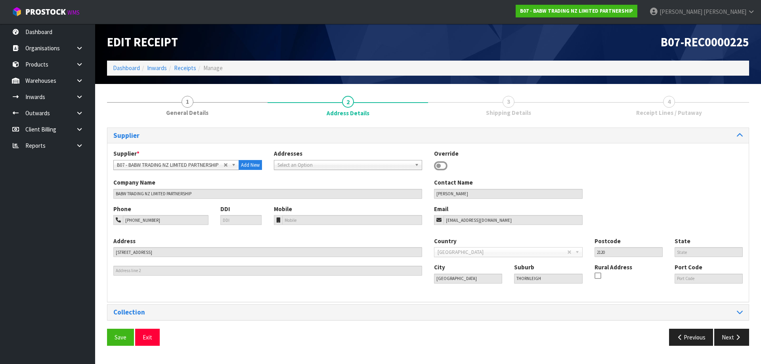
click at [736, 341] on section "Edit Receipt B07-REC0000225 Dashboard Inwards Receipts Manage 1 General Details…" at bounding box center [380, 182] width 761 height 364
click at [736, 341] on button "Next" at bounding box center [731, 337] width 35 height 17
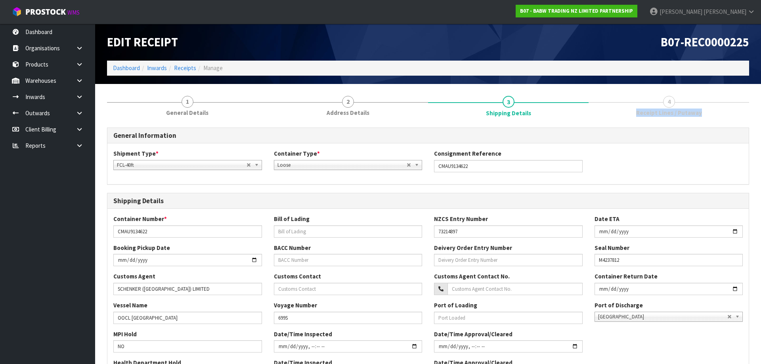
click at [736, 341] on section "Edit Receipt B07-REC0000225 Dashboard Inwards Receipts Manage 1 General Details…" at bounding box center [380, 182] width 761 height 364
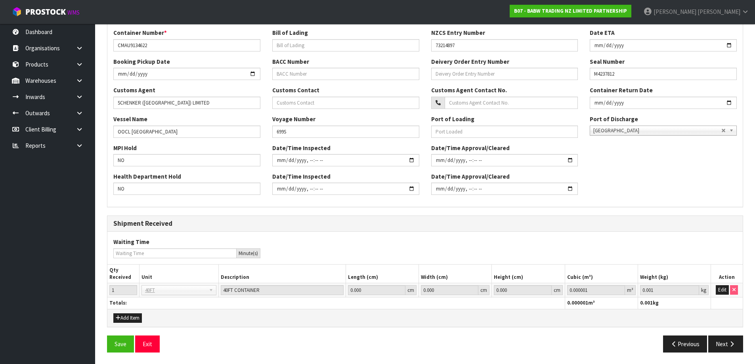
scroll to position [187, 0]
click at [736, 341] on button "Next" at bounding box center [725, 343] width 35 height 17
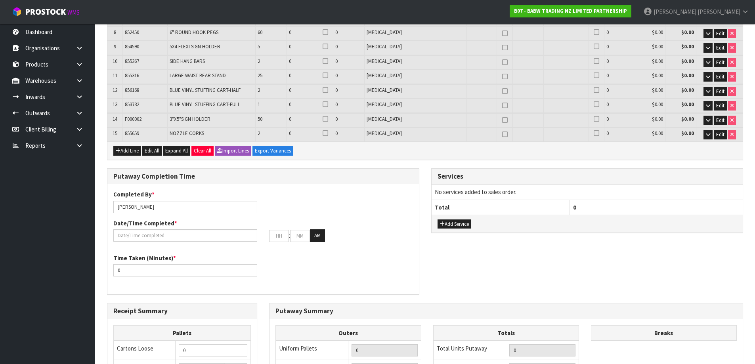
scroll to position [238, 0]
click at [124, 146] on button "Add Line" at bounding box center [127, 151] width 28 height 10
type input "0"
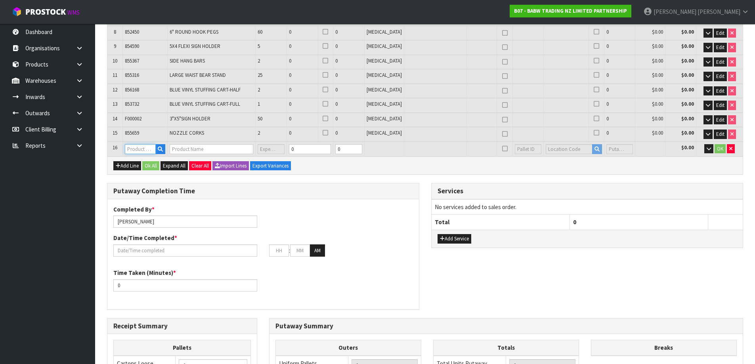
click at [140, 150] on input "text" at bounding box center [140, 149] width 31 height 10
paste input "BUILDABEAR TAURANGA STORE PALLET"
type input "BUILDABEAR TAURANGA STORE PALLET"
click at [185, 161] on strong "BUILDABEAR TAURANGA STORE PALLET" at bounding box center [187, 163] width 106 height 8
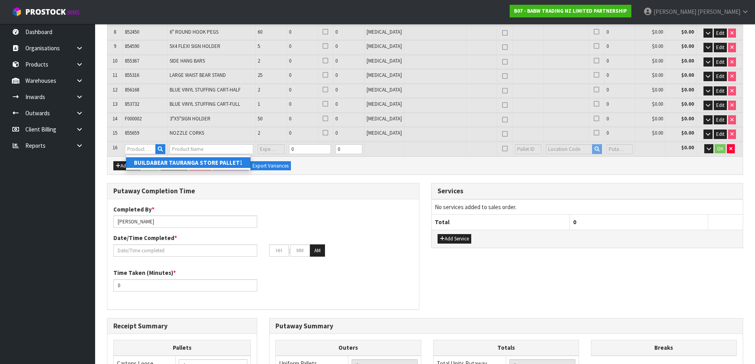
type input "BUILDABEAR TAURANGA STORE PALLET 1"
type input "0.000000"
type input "0.000"
type input "BUILDABEAR TAURANGA STORE PALLET 1"
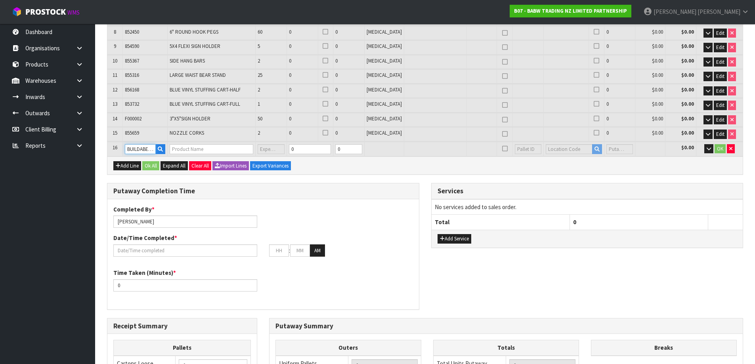
type input "0"
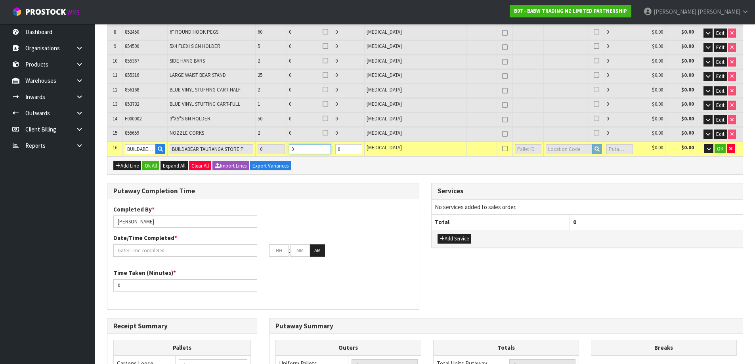
click at [316, 147] on input "0" at bounding box center [310, 149] width 42 height 10
type input "0"
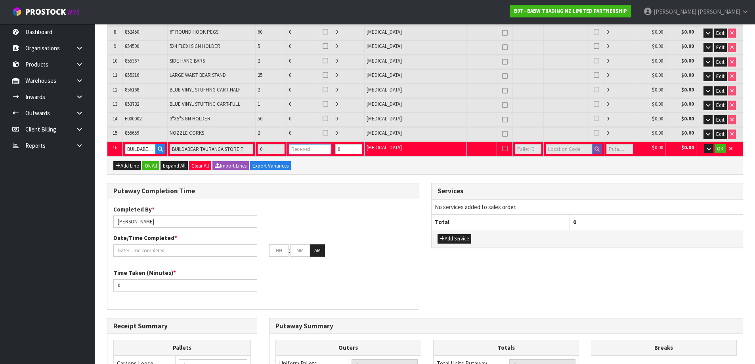
type input "0.000000"
type input "0.000"
type input "1"
click at [546, 149] on input "text" at bounding box center [569, 149] width 46 height 10
type input "0"
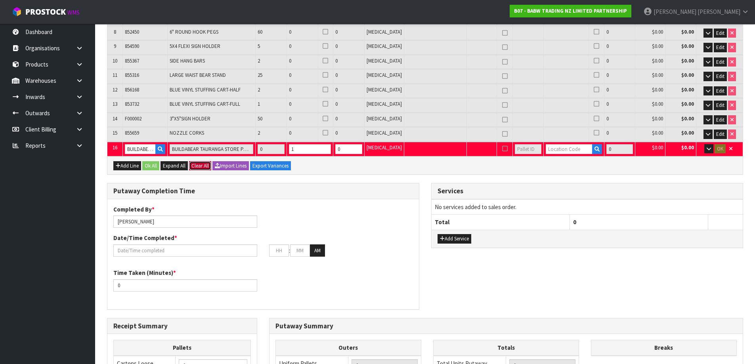
click at [202, 165] on button "Clear All" at bounding box center [200, 166] width 22 height 10
click at [202, 165] on span "Confirm" at bounding box center [199, 166] width 17 height 7
type input "0"
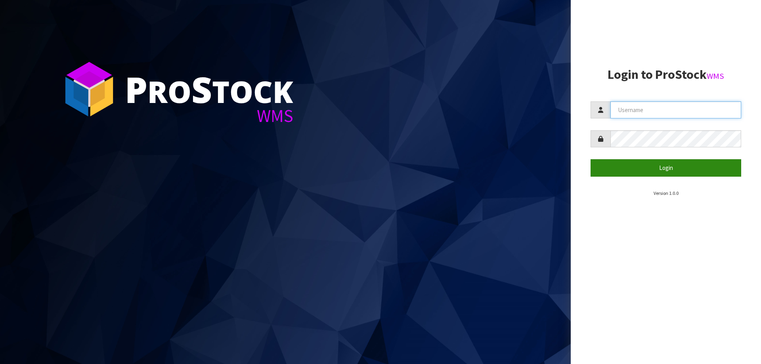
type input "[PERSON_NAME]"
click at [621, 169] on button "Login" at bounding box center [666, 167] width 151 height 17
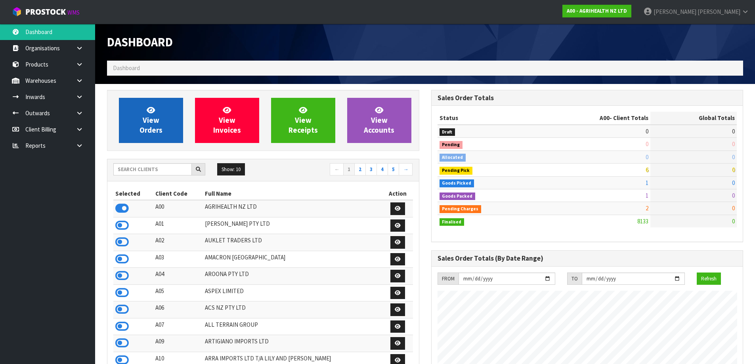
scroll to position [601, 324]
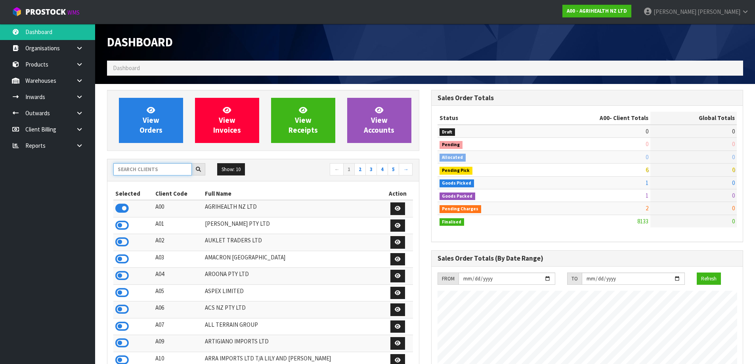
click at [166, 168] on input "text" at bounding box center [152, 169] width 78 height 12
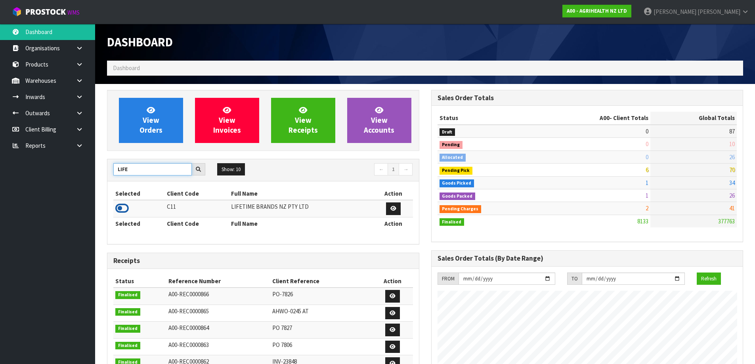
type input "LIFE"
click at [123, 208] on icon at bounding box center [121, 209] width 13 height 12
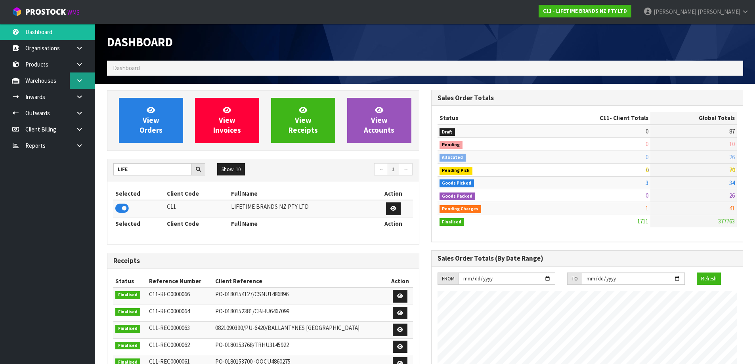
click at [82, 77] on link at bounding box center [82, 81] width 25 height 16
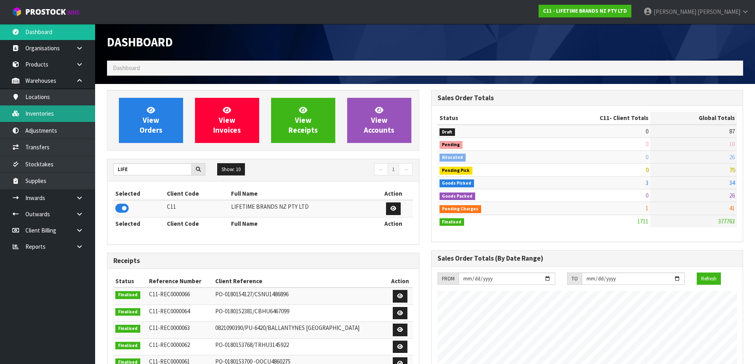
click at [69, 111] on link "Inventories" at bounding box center [47, 113] width 95 height 16
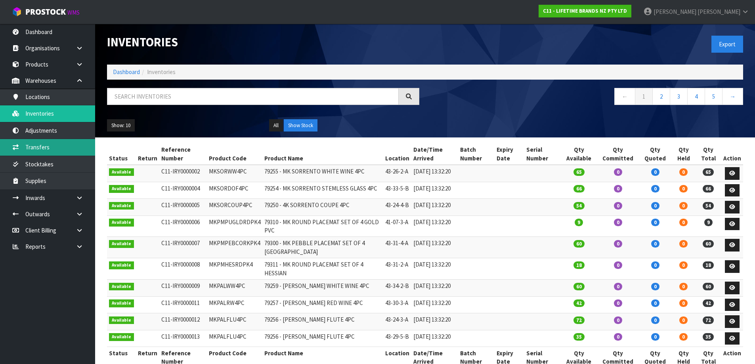
click at [47, 148] on link "Transfers" at bounding box center [47, 147] width 95 height 16
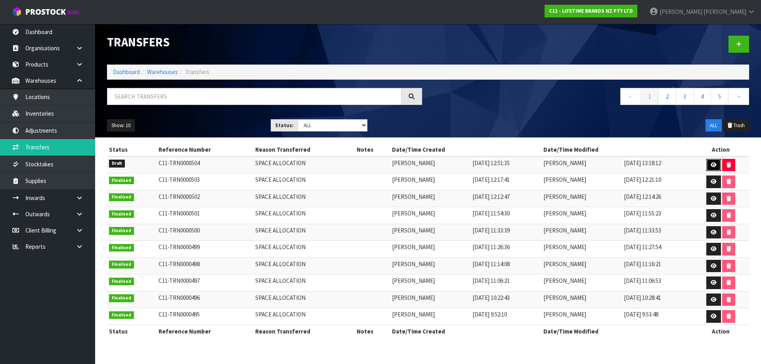
click at [719, 163] on link at bounding box center [713, 165] width 15 height 13
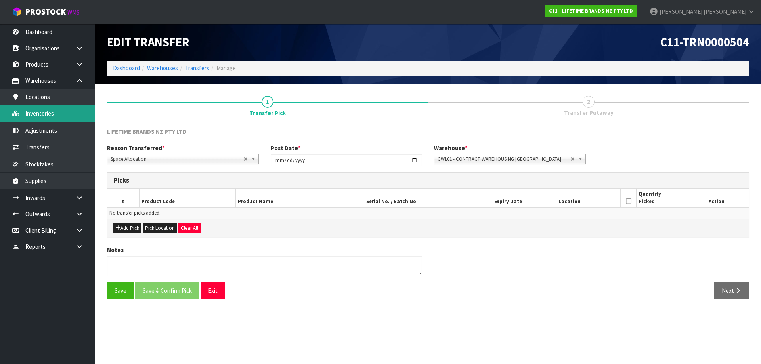
click at [50, 110] on link "Inventories" at bounding box center [47, 113] width 95 height 16
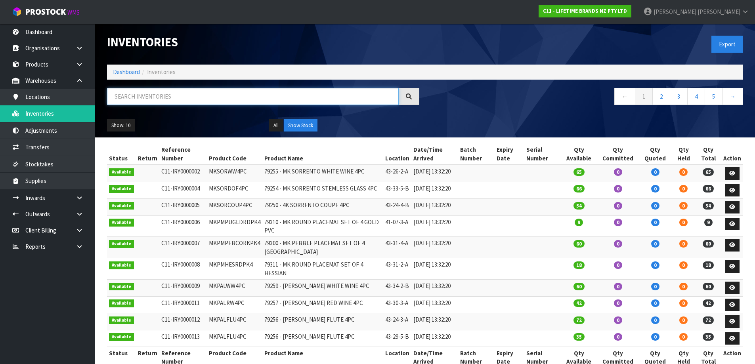
click at [174, 93] on input "text" at bounding box center [253, 96] width 292 height 17
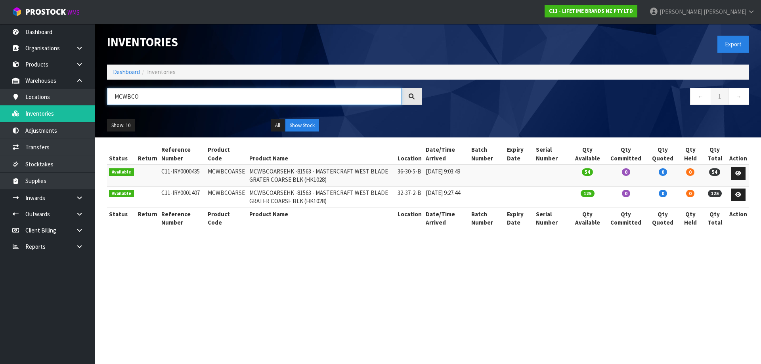
type input "MCWBCO"
click at [224, 173] on td "MCWBCOARSE" at bounding box center [227, 175] width 42 height 21
copy td "MCWBCOARSE"
click at [613, 180] on td "0" at bounding box center [626, 175] width 42 height 21
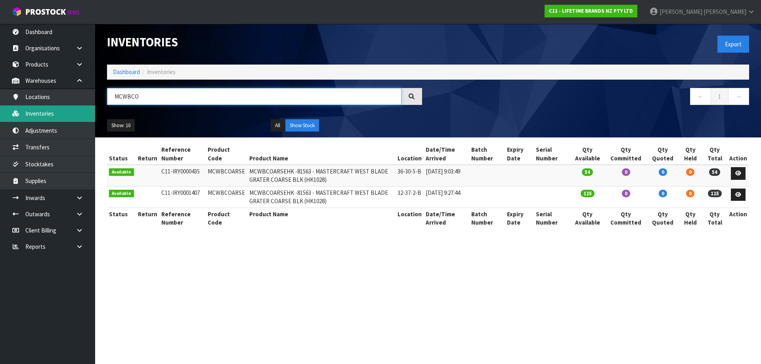
drag, startPoint x: 160, startPoint y: 98, endPoint x: 59, endPoint y: 111, distance: 102.0
click at [59, 111] on body "Toggle navigation ProStock WMS C11 - LIFETIME BRANDS NZ PTY LTD James Luff Logo…" at bounding box center [380, 182] width 761 height 364
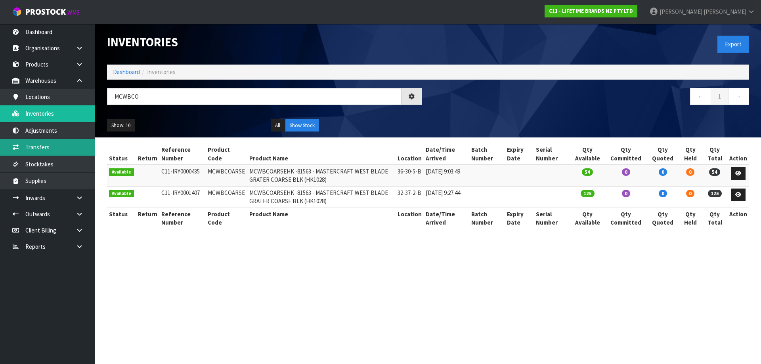
click at [40, 152] on link "Transfers" at bounding box center [47, 147] width 95 height 16
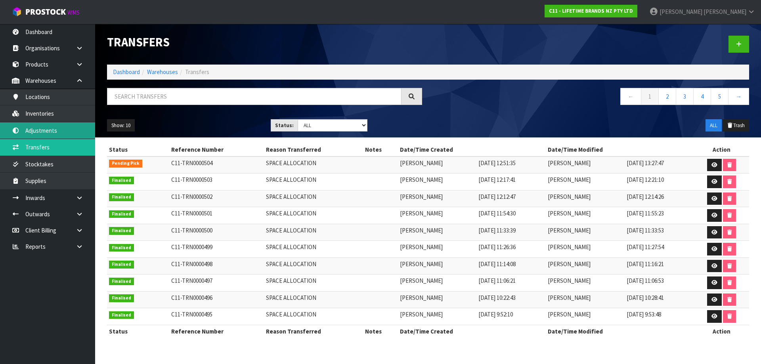
click at [40, 124] on link "Adjustments" at bounding box center [47, 131] width 95 height 16
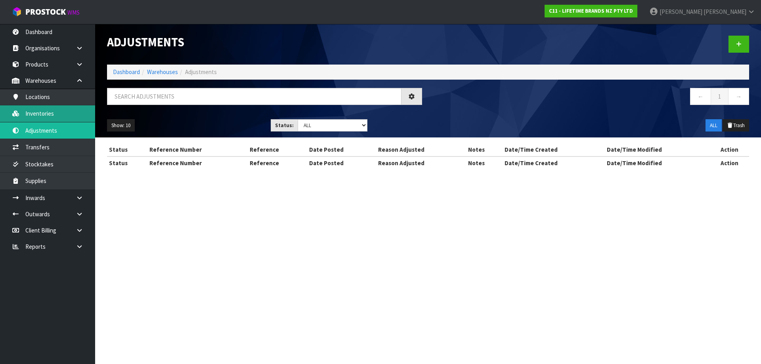
click at [49, 111] on div "Adjustments Dashboard Warehouses Adjustments ← 1 → Show: 10 5 10 25 50 Status: …" at bounding box center [380, 92] width 761 height 184
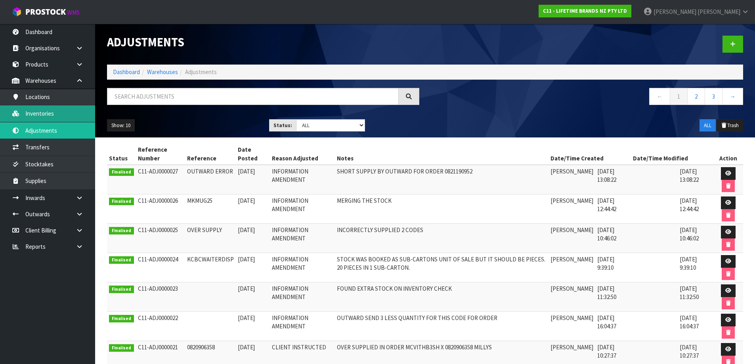
click at [46, 114] on link "Inventories" at bounding box center [47, 113] width 95 height 16
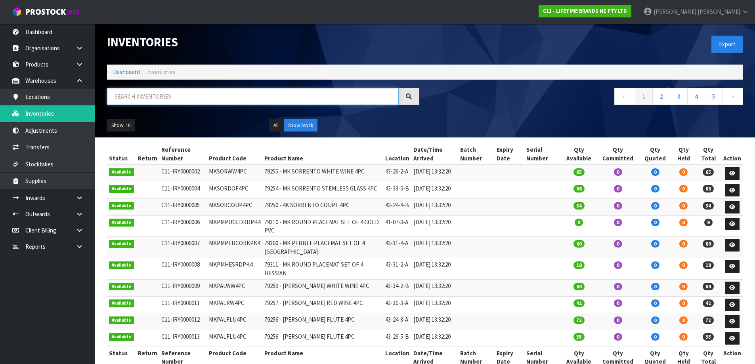
click at [121, 98] on input "text" at bounding box center [253, 96] width 292 height 17
paste input "MCWBCO"
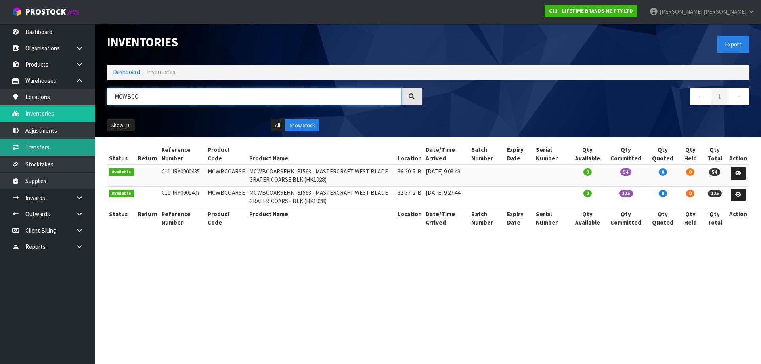
type input "MCWBCO"
click at [45, 142] on link "Transfers" at bounding box center [47, 147] width 95 height 16
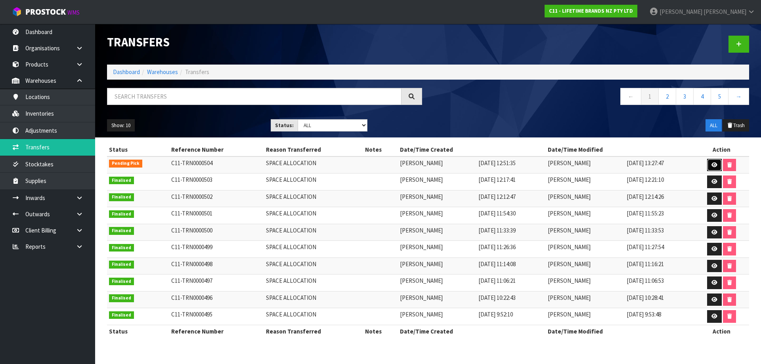
click at [719, 161] on link at bounding box center [714, 165] width 15 height 13
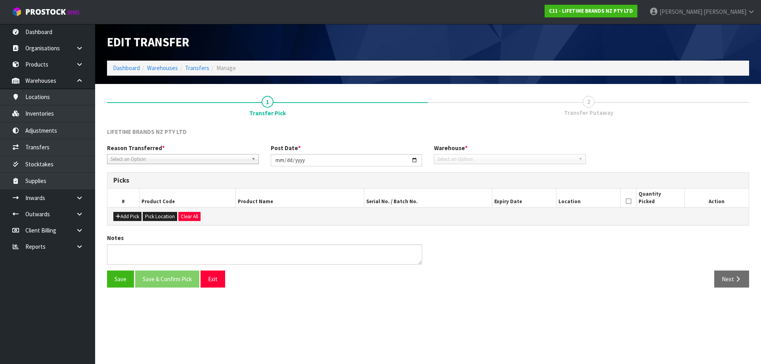
type input "[DATE]"
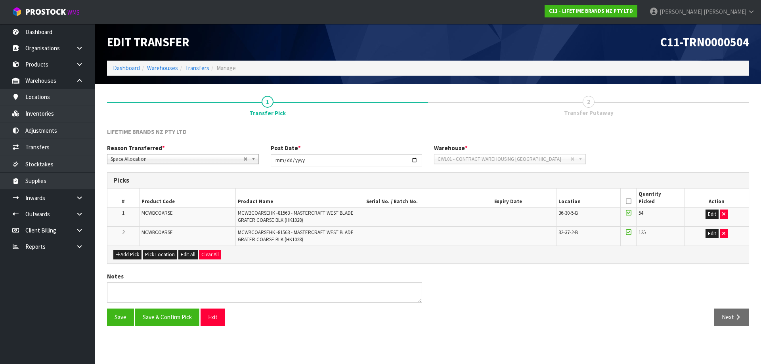
click at [149, 211] on span "MCWBCOARSE" at bounding box center [157, 213] width 31 height 7
copy tr "MCWBCOARSE"
click at [326, 266] on div "LIFETIME BRANDS NZ PTY LTD Reason Transferred * Space Allocation Damage Expired…" at bounding box center [428, 230] width 642 height 205
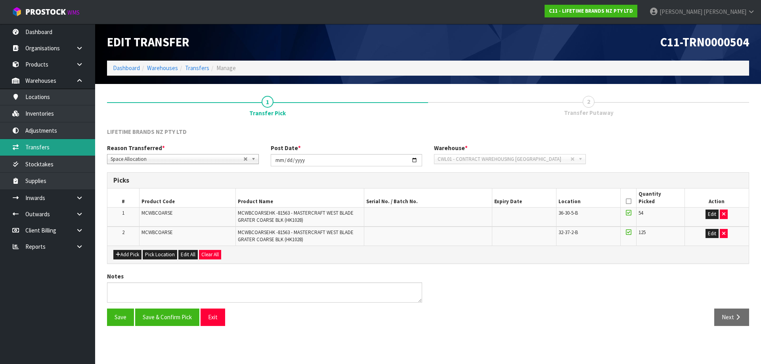
click at [52, 150] on link "Transfers" at bounding box center [47, 147] width 95 height 16
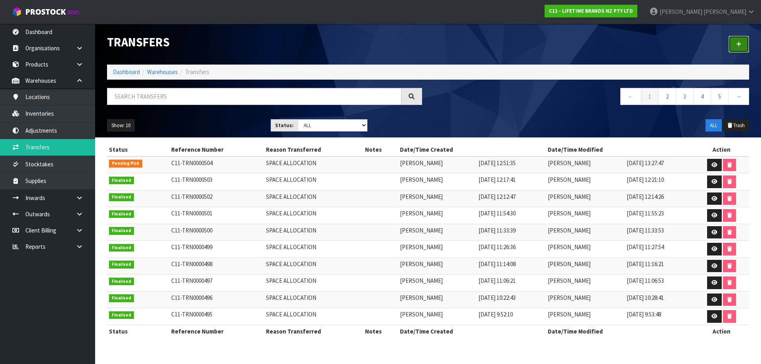
click at [735, 42] on link at bounding box center [739, 44] width 21 height 17
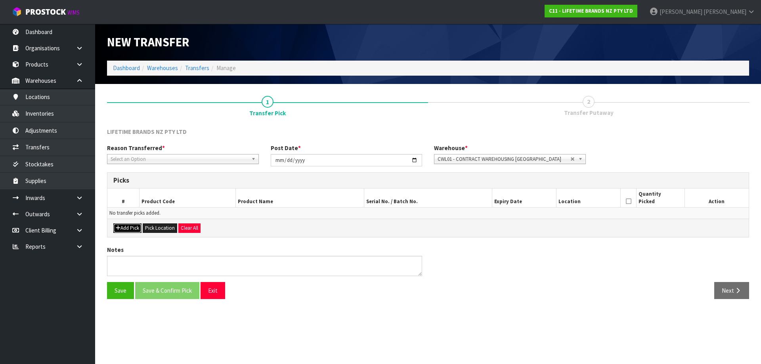
click at [130, 229] on button "Add Pick" at bounding box center [127, 229] width 28 height 10
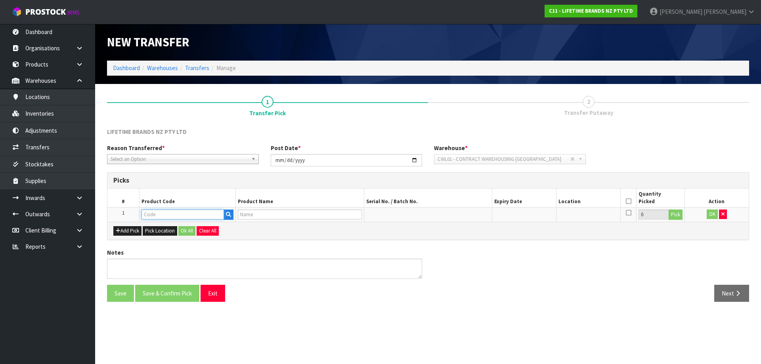
click at [155, 213] on input "text" at bounding box center [183, 215] width 82 height 10
paste input "MCWBCOARSE"
type input "MCWBCOARSE"
click at [176, 231] on strong "MCWBCOARSE" at bounding box center [169, 228] width 38 height 8
type input "MCWBCOARSE"
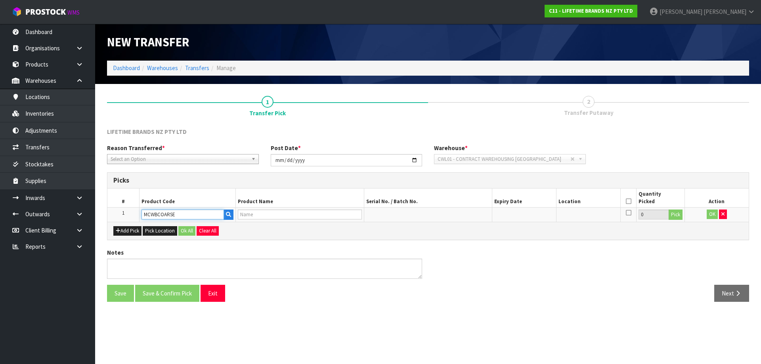
type input "MCWBCOARSEHK -81563 - MASTERCRAFT WEST BLADE GRATER COARSE BLK (HK1028)"
click at [672, 218] on button "Pick" at bounding box center [676, 215] width 14 height 10
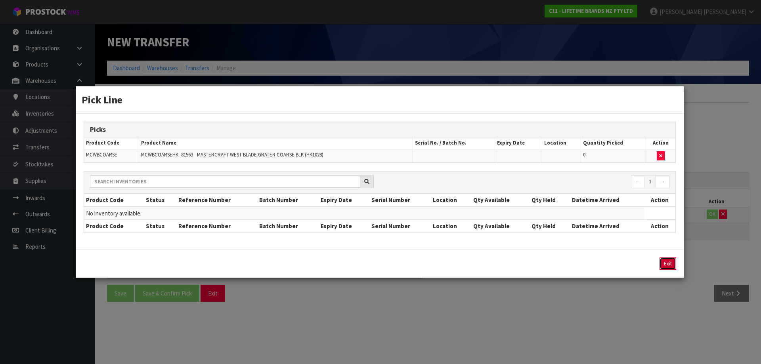
click at [668, 267] on button "Exit" at bounding box center [668, 264] width 17 height 12
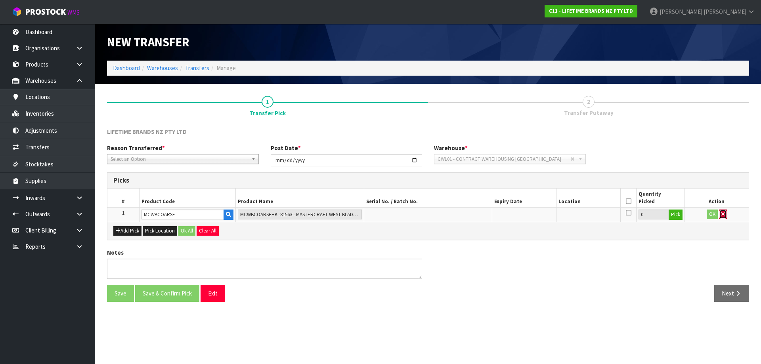
click at [725, 213] on button "button" at bounding box center [723, 215] width 8 height 10
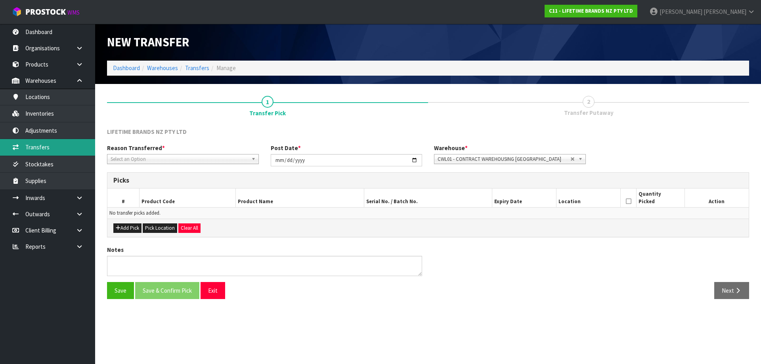
click at [56, 153] on link "Transfers" at bounding box center [47, 147] width 95 height 16
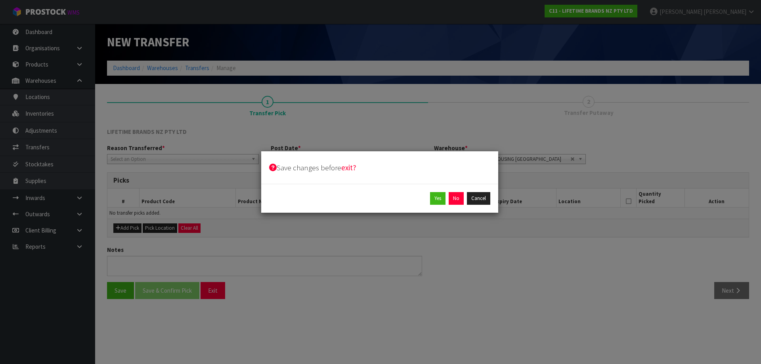
click at [458, 205] on div "Yes No Cancel" at bounding box center [379, 198] width 237 height 29
click at [458, 195] on button "No" at bounding box center [456, 198] width 15 height 13
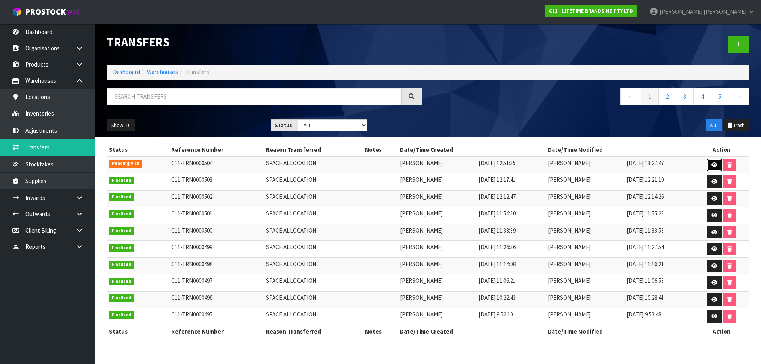
click at [716, 166] on icon at bounding box center [715, 165] width 6 height 5
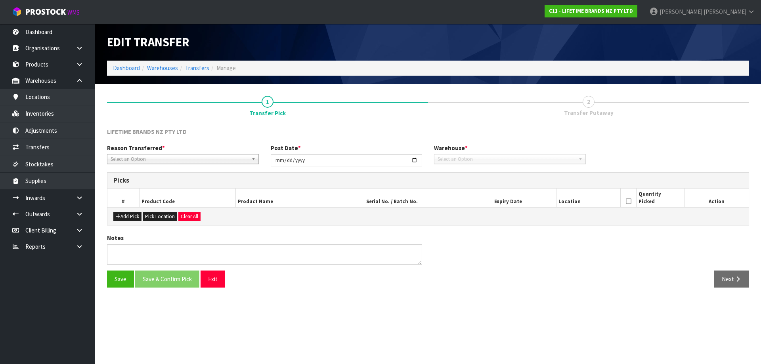
type input "[DATE]"
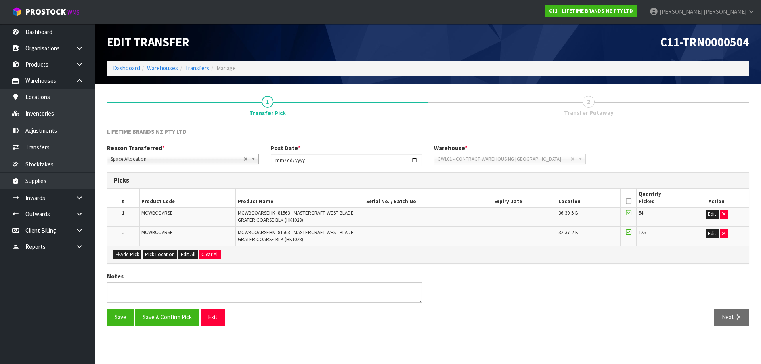
click at [158, 231] on span "MCWBCOARSE" at bounding box center [157, 232] width 31 height 7
copy span "MCWBCOARSE"
click at [63, 114] on link "Inventories" at bounding box center [47, 113] width 95 height 16
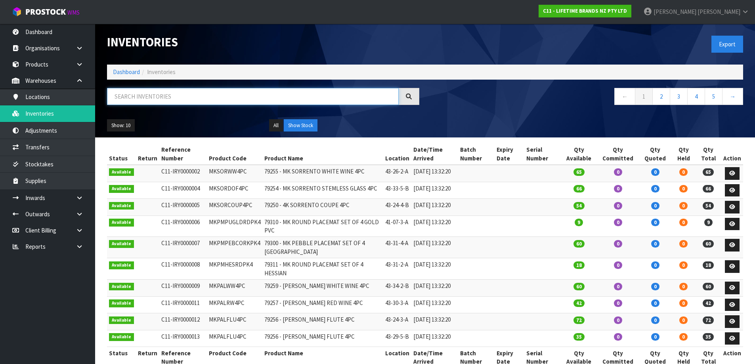
click at [198, 94] on input "text" at bounding box center [253, 96] width 292 height 17
paste input "MCWBCOARSE"
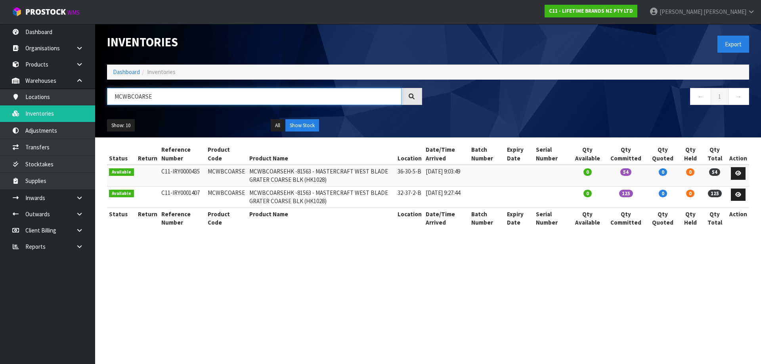
type input "MCWBCOARSE"
drag, startPoint x: 214, startPoint y: 2, endPoint x: 521, endPoint y: 86, distance: 318.6
click at [521, 86] on div "Inventories Export Dashboard Inventories MCWBCOARSE ← 1 → Show: 10 5 10 25 50 A…" at bounding box center [428, 81] width 654 height 114
drag, startPoint x: 175, startPoint y: 97, endPoint x: 12, endPoint y: 117, distance: 164.2
click at [12, 117] on body "Toggle navigation ProStock WMS C11 - LIFETIME BRANDS NZ PTY LTD James Luff Logo…" at bounding box center [380, 182] width 761 height 364
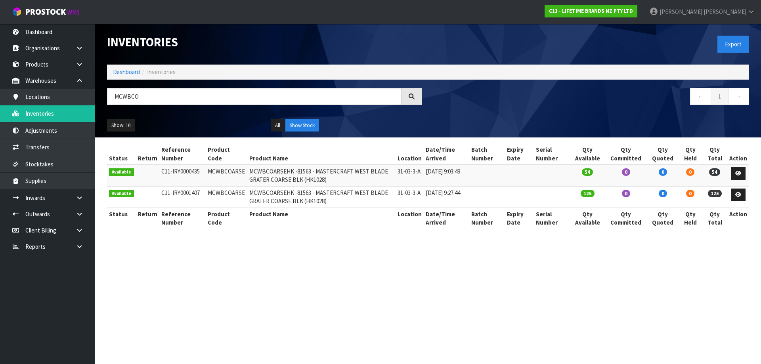
drag, startPoint x: 240, startPoint y: 171, endPoint x: 201, endPoint y: 177, distance: 39.2
click at [201, 177] on tr "Available C11-IRY0000435 MCWBCOARSE MCWBCOARSEHK -81563 - MASTERCRAFT WEST BLAD…" at bounding box center [428, 175] width 642 height 21
click at [140, 99] on input "MCWBCO" at bounding box center [254, 96] width 295 height 17
type input "M"
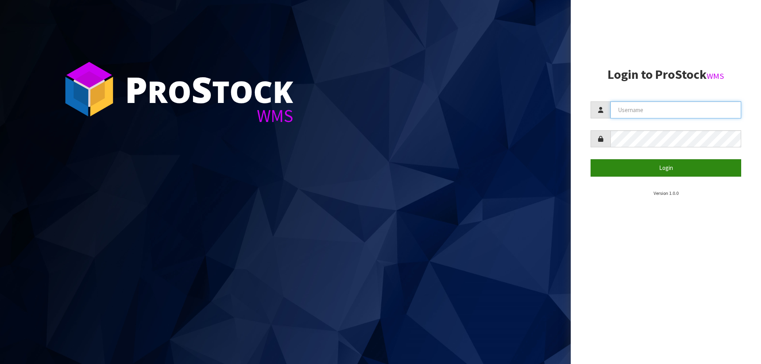
type input "[PERSON_NAME]"
click at [644, 163] on button "Login" at bounding box center [666, 167] width 151 height 17
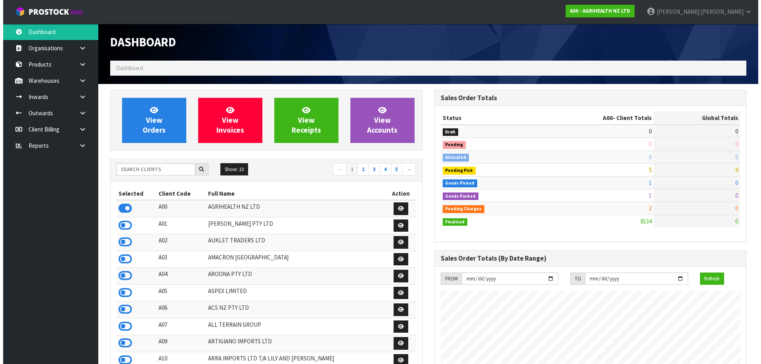
scroll to position [601, 324]
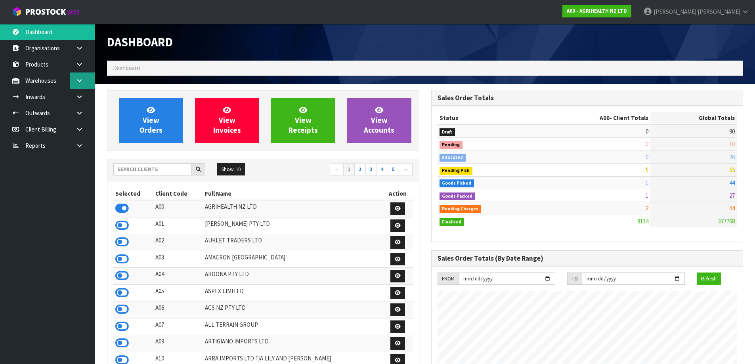
click at [79, 80] on icon at bounding box center [80, 81] width 8 height 6
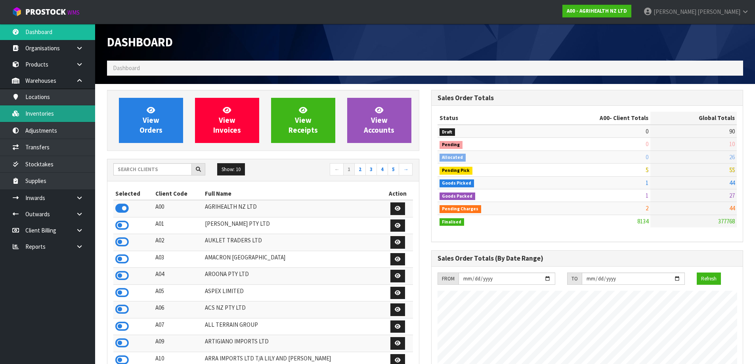
click at [62, 107] on link "Inventories" at bounding box center [47, 113] width 95 height 16
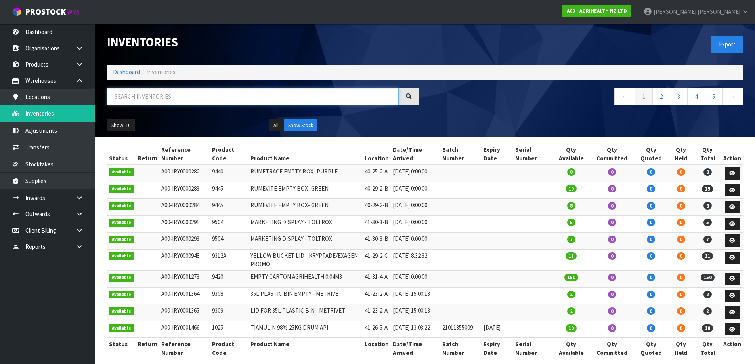
click at [151, 93] on input "text" at bounding box center [253, 96] width 292 height 17
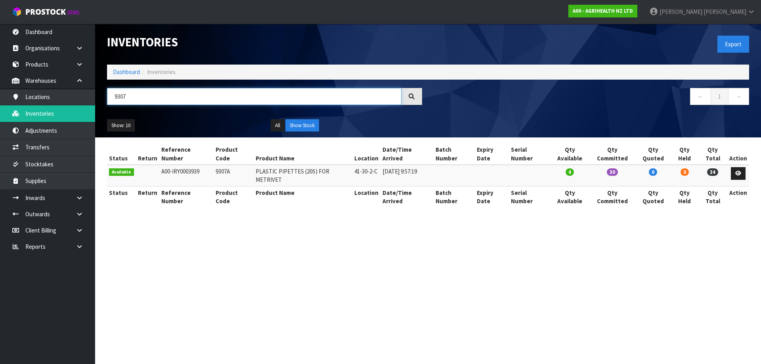
type input "9307"
click at [225, 165] on td "9307A" at bounding box center [234, 175] width 40 height 21
copy td "9307A"
click at [31, 141] on link "Transfers" at bounding box center [47, 147] width 95 height 16
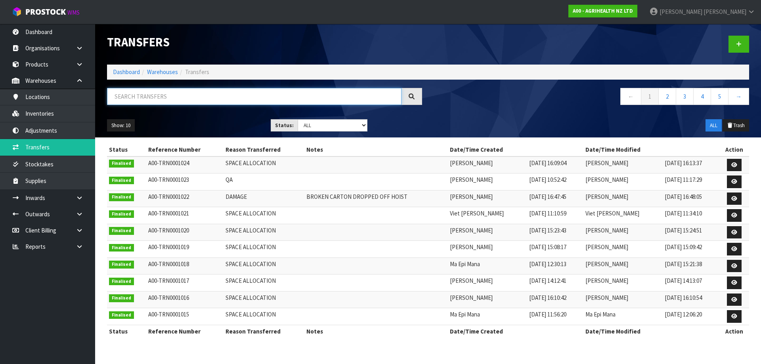
click at [140, 93] on input "text" at bounding box center [254, 96] width 295 height 17
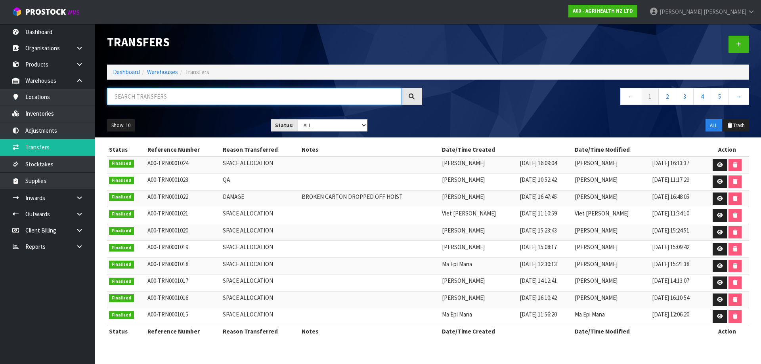
paste input "9307A"
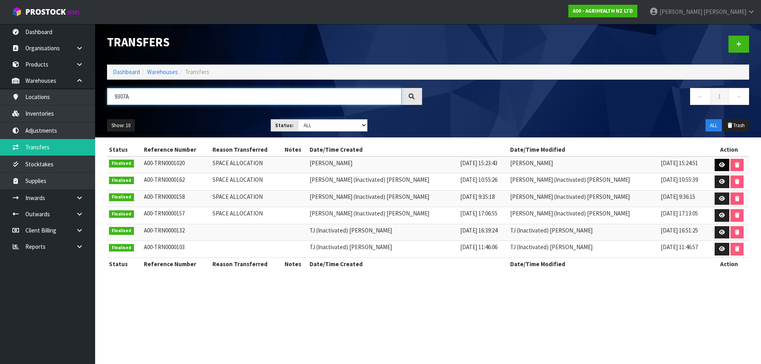
type input "9307A"
click at [722, 167] on link at bounding box center [722, 165] width 15 height 13
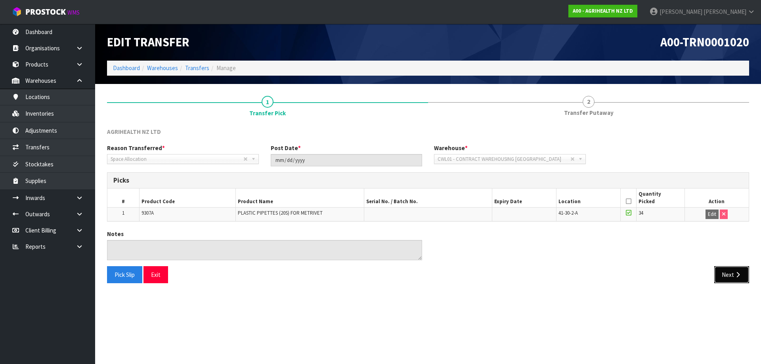
click at [729, 268] on button "Next" at bounding box center [731, 274] width 35 height 17
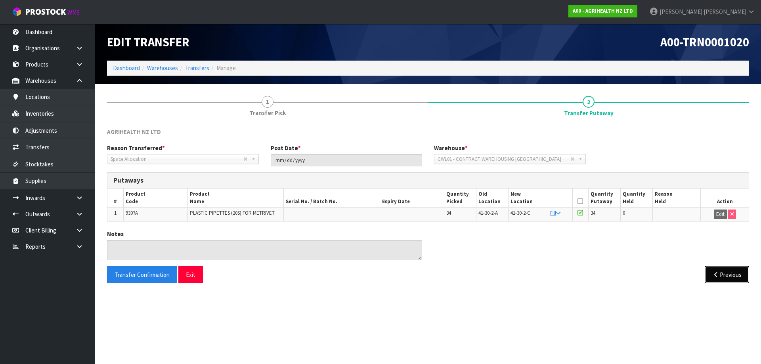
click at [728, 272] on button "Previous" at bounding box center [727, 274] width 44 height 17
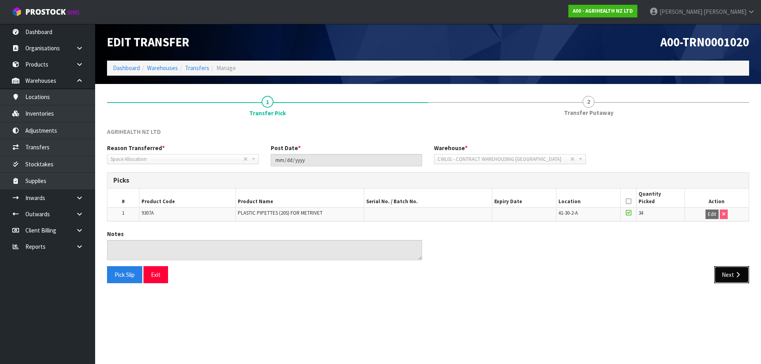
click at [728, 272] on button "Next" at bounding box center [731, 274] width 35 height 17
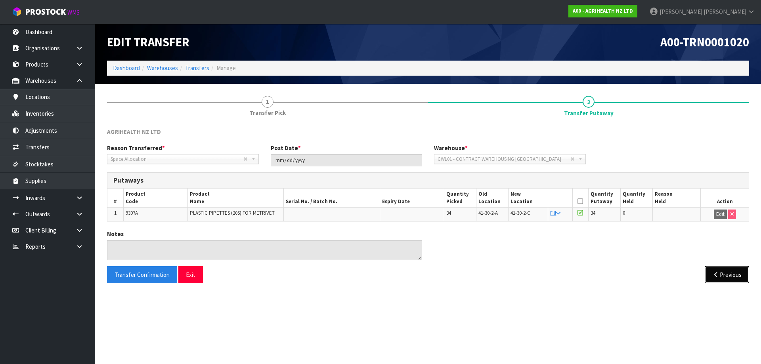
click at [729, 269] on button "Previous" at bounding box center [727, 274] width 44 height 17
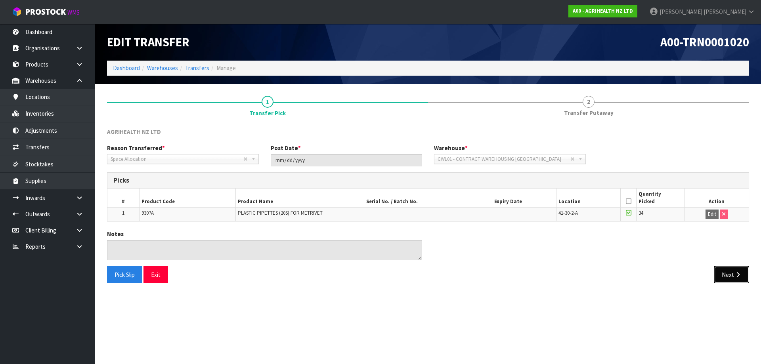
click at [729, 269] on button "Next" at bounding box center [731, 274] width 35 height 17
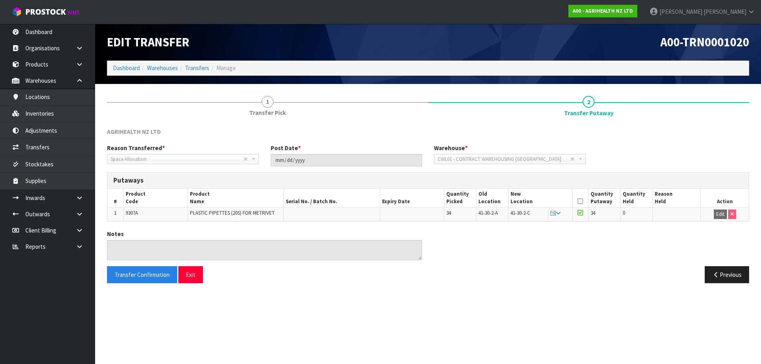
click at [729, 269] on button "Previous" at bounding box center [727, 274] width 44 height 17
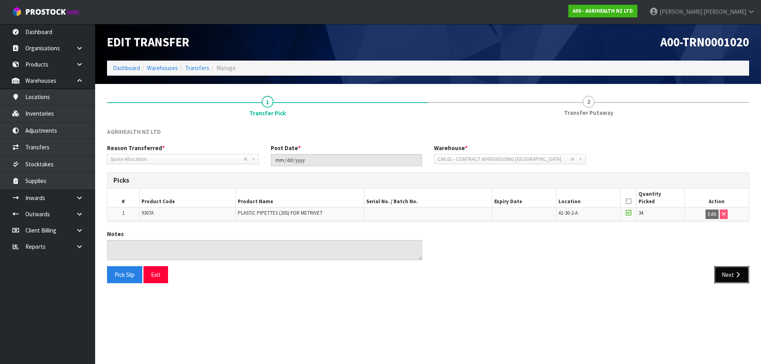
click at [729, 269] on button "Next" at bounding box center [731, 274] width 35 height 17
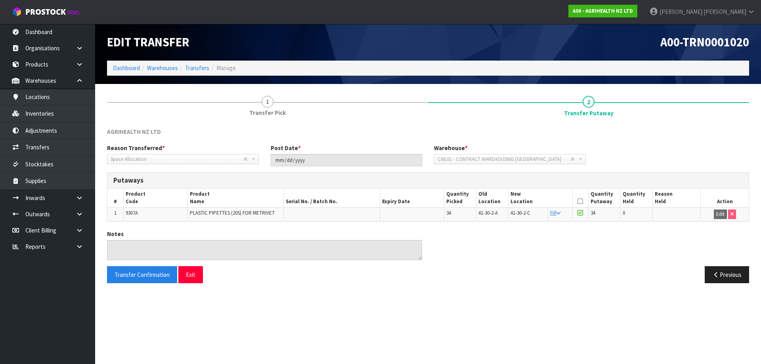
click at [729, 269] on button "Previous" at bounding box center [727, 274] width 44 height 17
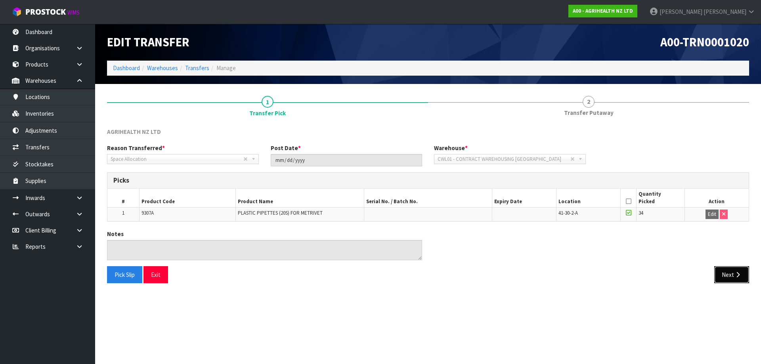
click at [729, 269] on button "Next" at bounding box center [731, 274] width 35 height 17
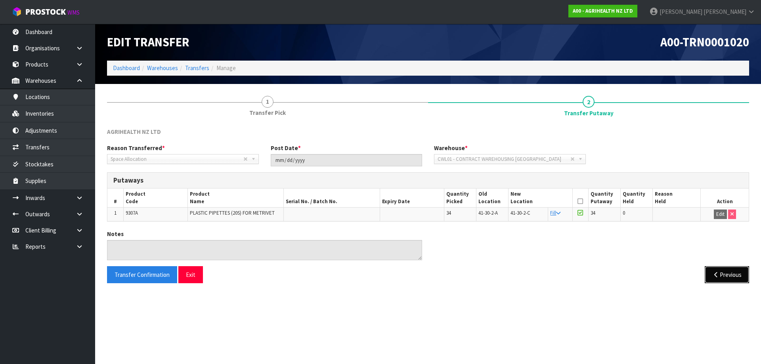
click at [739, 268] on button "Previous" at bounding box center [727, 274] width 44 height 17
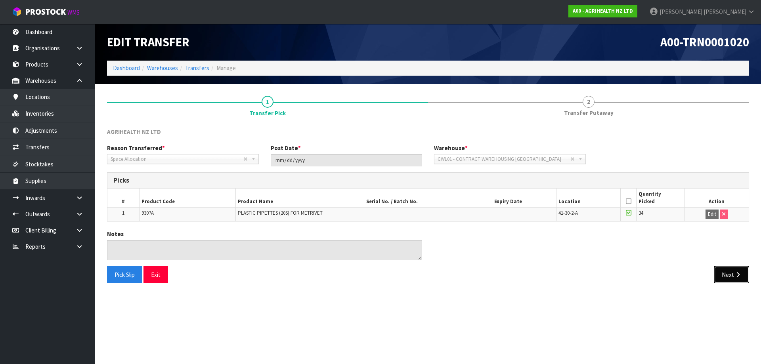
click at [739, 268] on button "Next" at bounding box center [731, 274] width 35 height 17
